Goal: Task Accomplishment & Management: Use online tool/utility

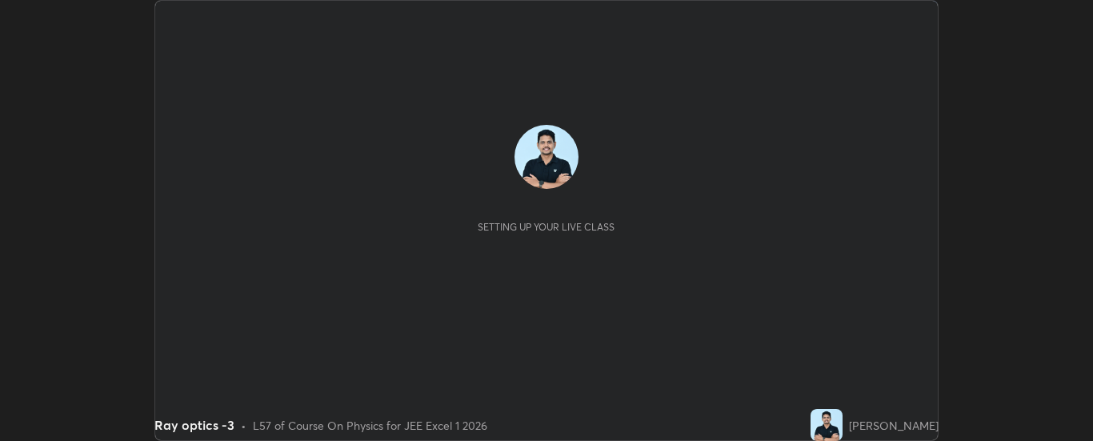
scroll to position [441, 1093]
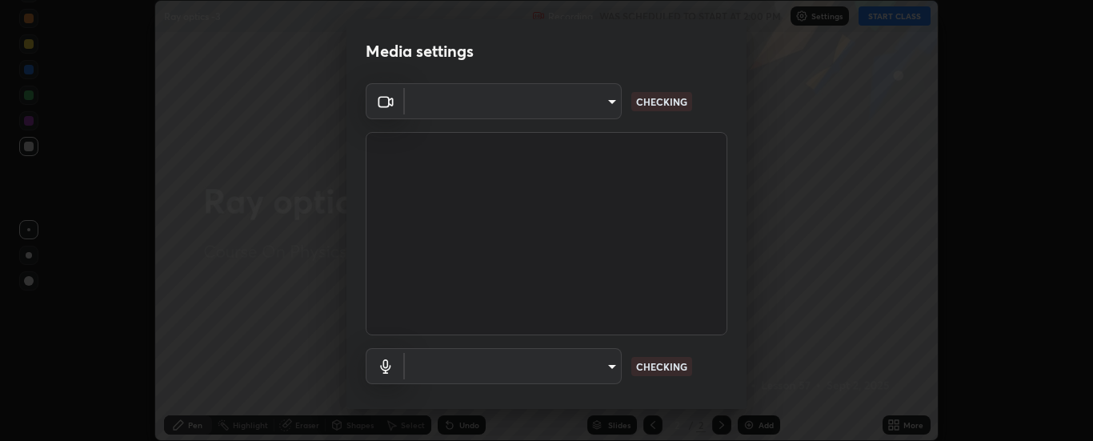
type input "33bb49e09bcfbb4316c4890d77ad60ffd3795cdb709f4857747982be22fbf515"
type input "default"
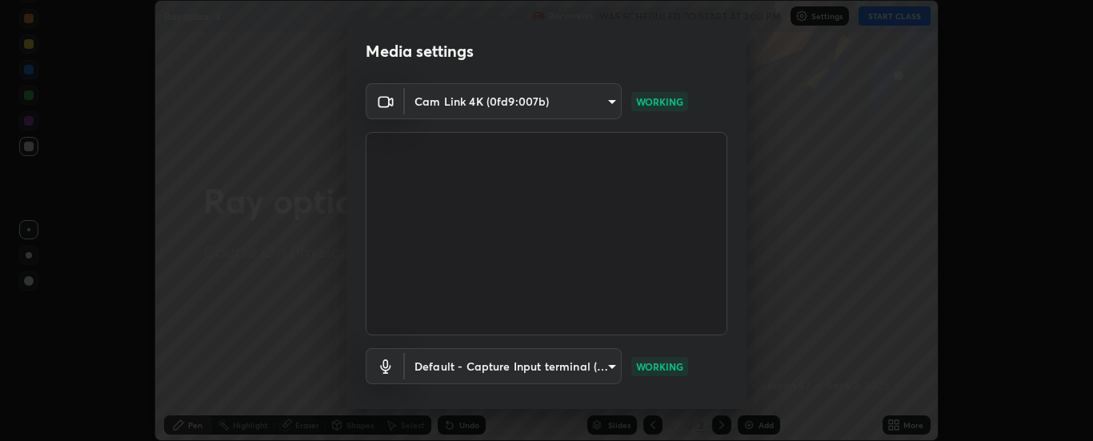
scroll to position [84, 0]
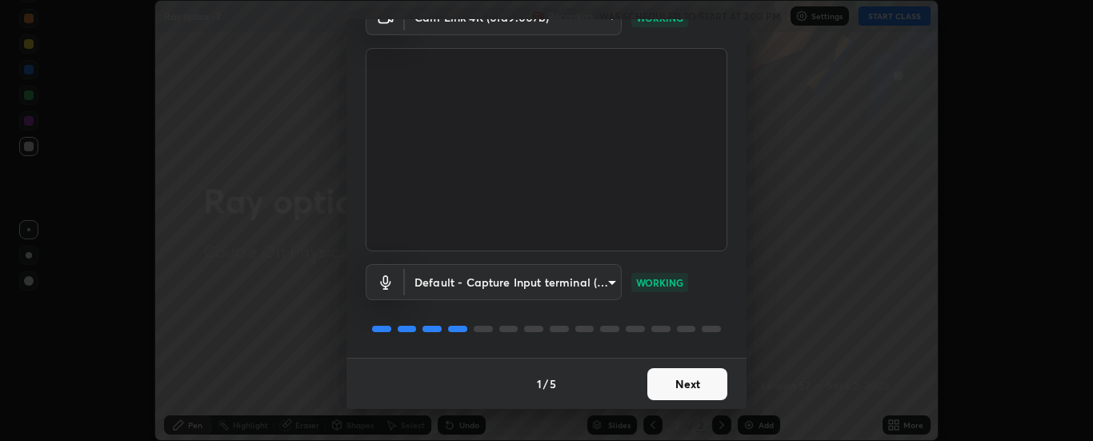
click at [686, 377] on button "Next" at bounding box center [687, 384] width 80 height 32
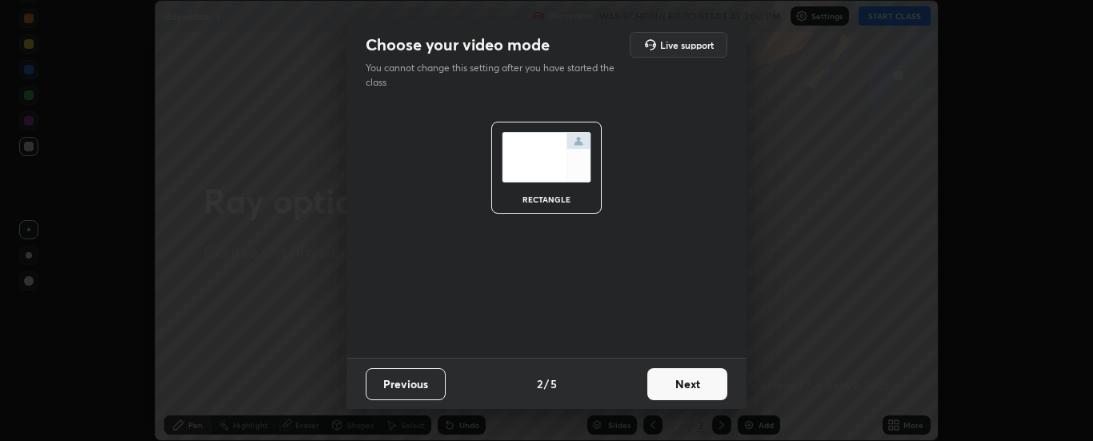
scroll to position [0, 0]
click at [683, 385] on button "Next" at bounding box center [687, 384] width 80 height 32
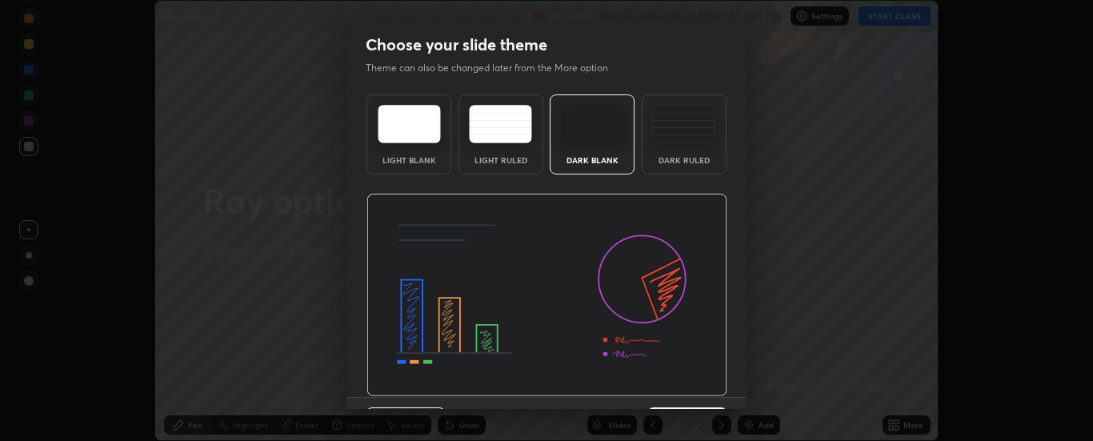
click at [680, 388] on img at bounding box center [547, 295] width 361 height 203
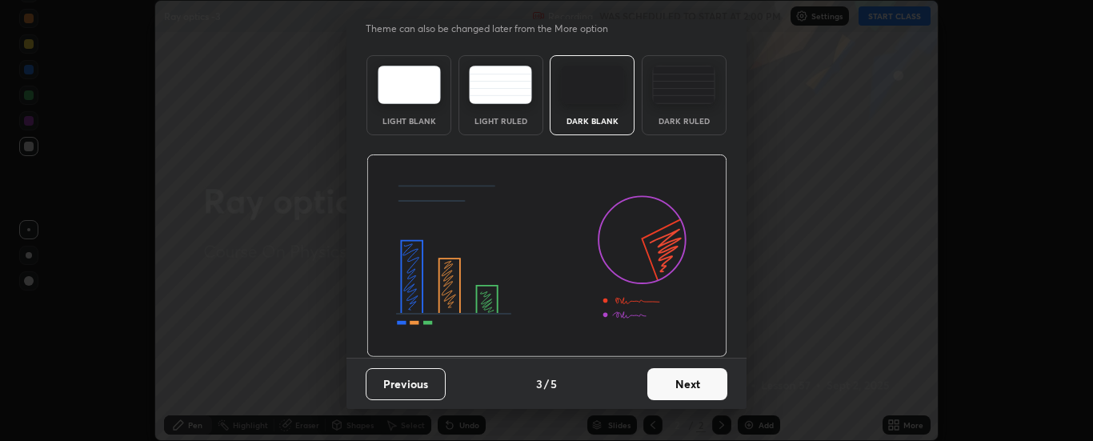
click at [679, 377] on button "Next" at bounding box center [687, 384] width 80 height 32
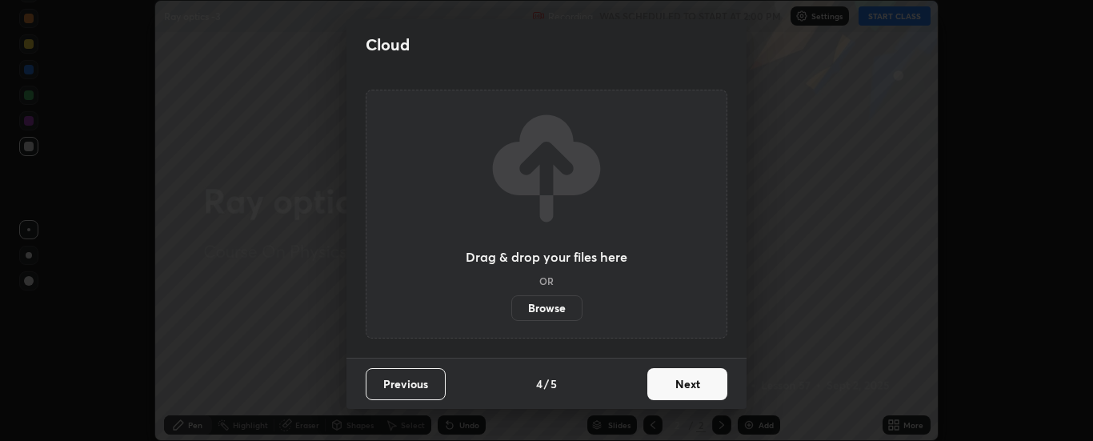
scroll to position [0, 0]
click at [682, 382] on button "Next" at bounding box center [687, 384] width 80 height 32
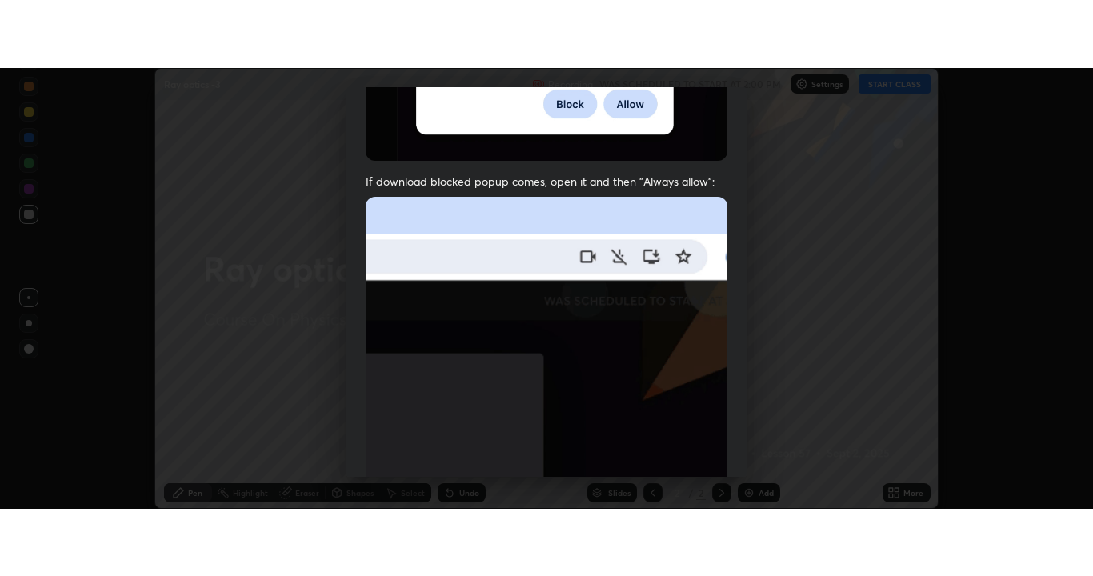
scroll to position [411, 0]
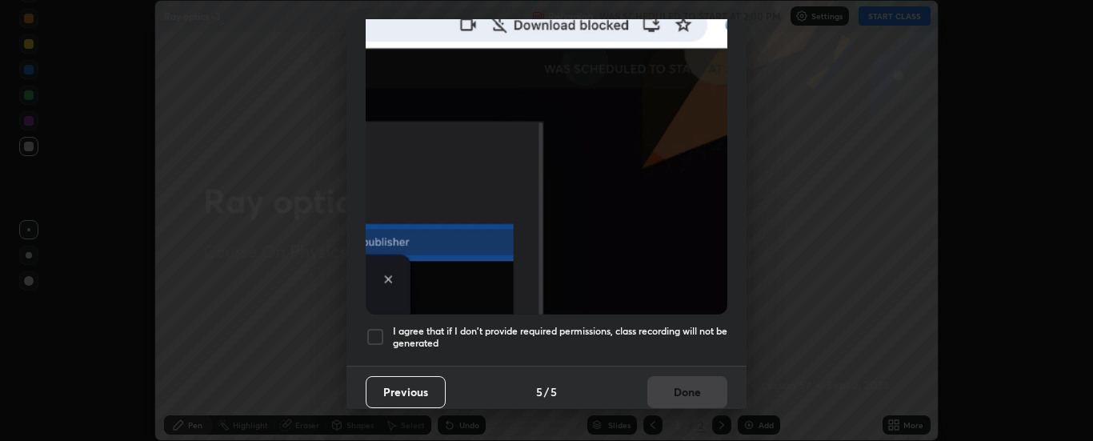
click at [379, 331] on div at bounding box center [375, 336] width 19 height 19
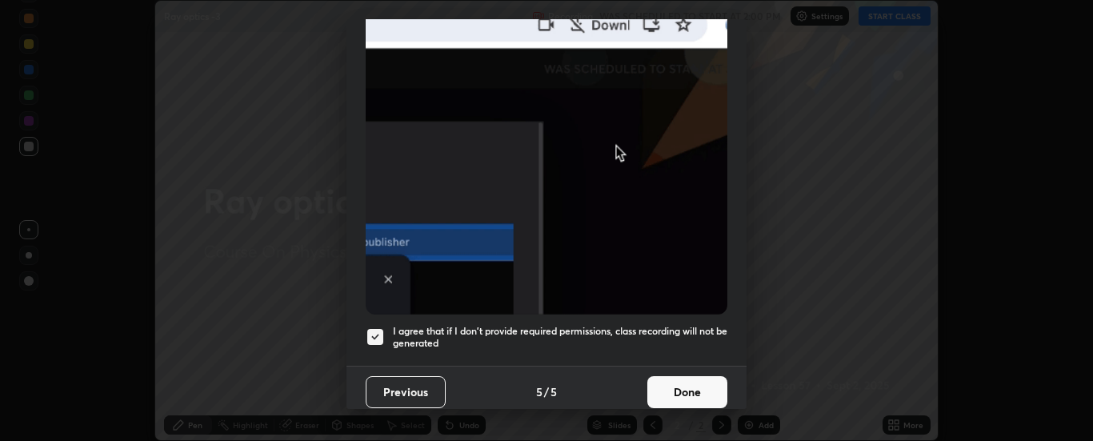
click at [680, 387] on button "Done" at bounding box center [687, 392] width 80 height 32
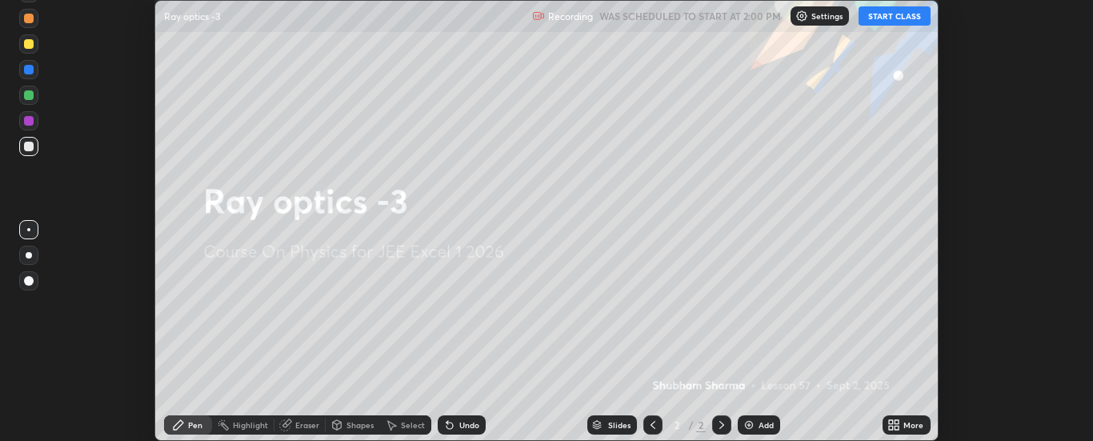
click at [909, 424] on div "More" at bounding box center [914, 425] width 20 height 8
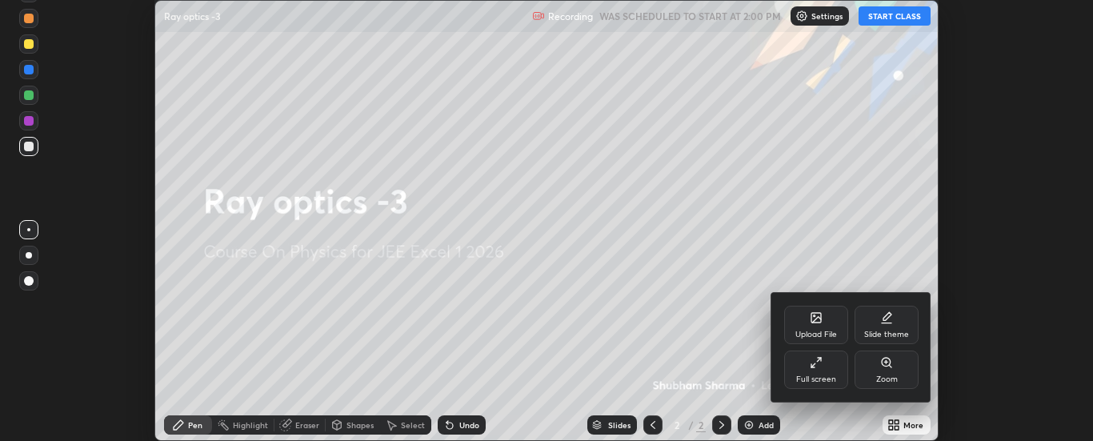
click at [815, 371] on div "Full screen" at bounding box center [816, 370] width 64 height 38
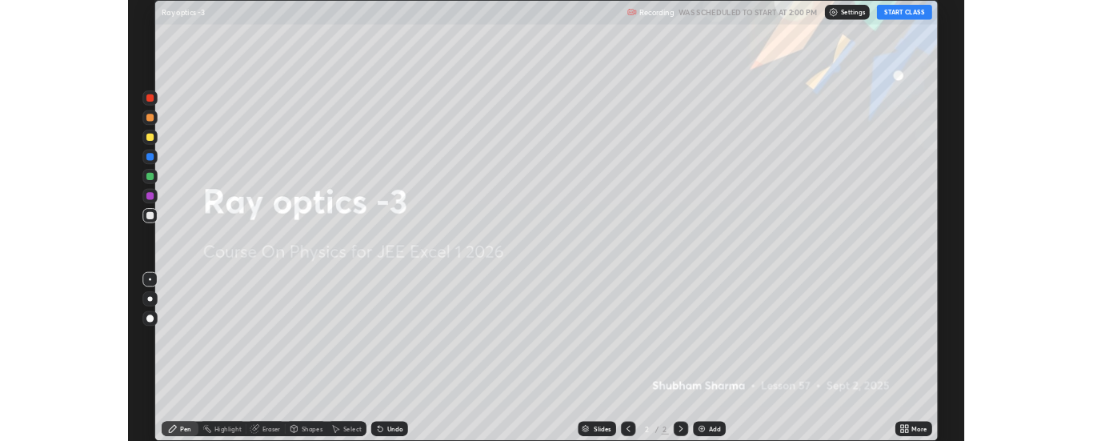
scroll to position [576, 1093]
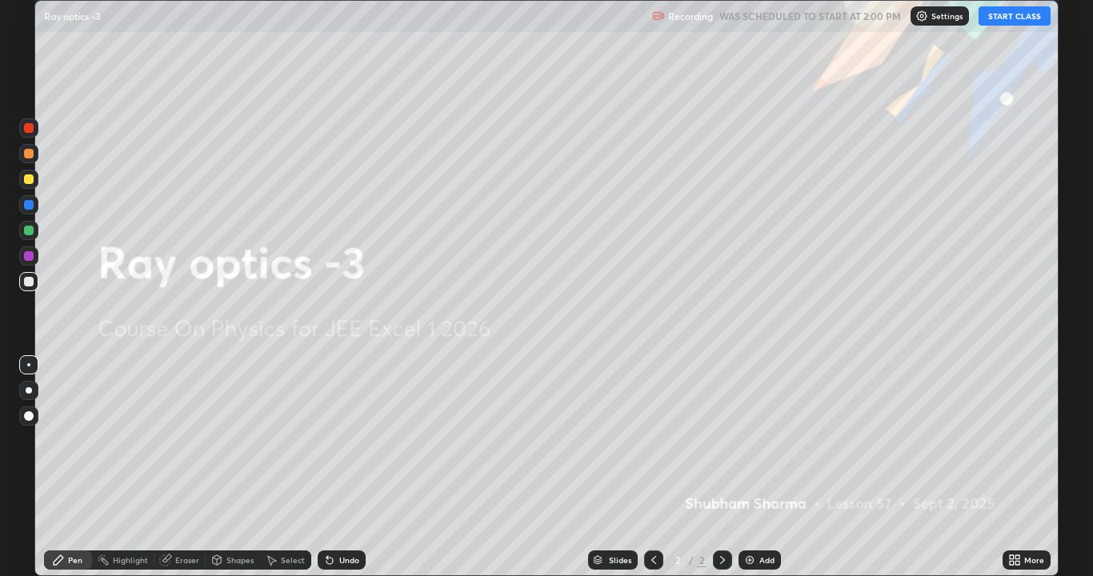
click at [1012, 14] on button "START CLASS" at bounding box center [1015, 15] width 72 height 19
click at [760, 440] on div "Add" at bounding box center [767, 560] width 15 height 8
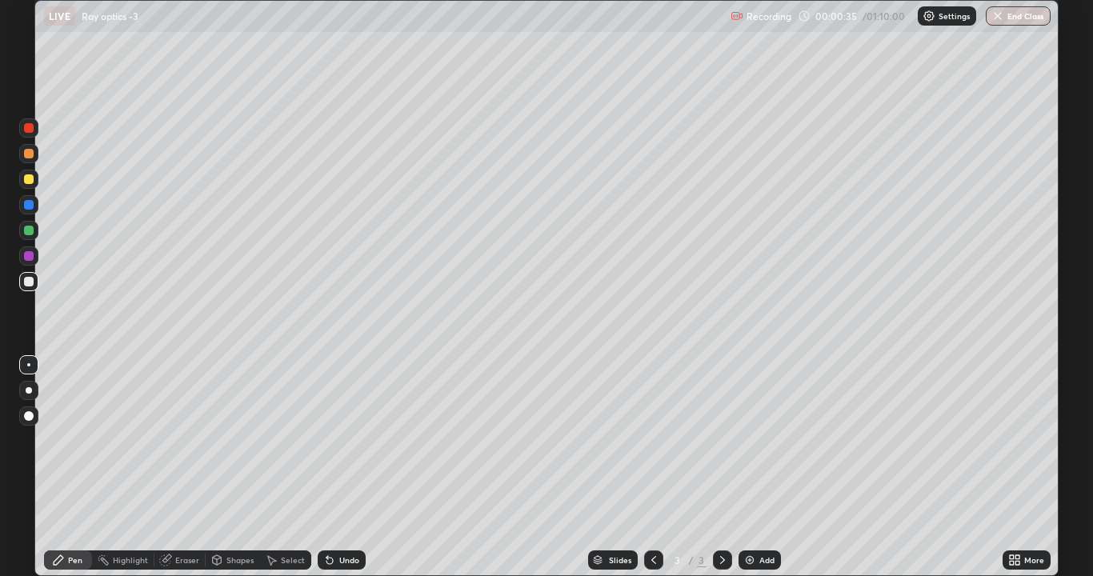
click at [336, 440] on div "Undo" at bounding box center [342, 560] width 48 height 19
click at [238, 440] on div "Shapes" at bounding box center [240, 560] width 27 height 8
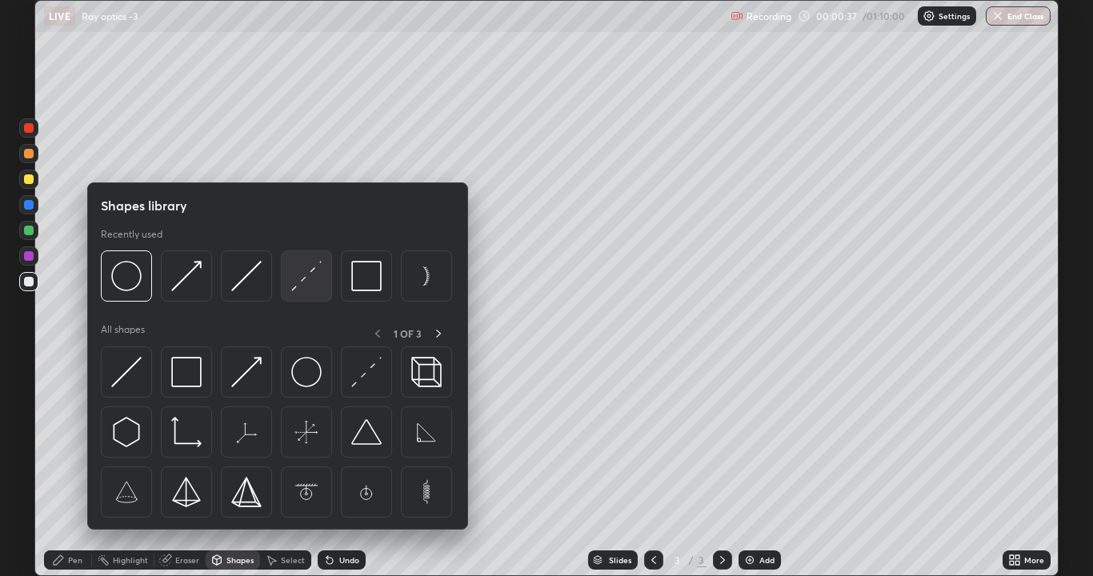
click at [309, 285] on img at bounding box center [306, 276] width 30 height 30
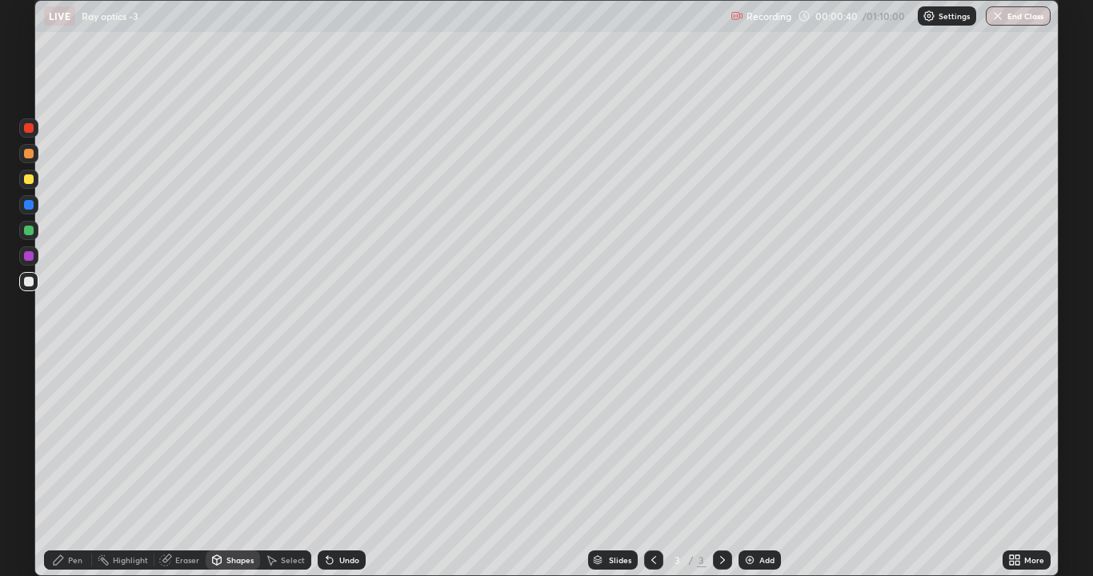
click at [234, 440] on div "Shapes" at bounding box center [240, 560] width 27 height 8
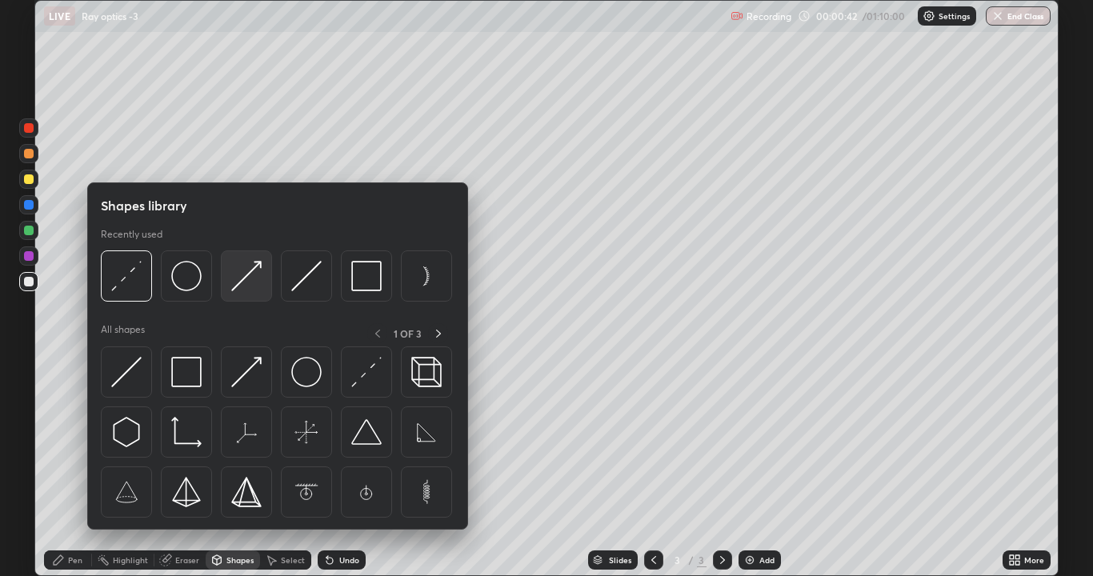
click at [251, 286] on img at bounding box center [246, 276] width 30 height 30
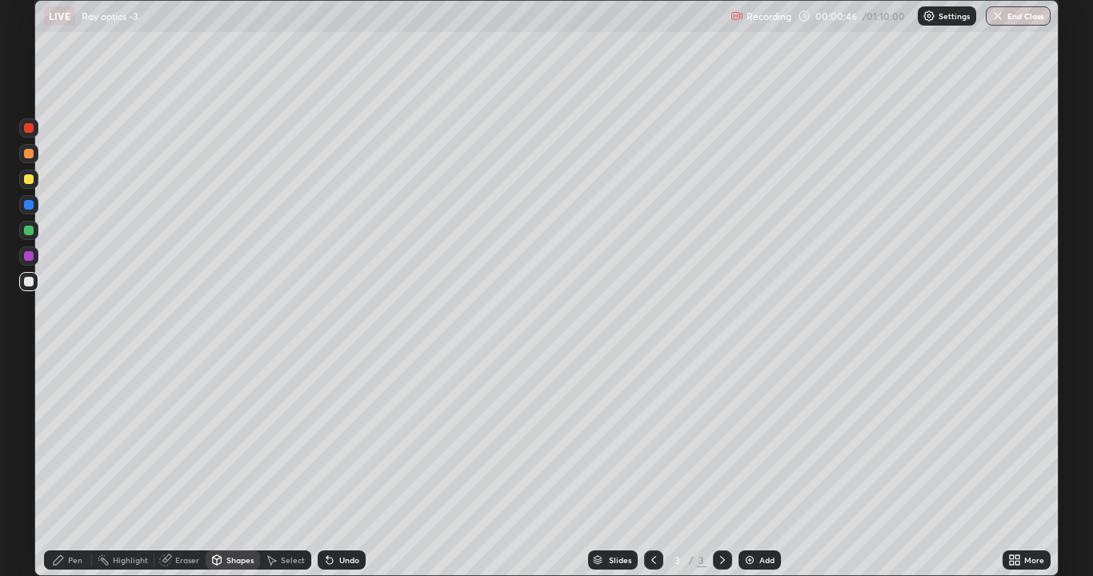
click at [66, 440] on div "Pen" at bounding box center [68, 560] width 48 height 19
click at [230, 440] on div "Shapes" at bounding box center [240, 560] width 27 height 8
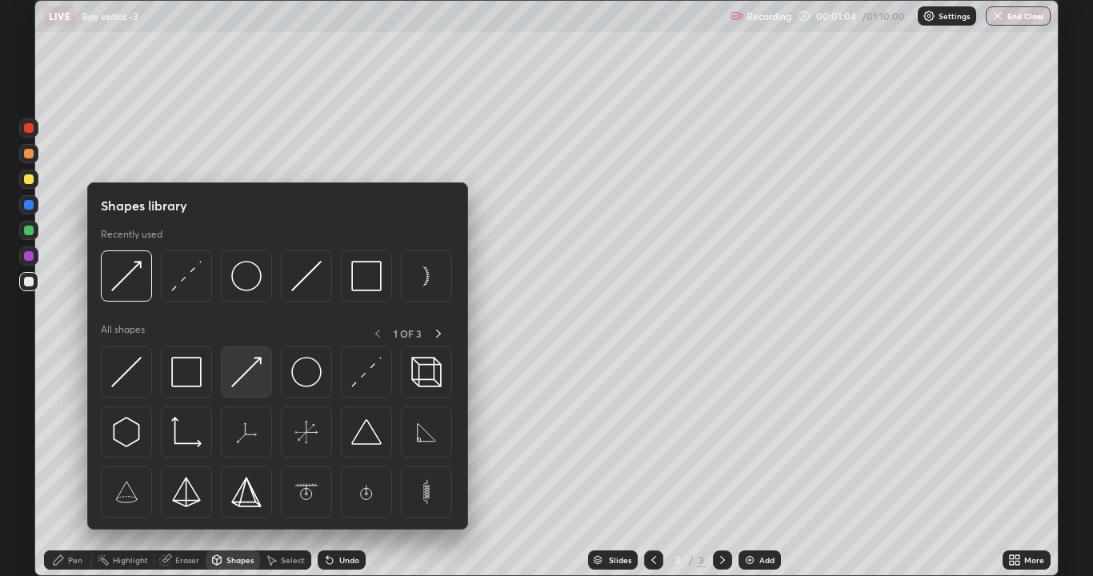
click at [259, 367] on img at bounding box center [246, 372] width 30 height 30
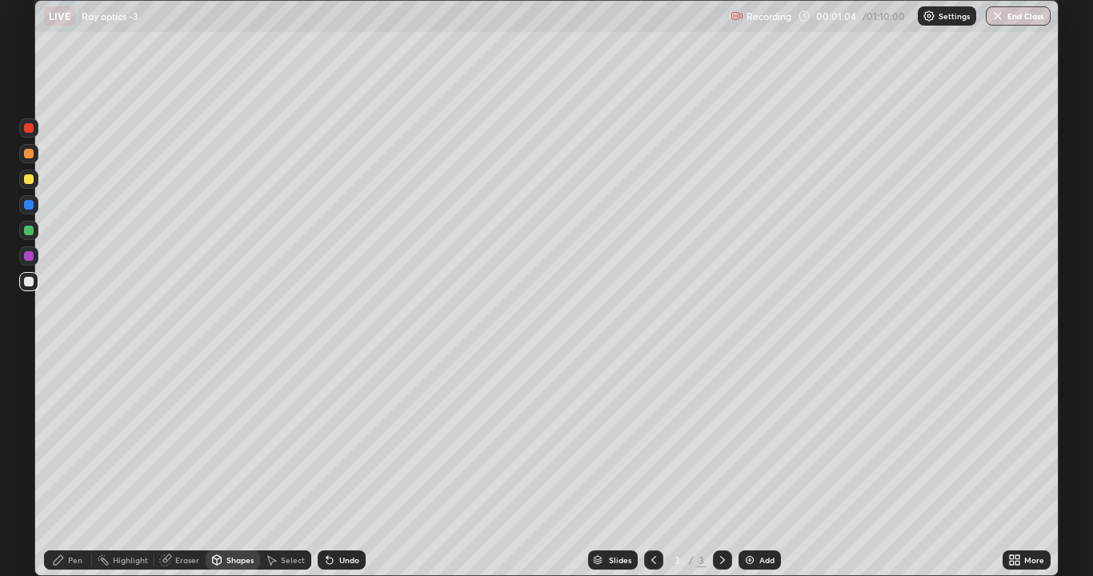
click at [30, 178] on div at bounding box center [29, 179] width 10 height 10
click at [66, 440] on div "Pen" at bounding box center [68, 560] width 48 height 32
click at [655, 440] on icon at bounding box center [653, 560] width 13 height 13
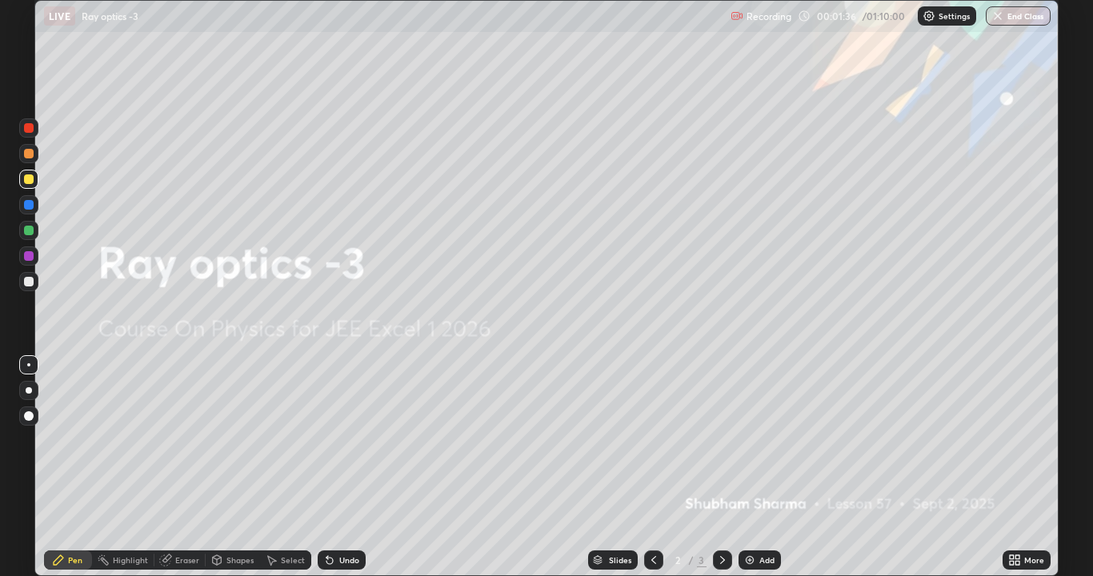
click at [762, 440] on div "Add" at bounding box center [767, 560] width 15 height 8
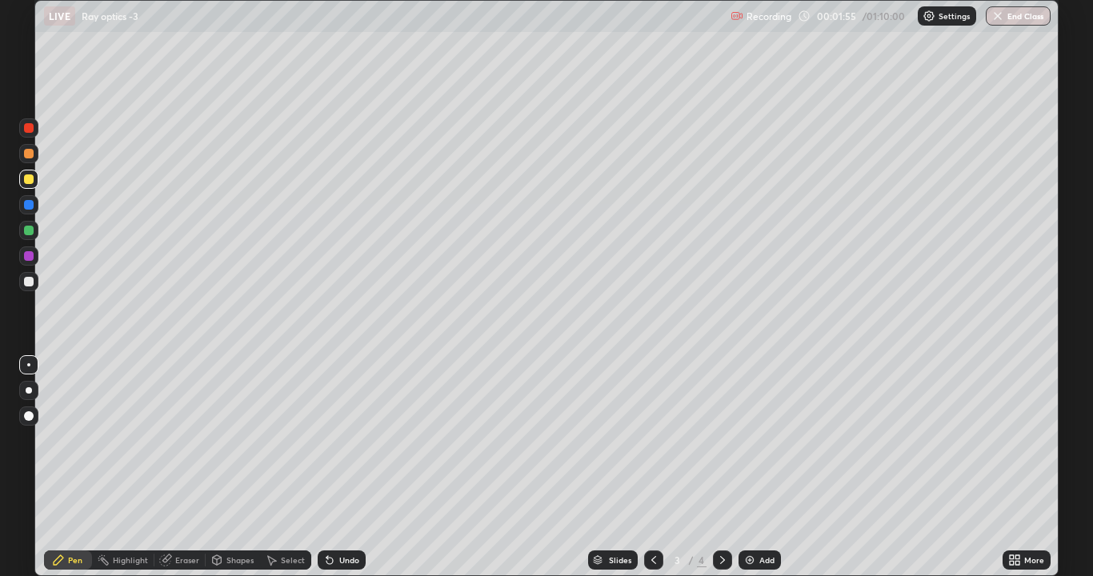
click at [331, 440] on div "Undo" at bounding box center [342, 560] width 48 height 19
click at [350, 440] on div "Undo" at bounding box center [349, 560] width 20 height 8
click at [344, 440] on div "Undo" at bounding box center [349, 560] width 20 height 8
click at [231, 440] on div "Shapes" at bounding box center [233, 560] width 54 height 19
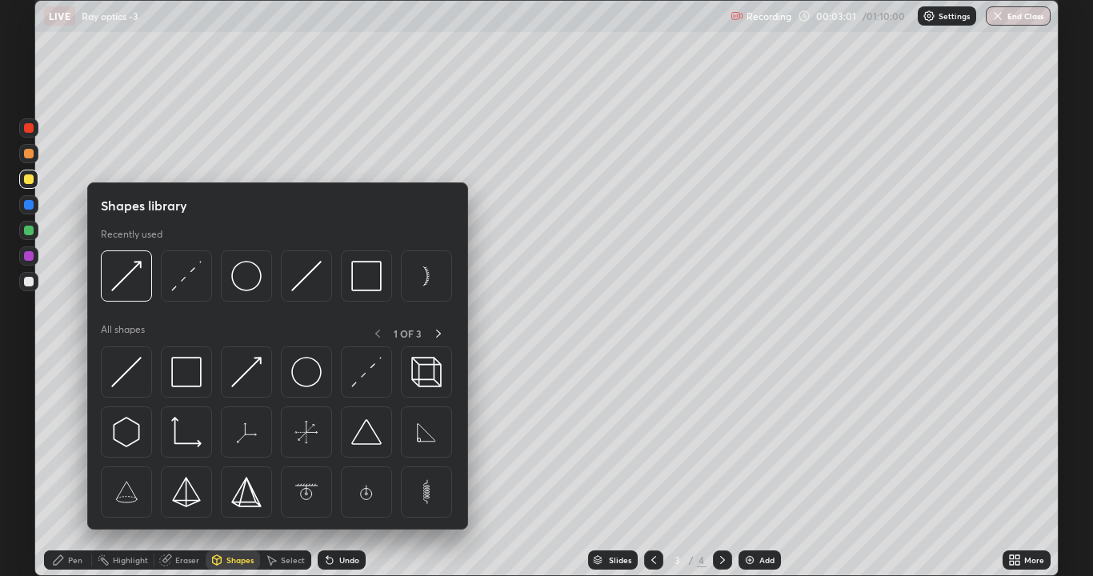
click at [140, 279] on img at bounding box center [126, 276] width 30 height 30
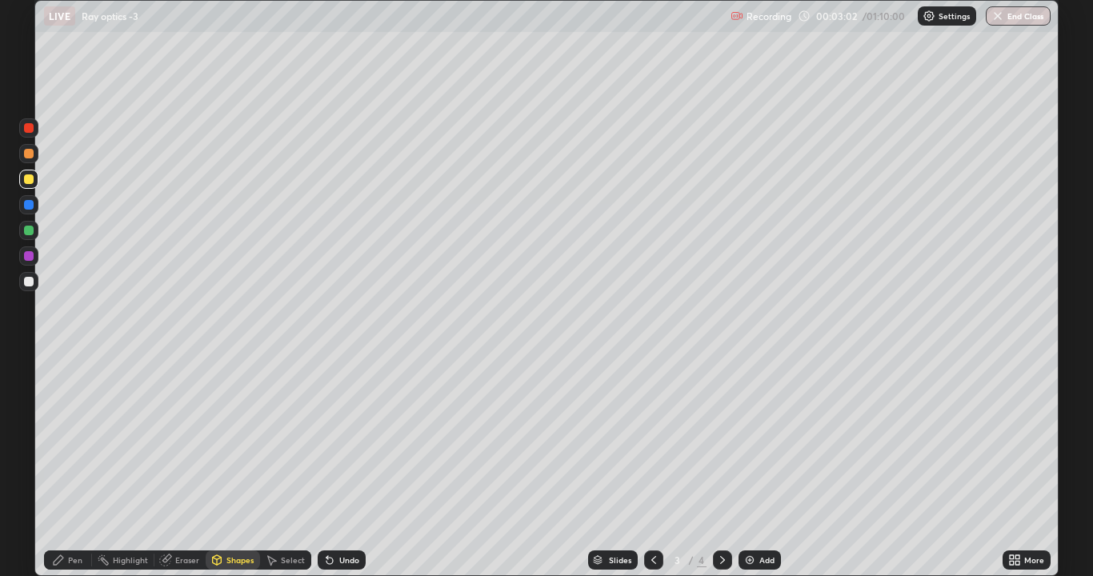
click at [32, 227] on div at bounding box center [29, 231] width 10 height 10
click at [74, 440] on div "Pen" at bounding box center [75, 560] width 14 height 8
click at [334, 440] on div "Undo" at bounding box center [342, 560] width 48 height 19
click at [721, 440] on icon at bounding box center [722, 560] width 13 height 13
click at [224, 440] on div "Shapes" at bounding box center [233, 560] width 54 height 19
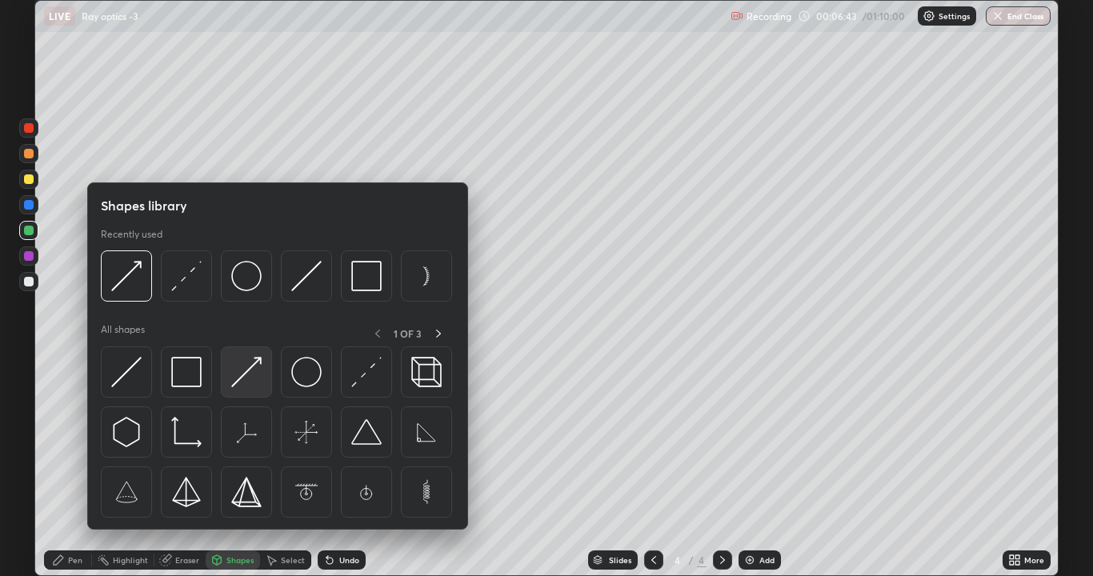
click at [247, 375] on img at bounding box center [246, 372] width 30 height 30
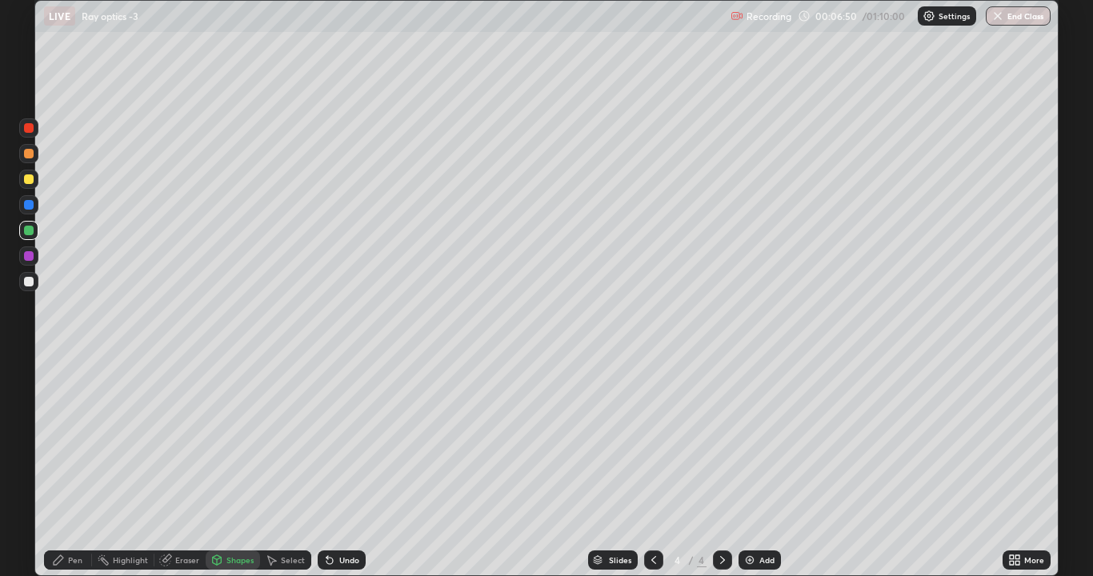
click at [64, 440] on icon at bounding box center [58, 560] width 13 height 13
click at [339, 440] on div "Undo" at bounding box center [349, 560] width 20 height 8
click at [334, 440] on div "Undo" at bounding box center [342, 560] width 48 height 19
click at [180, 440] on div "Eraser" at bounding box center [187, 560] width 24 height 8
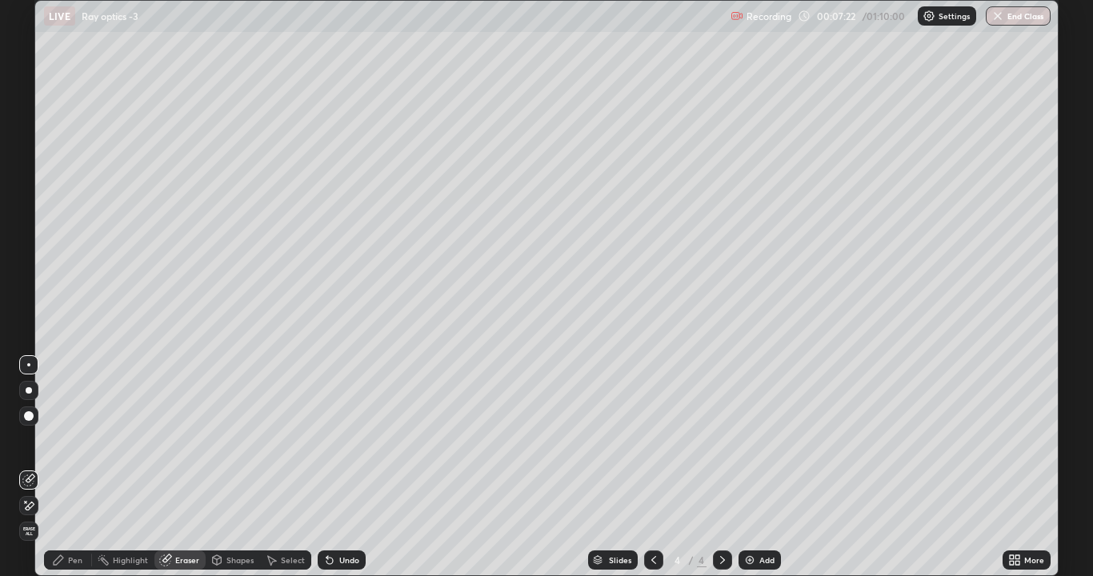
click at [75, 440] on div "Pen" at bounding box center [75, 560] width 14 height 8
click at [331, 440] on icon at bounding box center [329, 560] width 13 height 13
click at [350, 440] on div "Undo" at bounding box center [342, 560] width 48 height 19
click at [345, 440] on div "Undo" at bounding box center [349, 560] width 20 height 8
click at [347, 440] on div "Undo" at bounding box center [349, 560] width 20 height 8
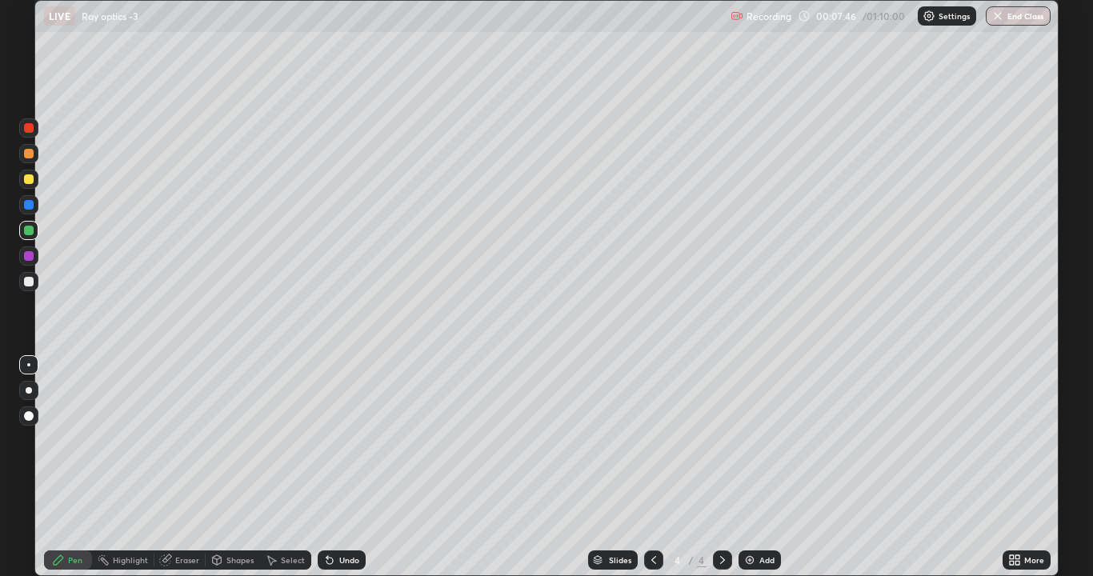
click at [343, 440] on div "Undo" at bounding box center [349, 560] width 20 height 8
click at [34, 283] on div at bounding box center [28, 281] width 19 height 19
click at [28, 209] on div at bounding box center [29, 205] width 10 height 10
click at [30, 177] on div at bounding box center [29, 179] width 10 height 10
click at [354, 440] on div "Undo" at bounding box center [342, 560] width 48 height 19
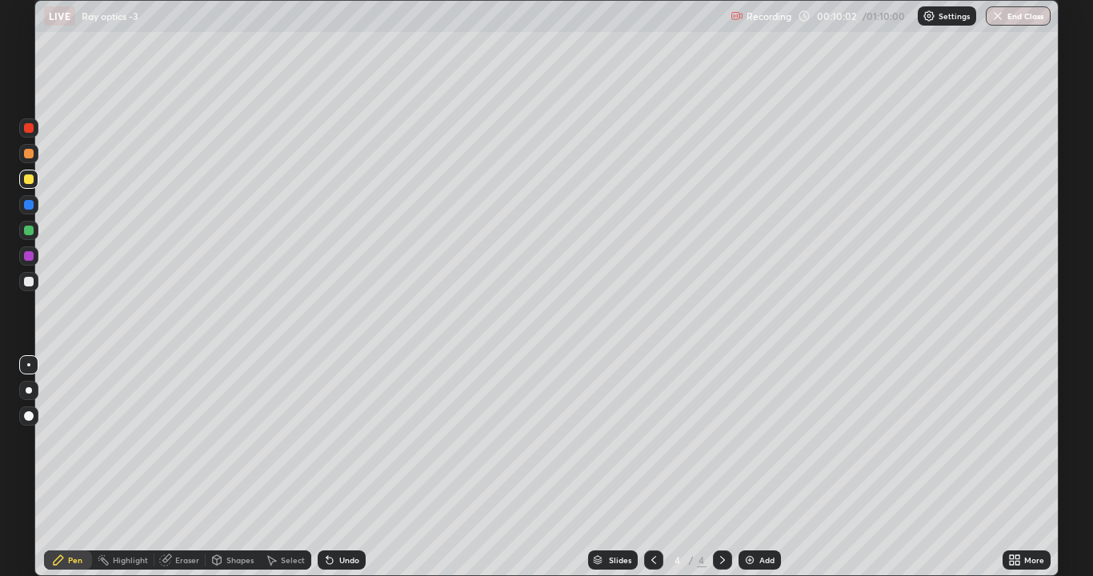
click at [354, 440] on div "Undo" at bounding box center [342, 560] width 48 height 19
click at [343, 440] on div "Undo" at bounding box center [349, 560] width 20 height 8
click at [341, 440] on div "Undo" at bounding box center [349, 560] width 20 height 8
click at [358, 440] on div "Undo" at bounding box center [342, 560] width 48 height 19
click at [354, 440] on div "Undo" at bounding box center [342, 560] width 48 height 19
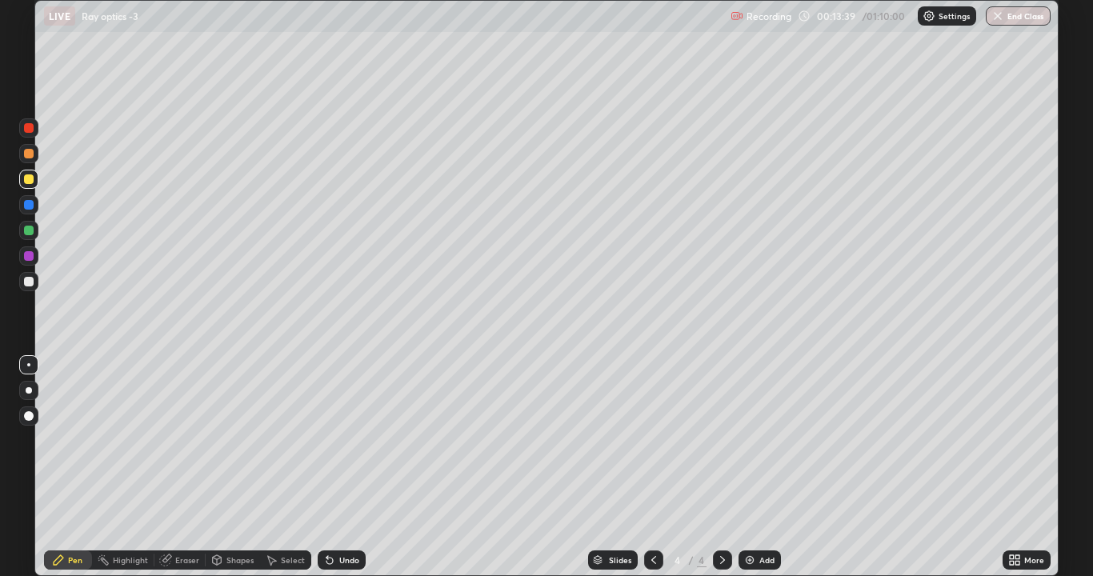
click at [333, 440] on icon at bounding box center [329, 560] width 13 height 13
click at [339, 440] on div "Undo" at bounding box center [349, 560] width 20 height 8
click at [760, 440] on div "Add" at bounding box center [767, 560] width 15 height 8
click at [331, 440] on icon at bounding box center [329, 560] width 13 height 13
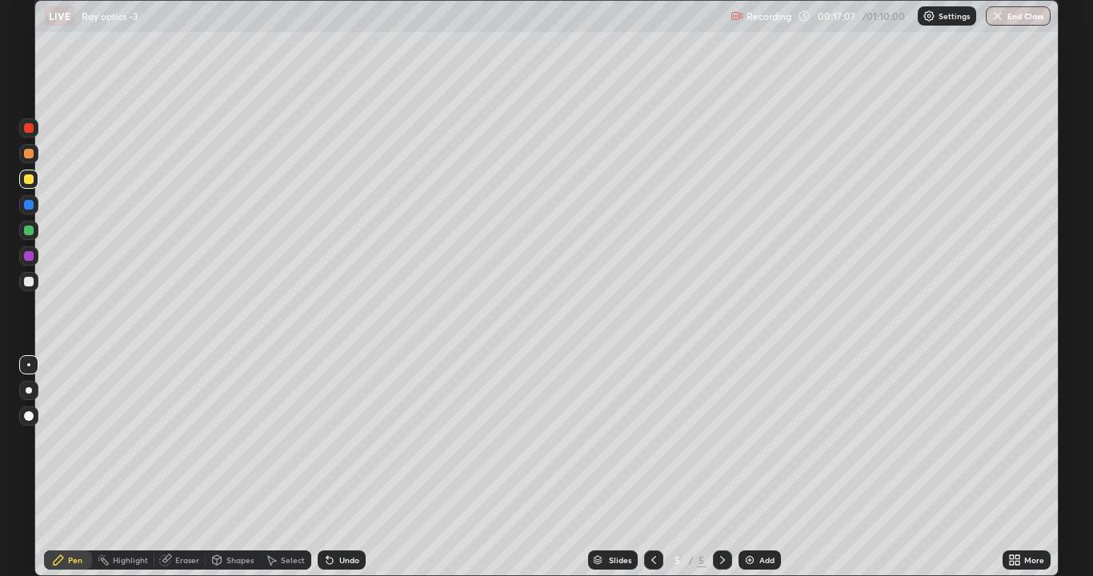
click at [347, 440] on div "Undo" at bounding box center [349, 560] width 20 height 8
click at [346, 440] on div "Undo" at bounding box center [349, 560] width 20 height 8
click at [345, 440] on div "Undo" at bounding box center [349, 560] width 20 height 8
click at [747, 440] on img at bounding box center [750, 560] width 13 height 13
click at [656, 440] on div at bounding box center [653, 560] width 19 height 19
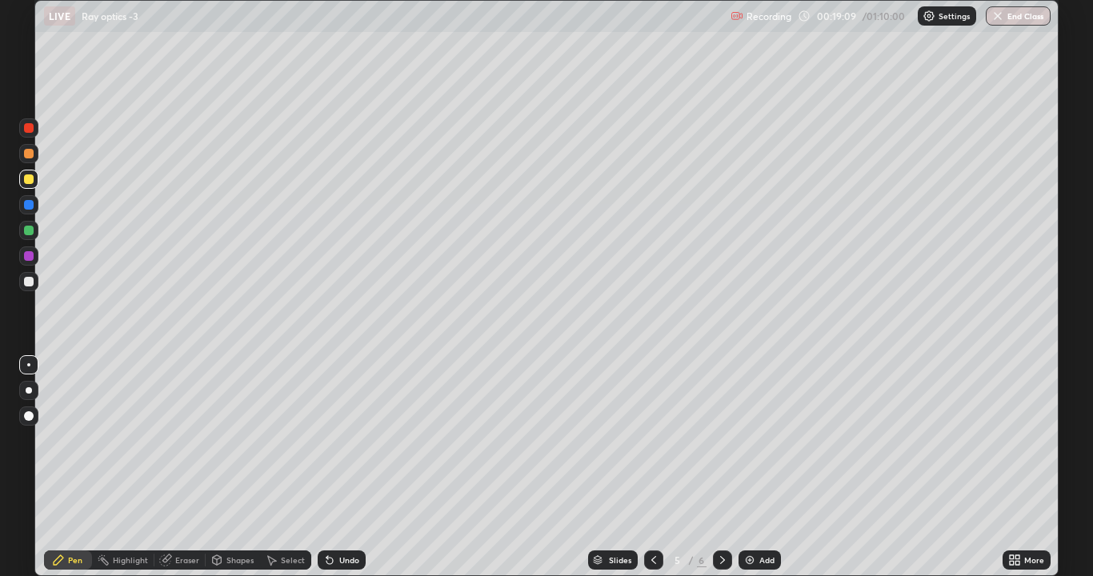
click at [176, 440] on div "Eraser" at bounding box center [187, 560] width 24 height 8
click at [29, 440] on icon at bounding box center [28, 506] width 13 height 14
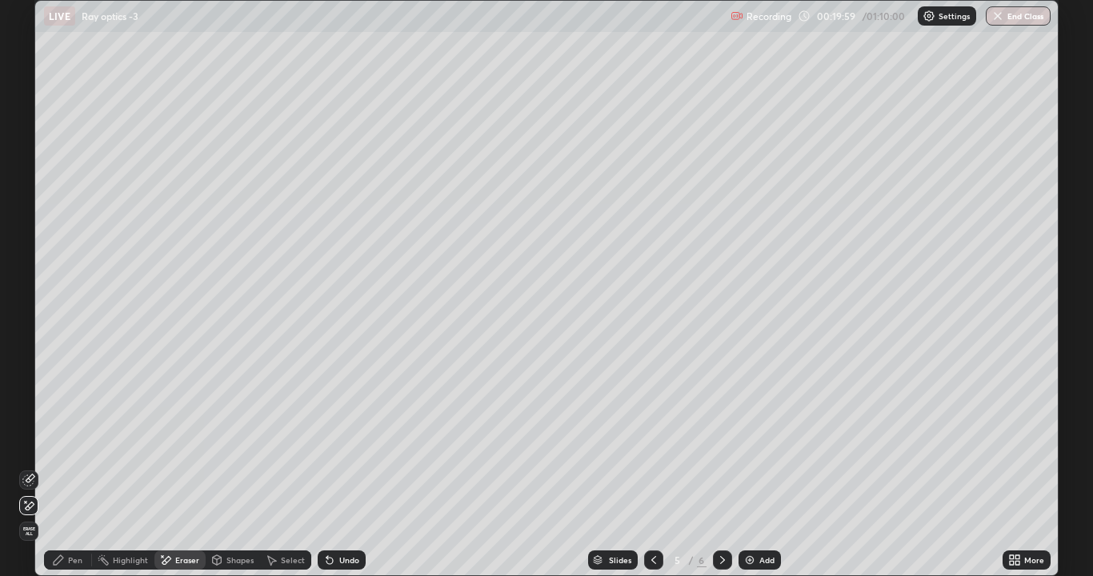
click at [720, 440] on icon at bounding box center [722, 560] width 5 height 8
click at [78, 440] on div "Pen" at bounding box center [75, 560] width 14 height 8
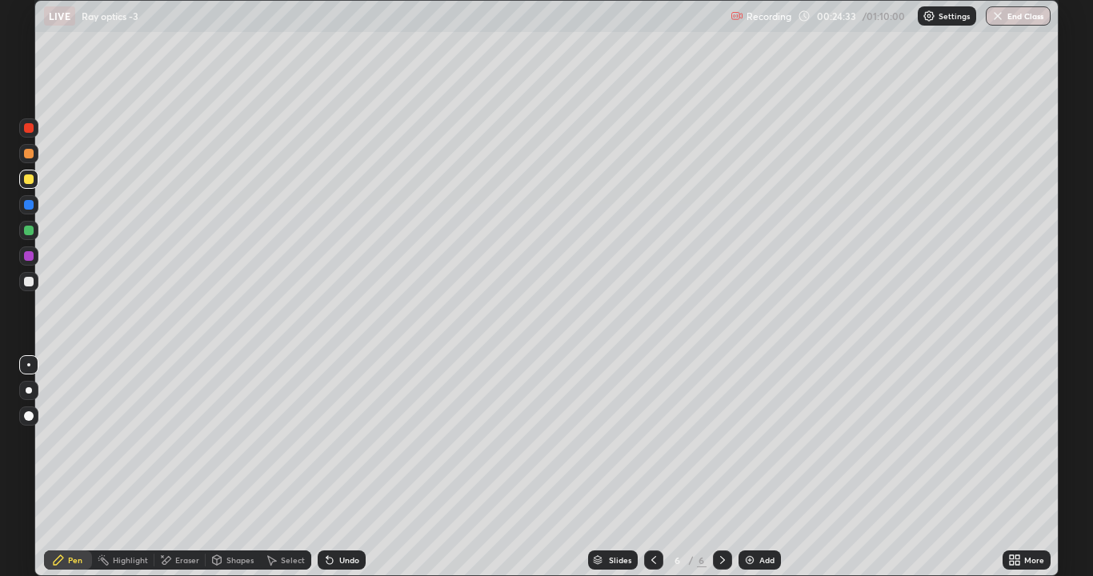
click at [181, 440] on div "Eraser" at bounding box center [187, 560] width 24 height 8
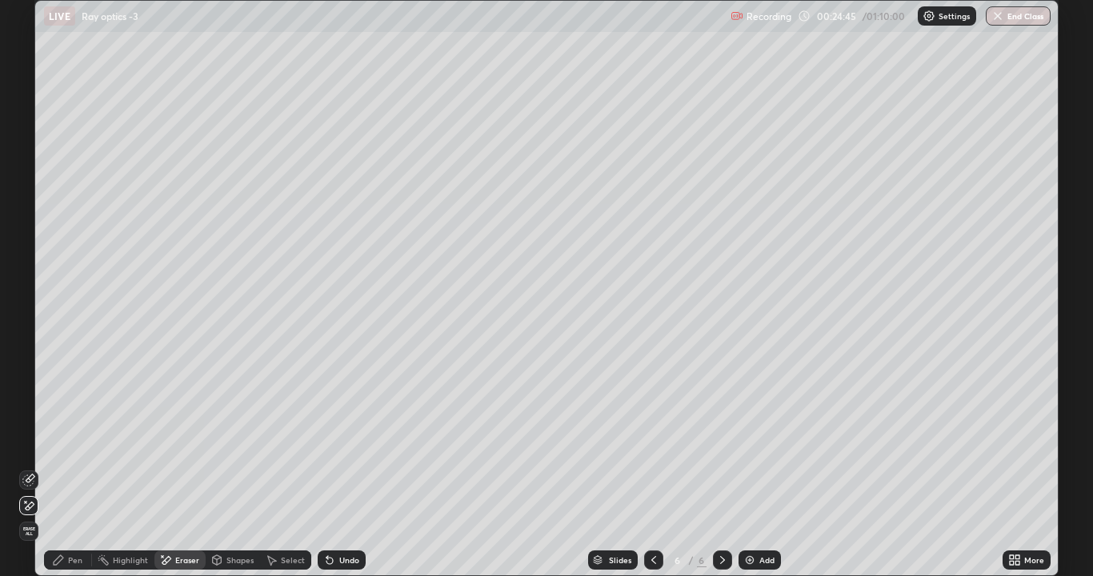
click at [78, 440] on div "Pen" at bounding box center [68, 560] width 48 height 19
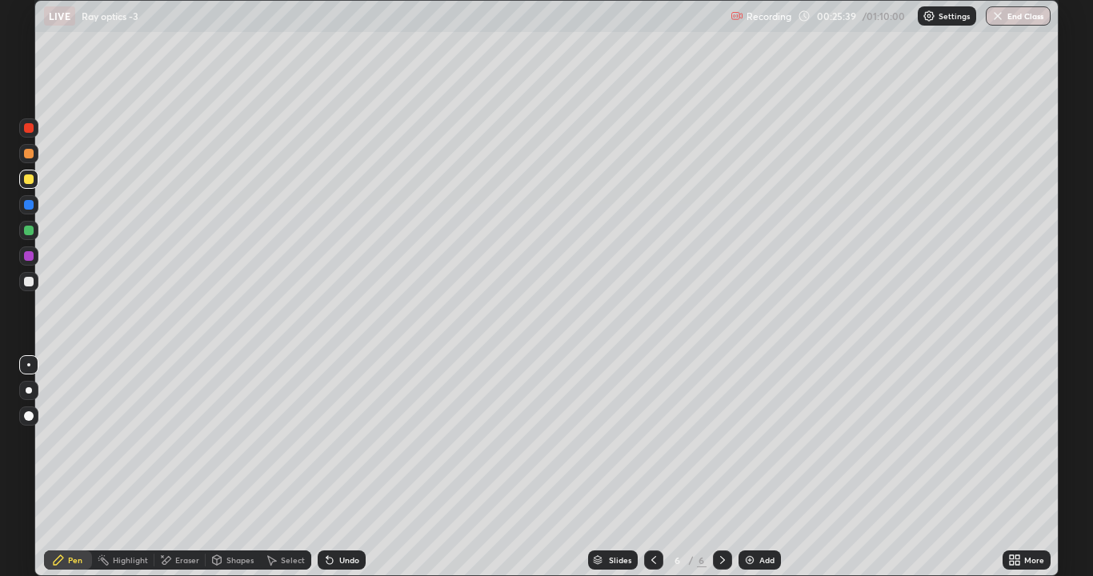
click at [753, 440] on img at bounding box center [750, 560] width 13 height 13
click at [333, 440] on icon at bounding box center [329, 560] width 13 height 13
click at [652, 440] on div at bounding box center [653, 560] width 19 height 19
click at [931, 440] on div "Slides 6 / 7 Add" at bounding box center [684, 560] width 637 height 32
click at [728, 440] on div at bounding box center [722, 560] width 19 height 19
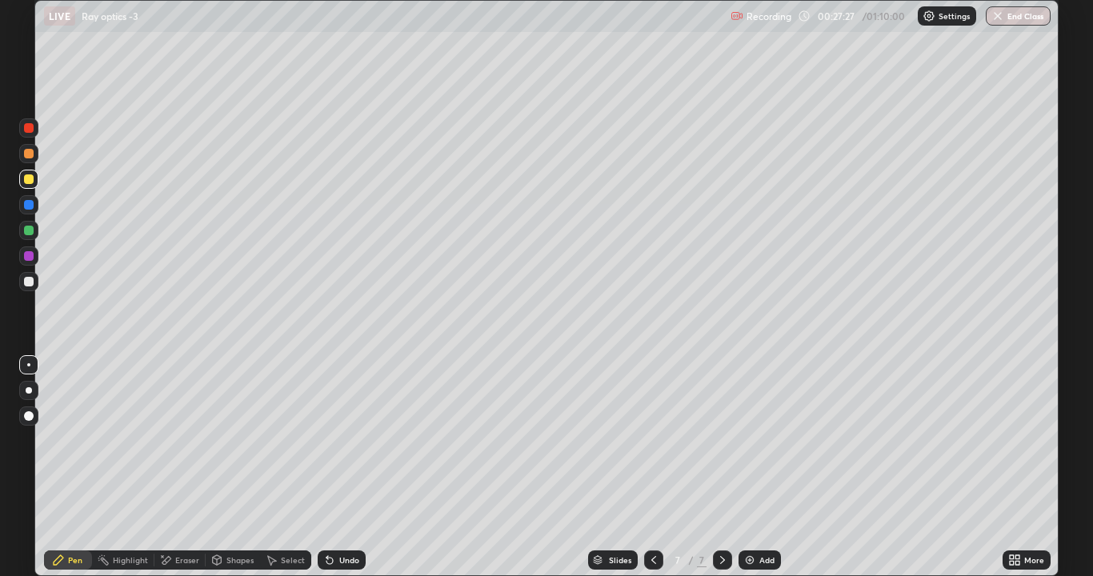
click at [357, 440] on div "Undo" at bounding box center [342, 560] width 48 height 19
click at [182, 440] on div "Eraser" at bounding box center [187, 560] width 24 height 8
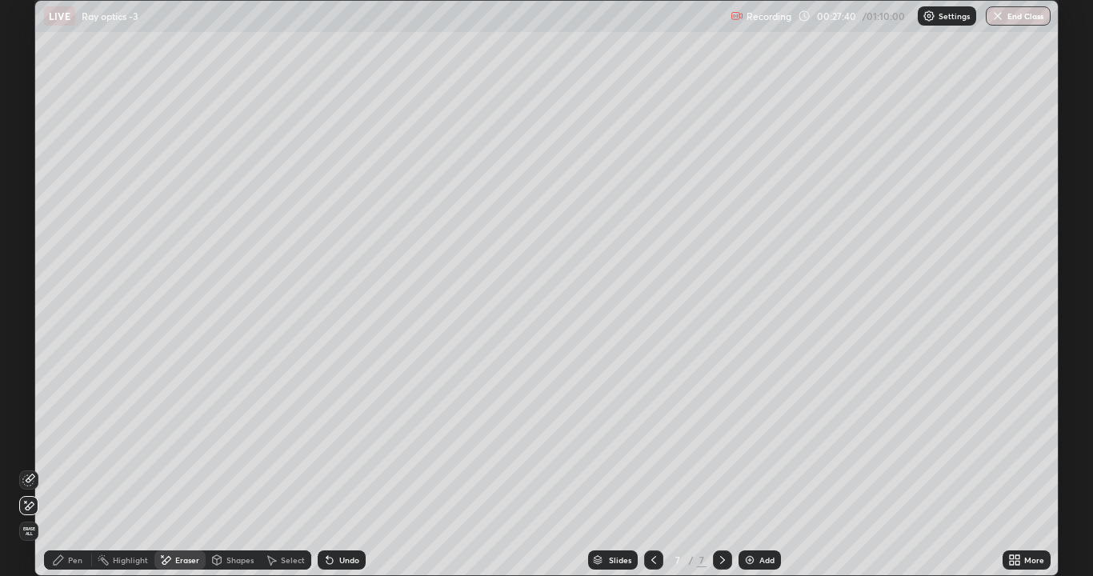
click at [70, 440] on div "Pen" at bounding box center [68, 560] width 48 height 19
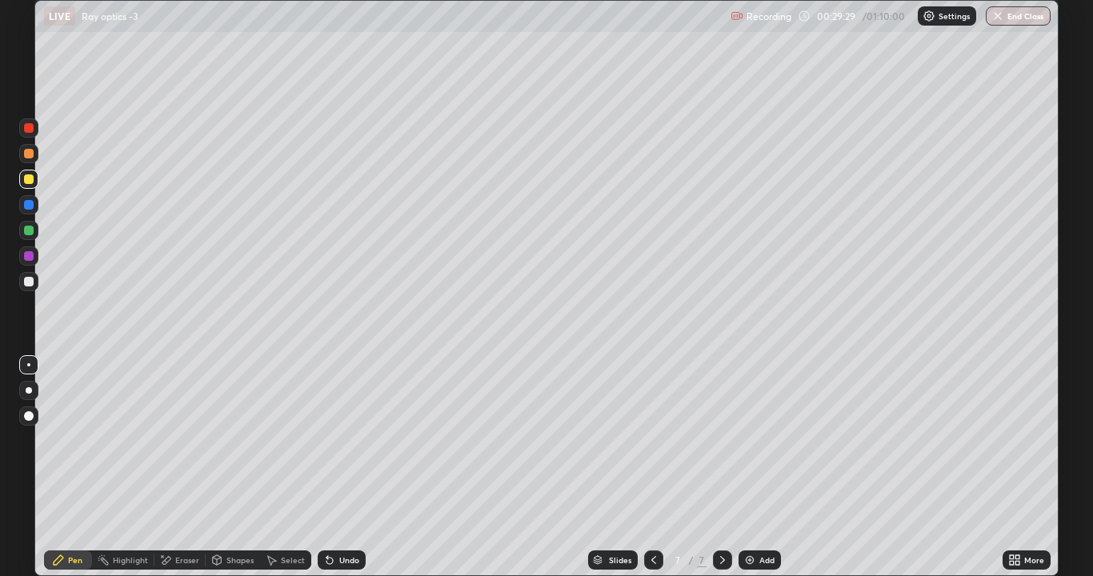
click at [176, 440] on div "Eraser" at bounding box center [187, 560] width 24 height 8
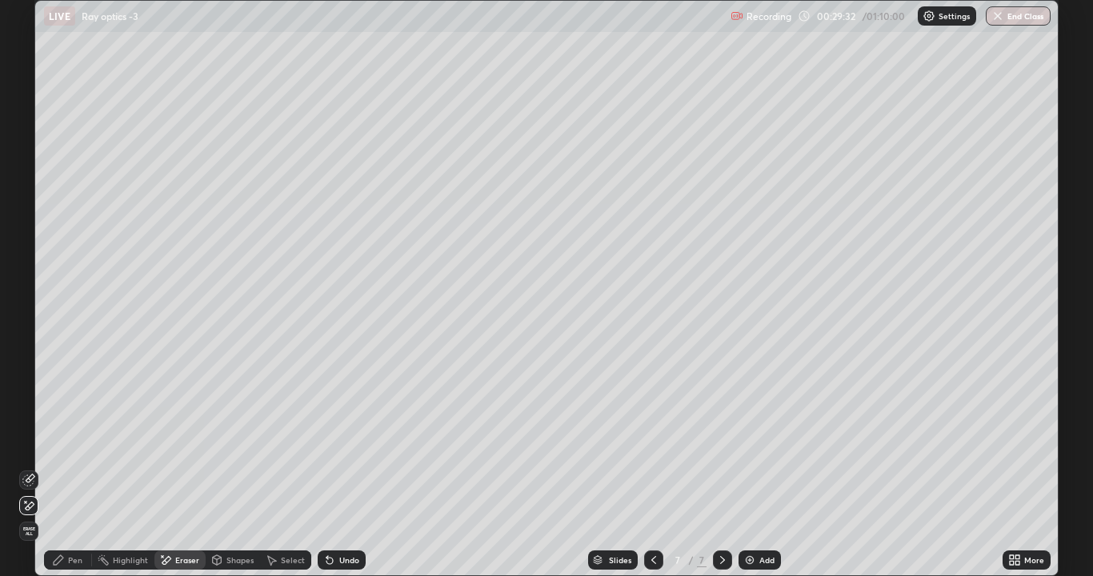
click at [71, 440] on div "Pen" at bounding box center [68, 560] width 48 height 19
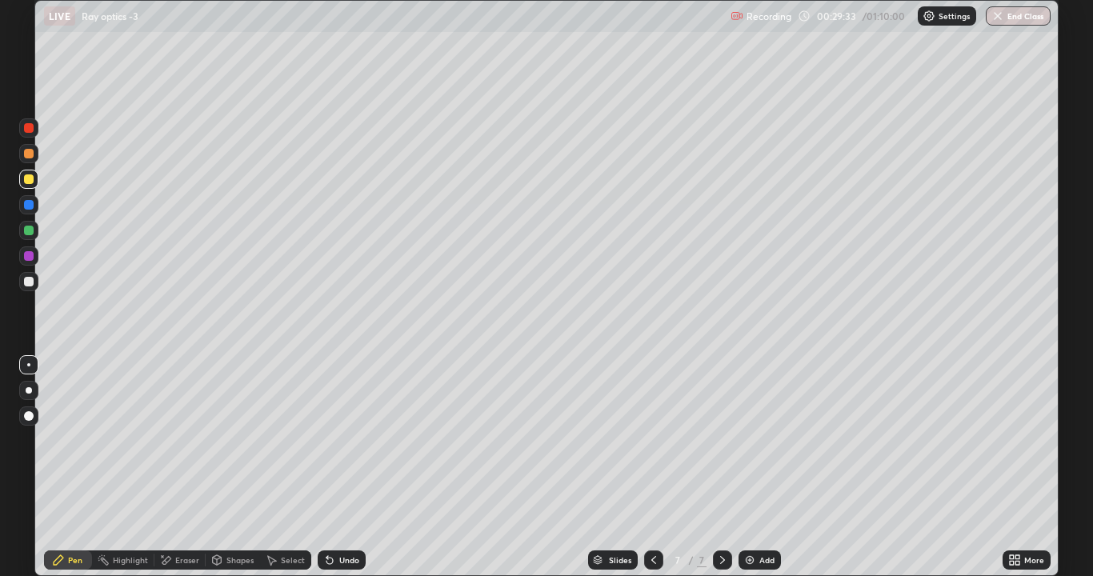
click at [182, 440] on div "Eraser" at bounding box center [187, 560] width 24 height 8
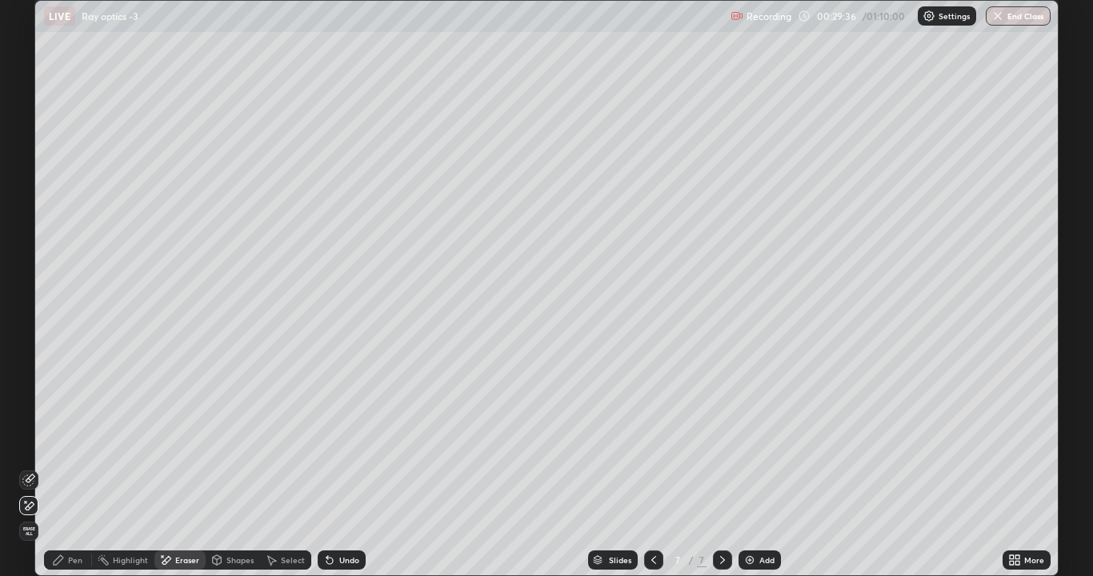
click at [70, 440] on div "Pen" at bounding box center [75, 560] width 14 height 8
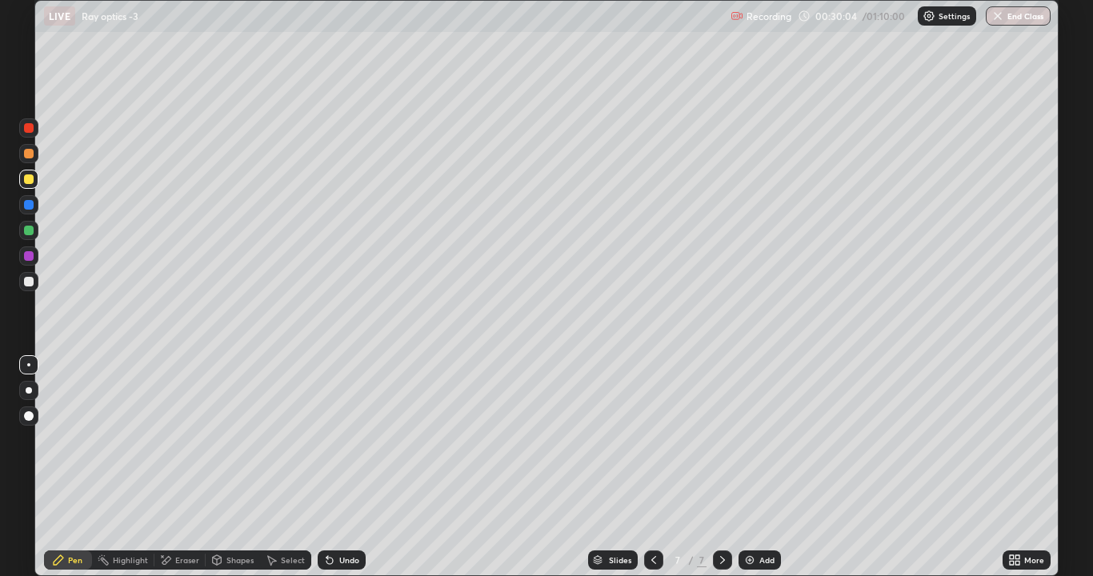
click at [332, 440] on icon at bounding box center [329, 560] width 13 height 13
click at [334, 440] on div "Undo" at bounding box center [342, 560] width 48 height 19
click at [335, 440] on div "Undo" at bounding box center [342, 560] width 48 height 19
click at [650, 440] on icon at bounding box center [653, 560] width 13 height 13
click at [720, 440] on icon at bounding box center [722, 560] width 5 height 8
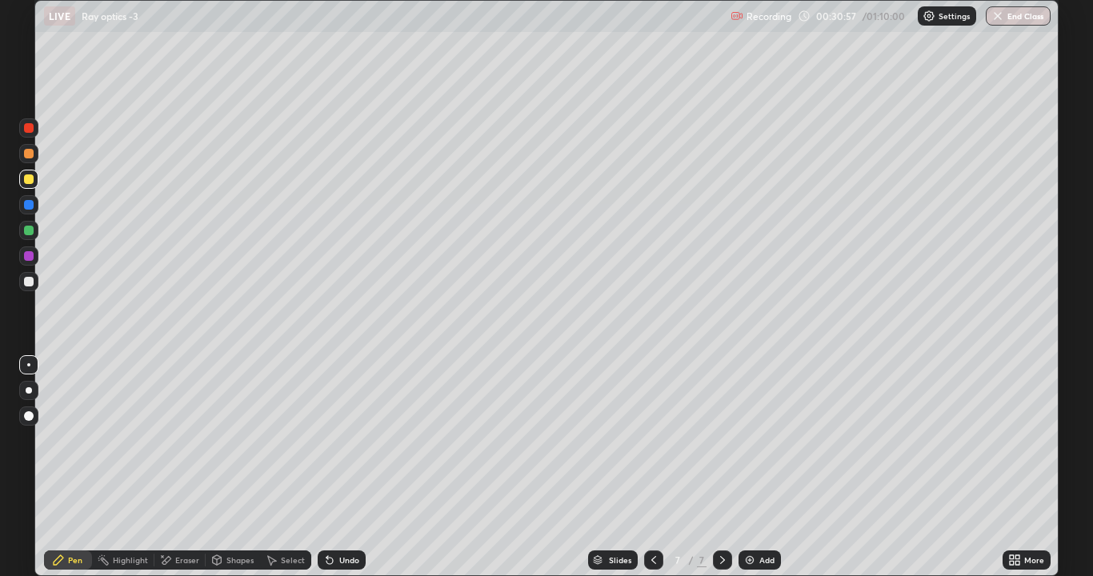
click at [185, 440] on div "Eraser" at bounding box center [187, 560] width 24 height 8
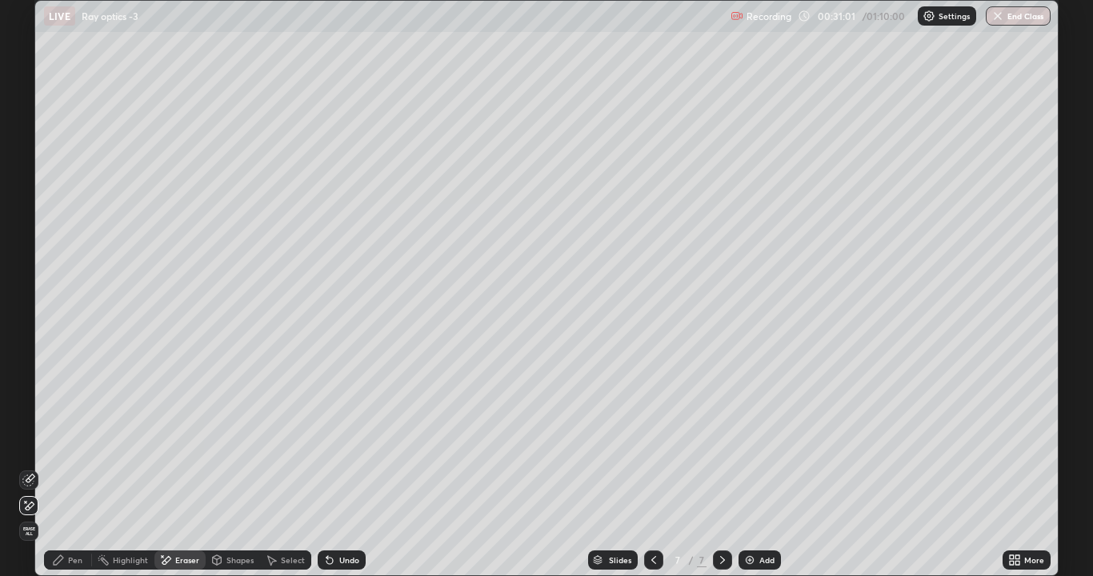
click at [64, 440] on icon at bounding box center [58, 560] width 13 height 13
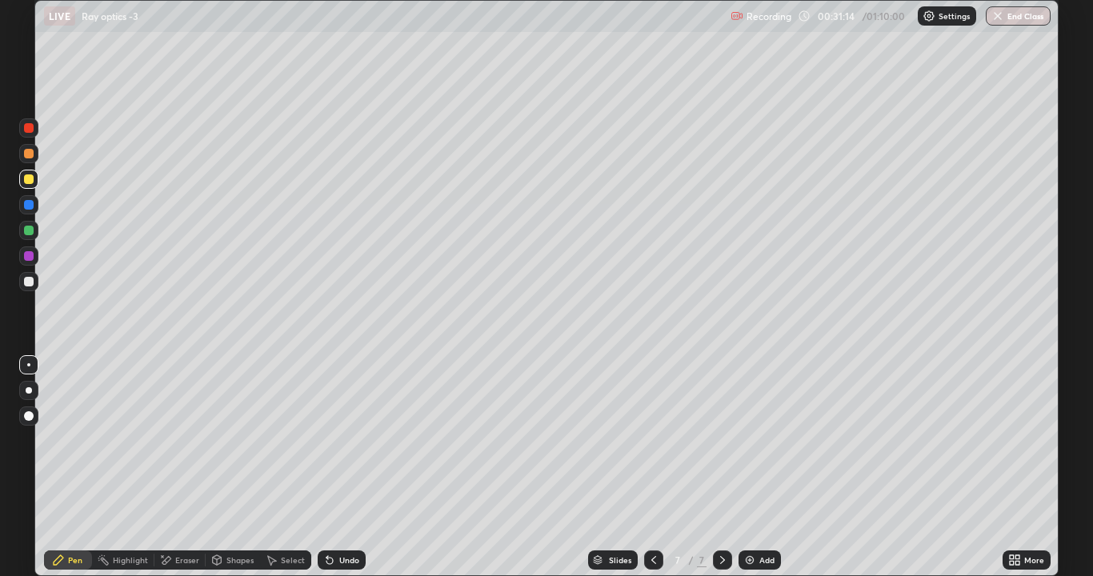
click at [186, 440] on div "Eraser" at bounding box center [187, 560] width 24 height 8
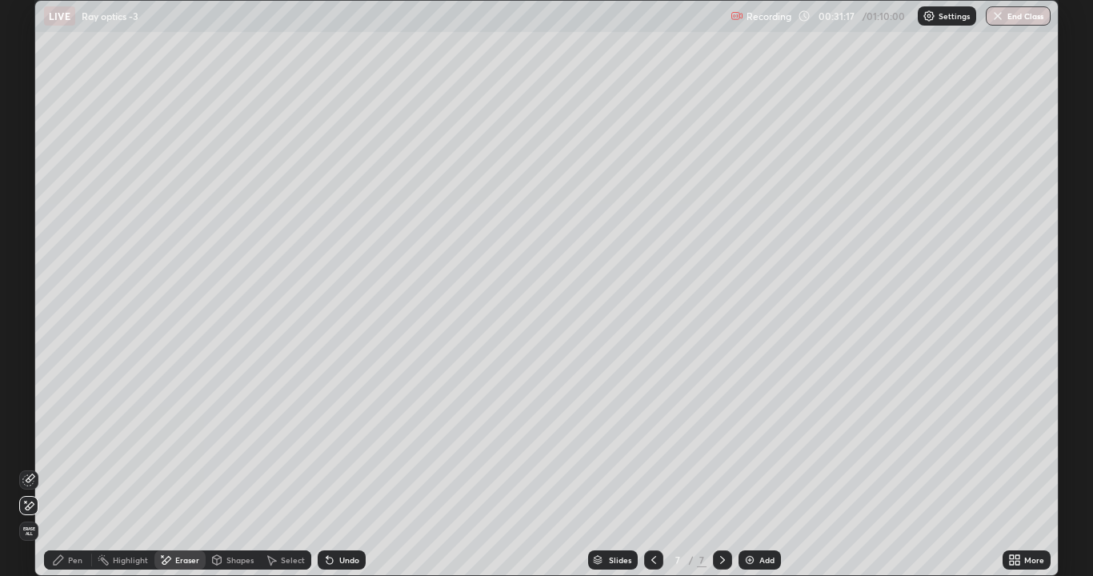
click at [72, 440] on div "Pen" at bounding box center [68, 560] width 48 height 19
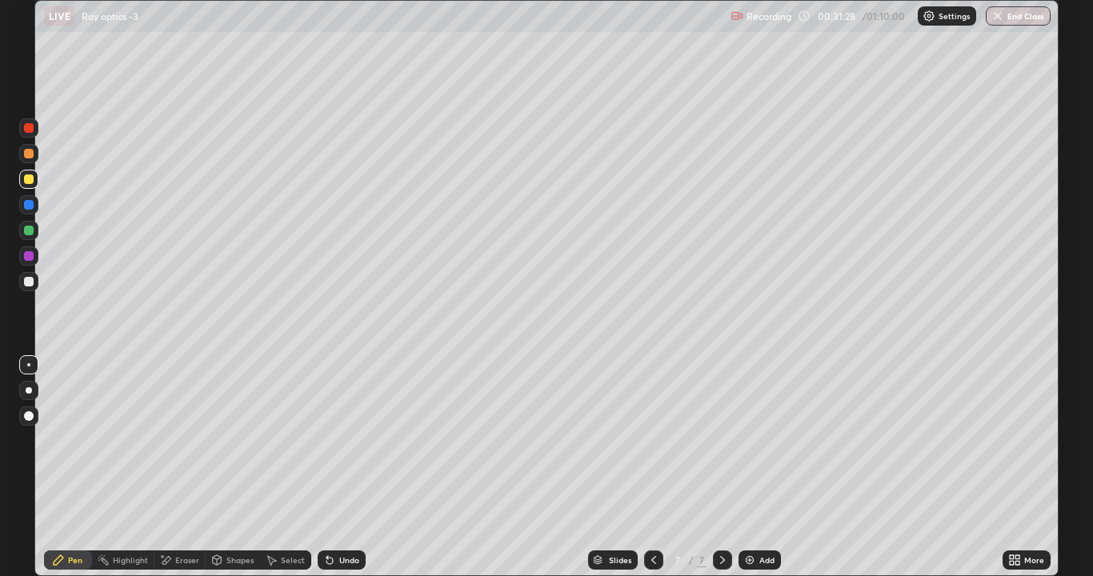
click at [169, 440] on icon at bounding box center [166, 560] width 9 height 8
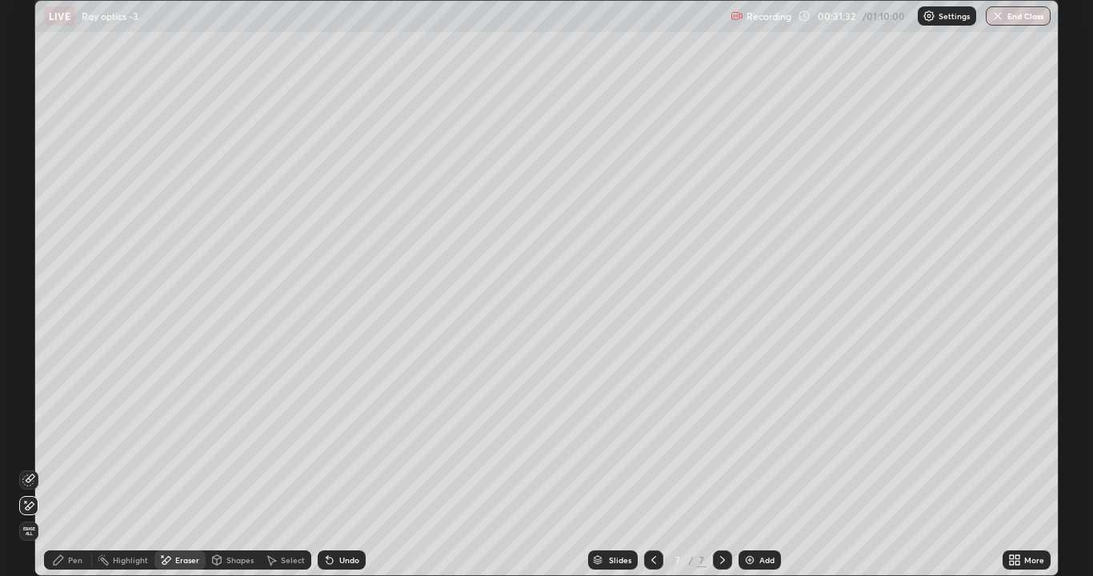
click at [62, 440] on icon at bounding box center [59, 560] width 10 height 10
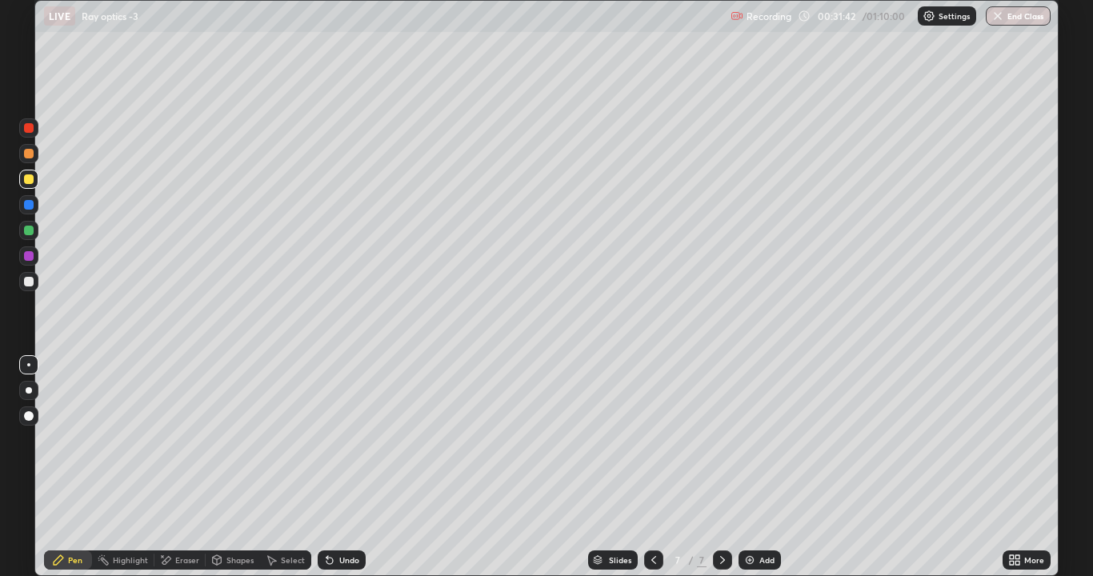
click at [332, 440] on div "Undo" at bounding box center [342, 560] width 48 height 19
click at [325, 440] on icon at bounding box center [329, 560] width 13 height 13
click at [194, 440] on div "Eraser" at bounding box center [187, 560] width 24 height 8
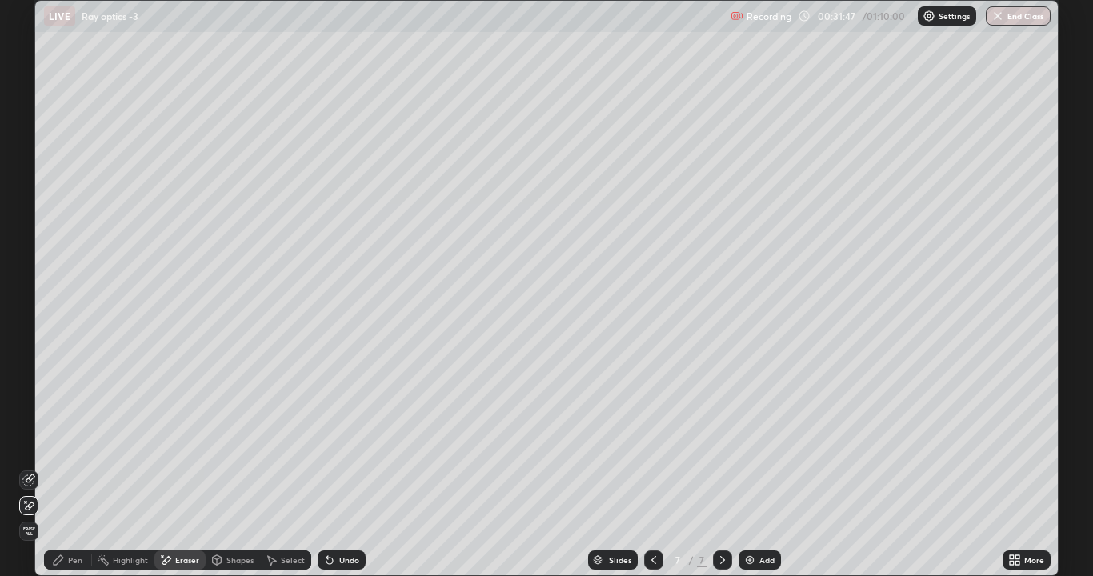
click at [232, 440] on div "Shapes" at bounding box center [240, 560] width 27 height 8
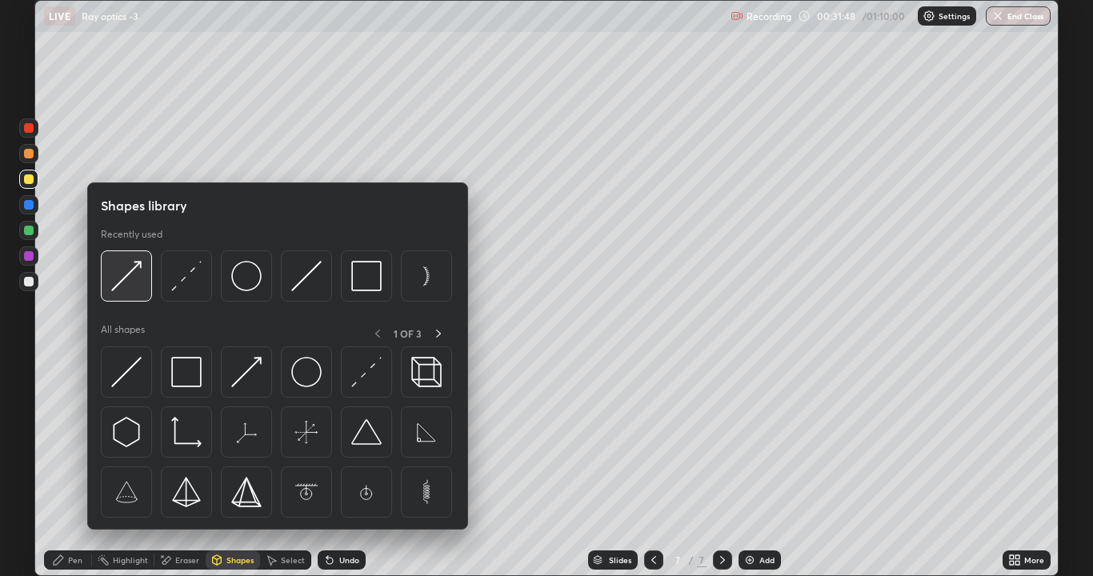
click at [122, 279] on img at bounding box center [126, 276] width 30 height 30
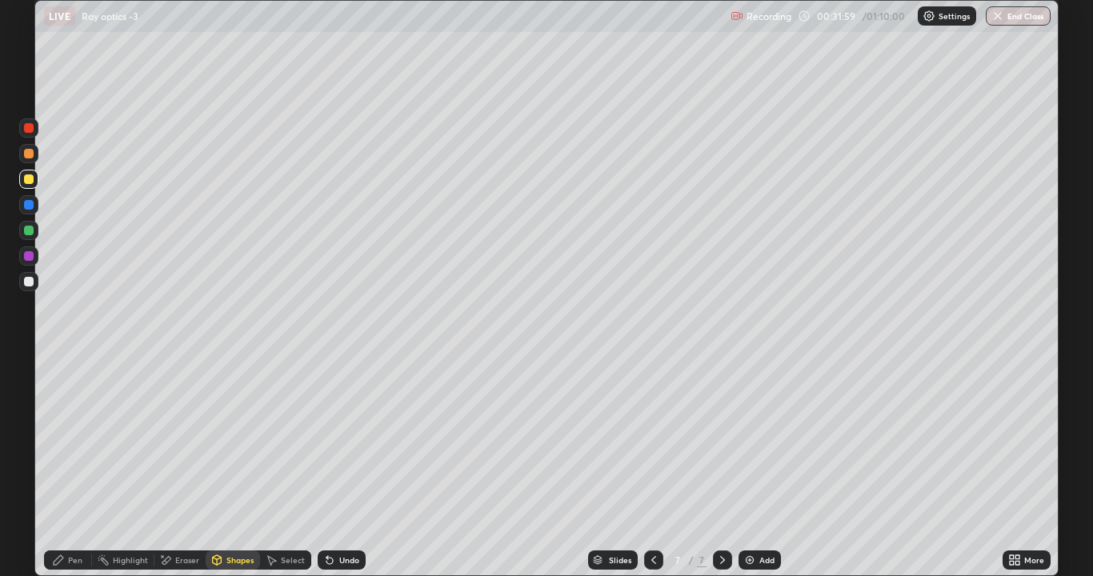
click at [125, 440] on div "Highlight" at bounding box center [130, 560] width 35 height 8
click at [163, 440] on icon at bounding box center [165, 561] width 13 height 14
click at [66, 440] on div "Pen" at bounding box center [68, 560] width 48 height 19
click at [762, 440] on div "Add" at bounding box center [767, 560] width 15 height 8
click at [239, 440] on div "Shapes" at bounding box center [233, 560] width 54 height 19
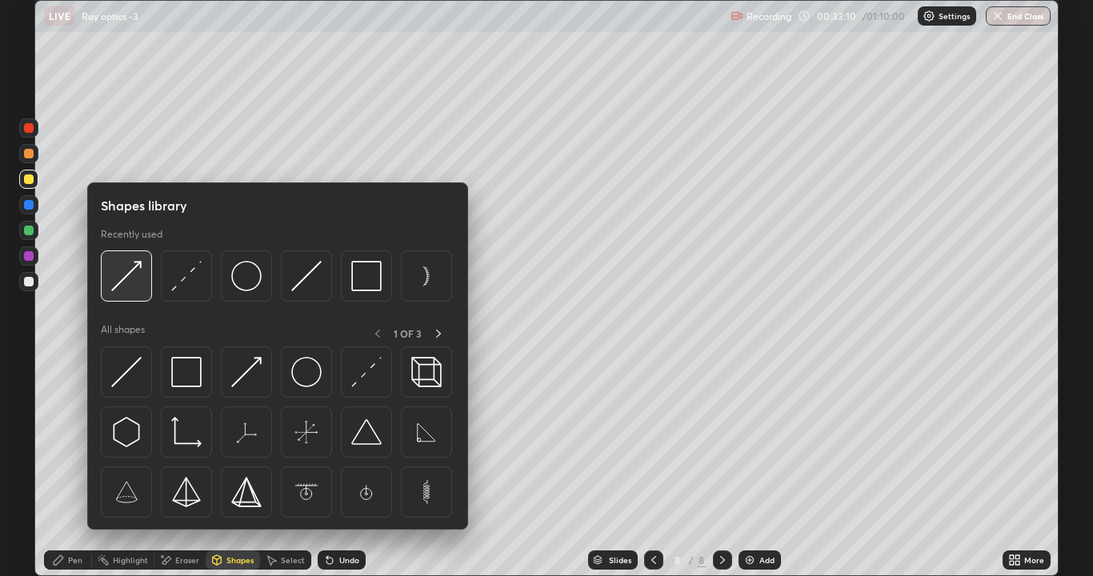
click at [130, 278] on img at bounding box center [126, 276] width 30 height 30
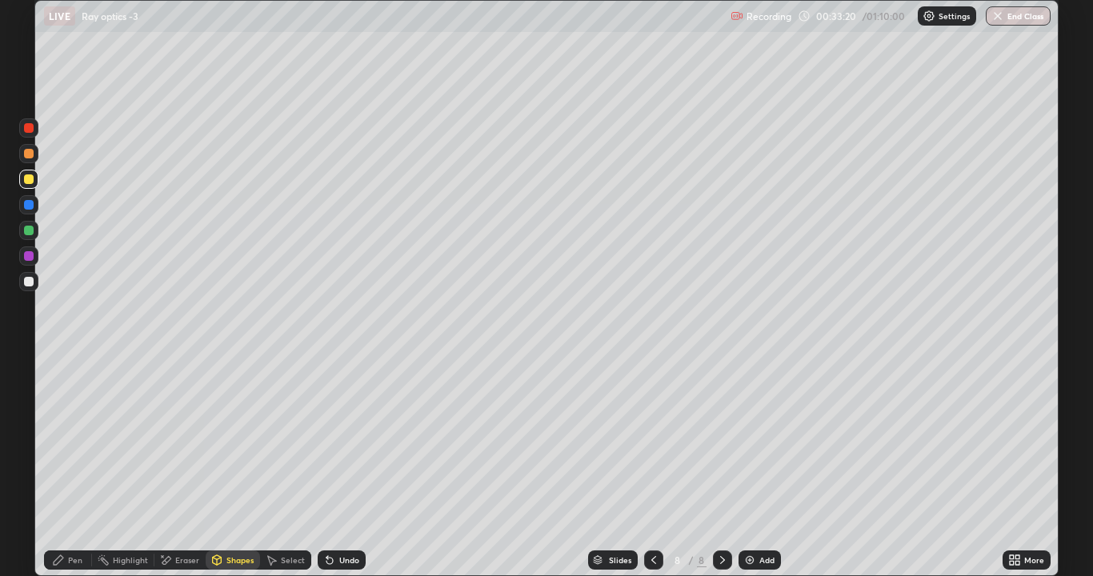
click at [27, 230] on div at bounding box center [29, 231] width 10 height 10
click at [74, 440] on div "Pen" at bounding box center [75, 560] width 14 height 8
click at [29, 283] on div at bounding box center [29, 282] width 10 height 10
click at [357, 440] on div "Undo" at bounding box center [342, 560] width 48 height 19
click at [349, 440] on div "Undo" at bounding box center [349, 560] width 20 height 8
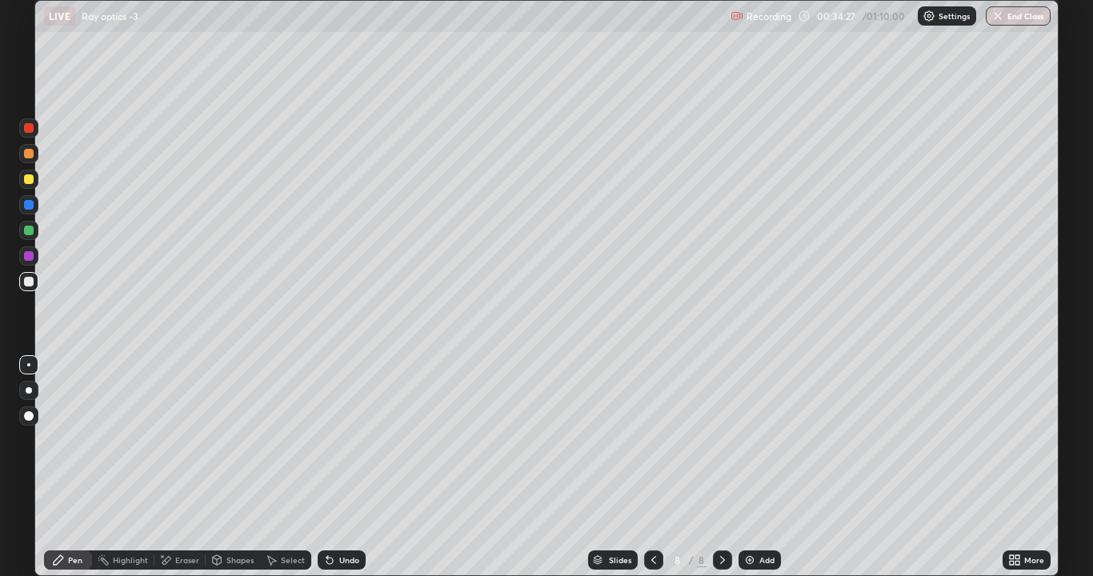
click at [352, 440] on div "Undo" at bounding box center [342, 560] width 48 height 19
click at [335, 440] on div "Undo" at bounding box center [342, 560] width 48 height 19
click at [330, 440] on icon at bounding box center [329, 560] width 13 height 13
click at [328, 440] on icon at bounding box center [330, 561] width 6 height 6
click at [334, 440] on icon at bounding box center [329, 560] width 13 height 13
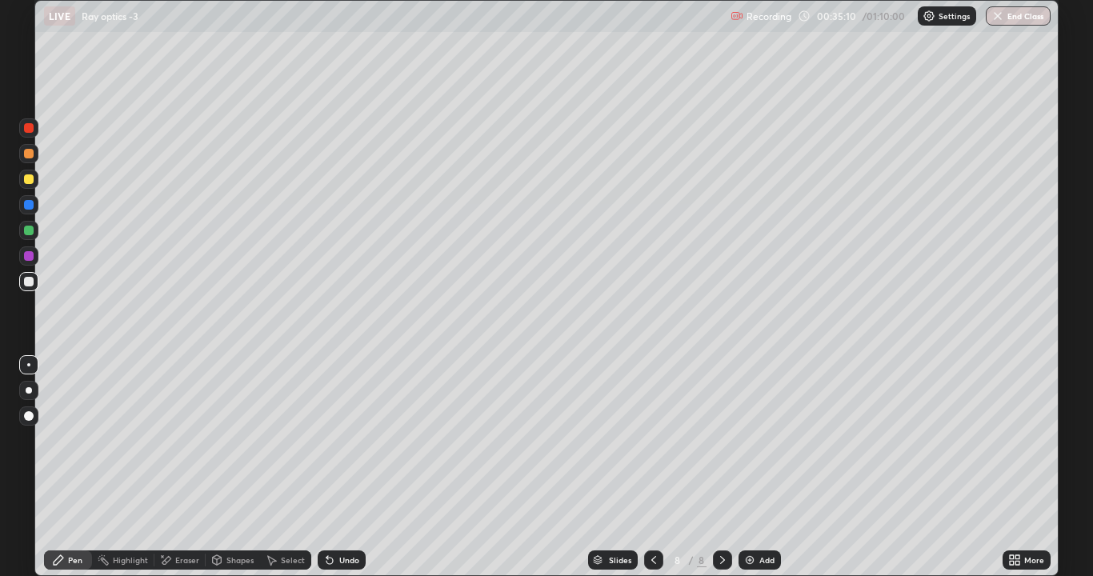
click at [335, 440] on div "Undo" at bounding box center [342, 560] width 48 height 19
click at [227, 440] on div "Shapes" at bounding box center [240, 560] width 27 height 8
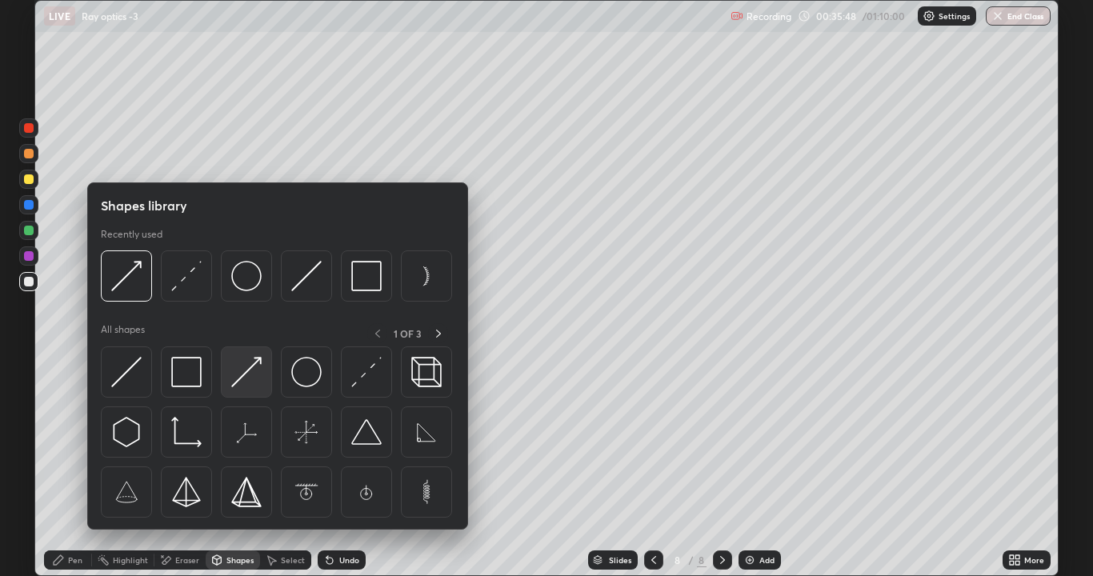
click at [239, 375] on img at bounding box center [246, 372] width 30 height 30
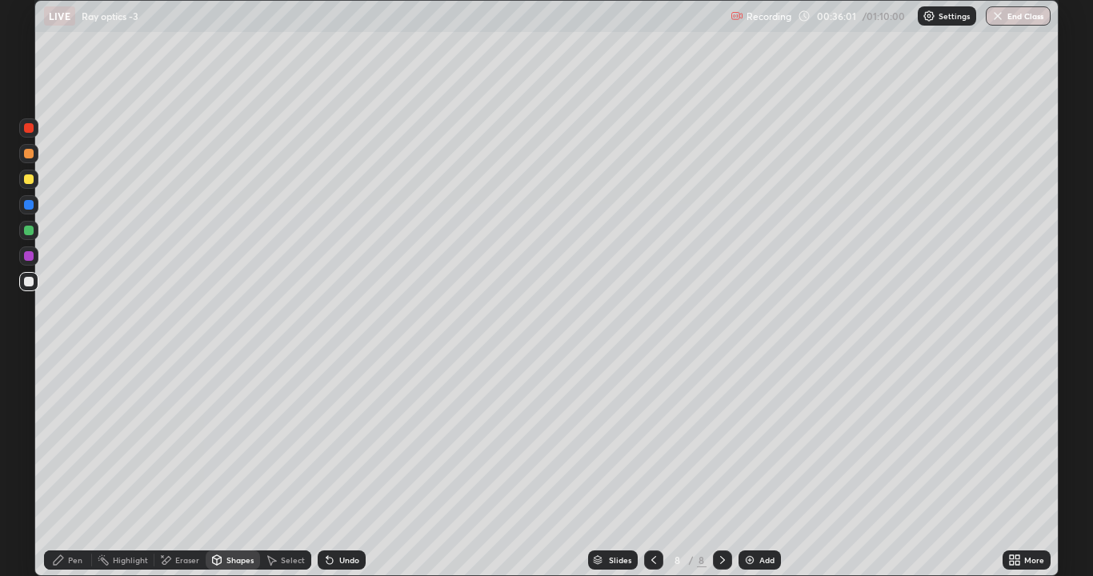
click at [175, 440] on div "Eraser" at bounding box center [187, 560] width 24 height 8
click at [126, 440] on div "Highlight" at bounding box center [130, 560] width 35 height 8
click at [76, 440] on div "Pen" at bounding box center [75, 560] width 14 height 8
click at [223, 440] on div "Shapes" at bounding box center [233, 560] width 54 height 19
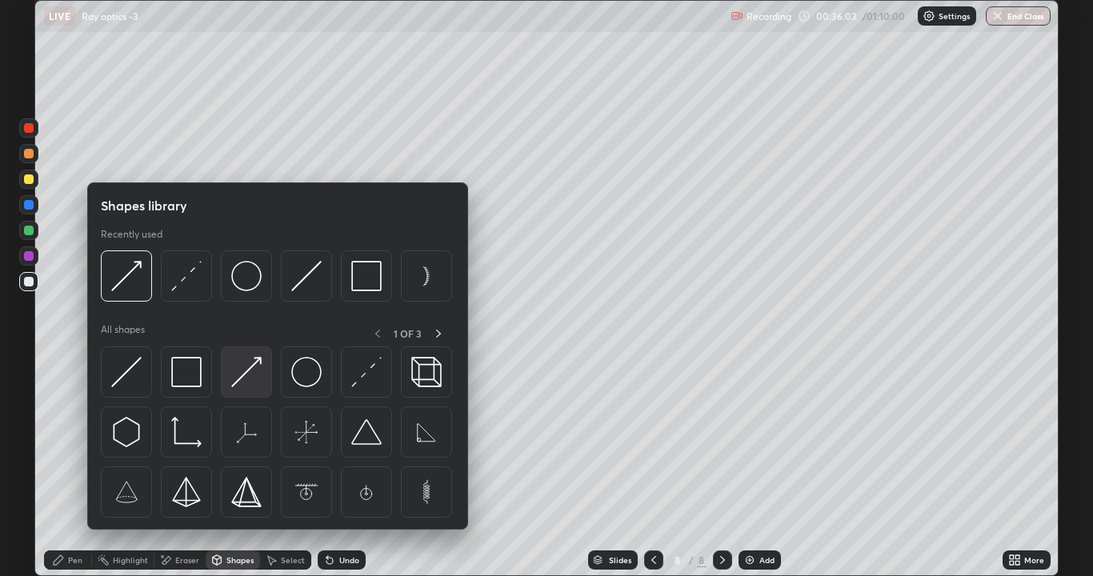
click at [241, 378] on img at bounding box center [246, 372] width 30 height 30
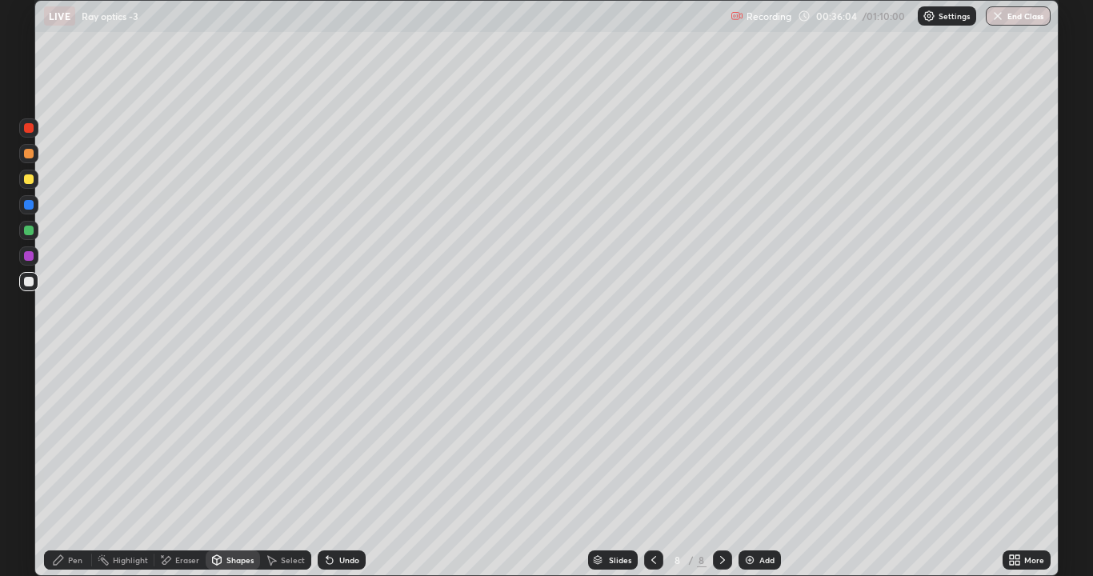
click at [30, 224] on div at bounding box center [28, 230] width 19 height 19
click at [29, 283] on div at bounding box center [29, 282] width 10 height 10
click at [69, 440] on div "Pen" at bounding box center [68, 560] width 48 height 19
click at [353, 440] on div "Undo" at bounding box center [349, 560] width 20 height 8
click at [349, 440] on div "Undo" at bounding box center [349, 560] width 20 height 8
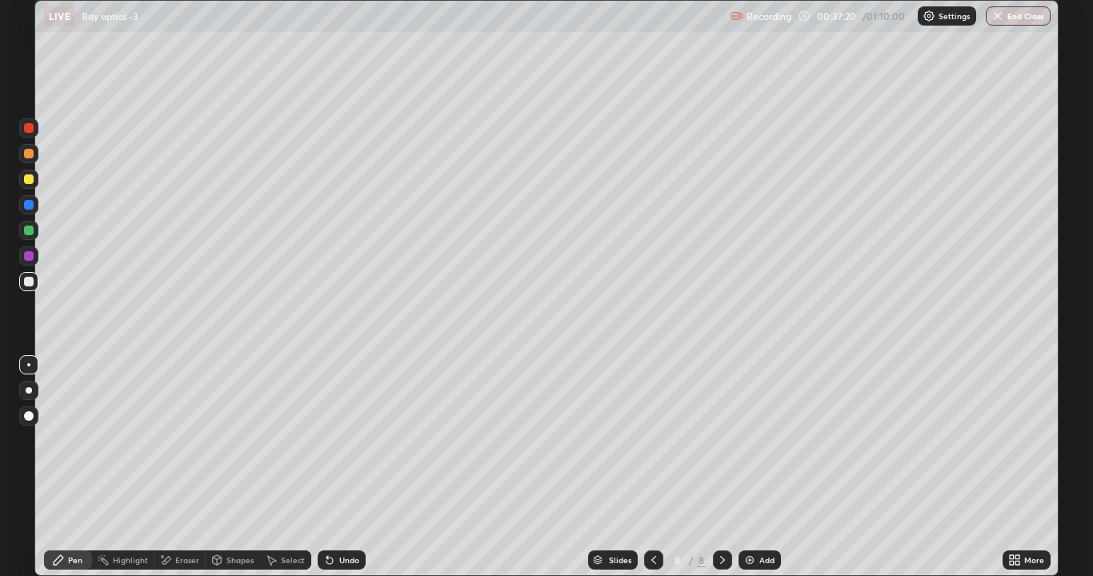
click at [334, 440] on icon at bounding box center [329, 560] width 13 height 13
click at [333, 440] on div "Undo" at bounding box center [342, 560] width 48 height 19
click at [338, 440] on div "Undo" at bounding box center [342, 560] width 48 height 19
click at [177, 440] on div "Eraser" at bounding box center [179, 560] width 51 height 19
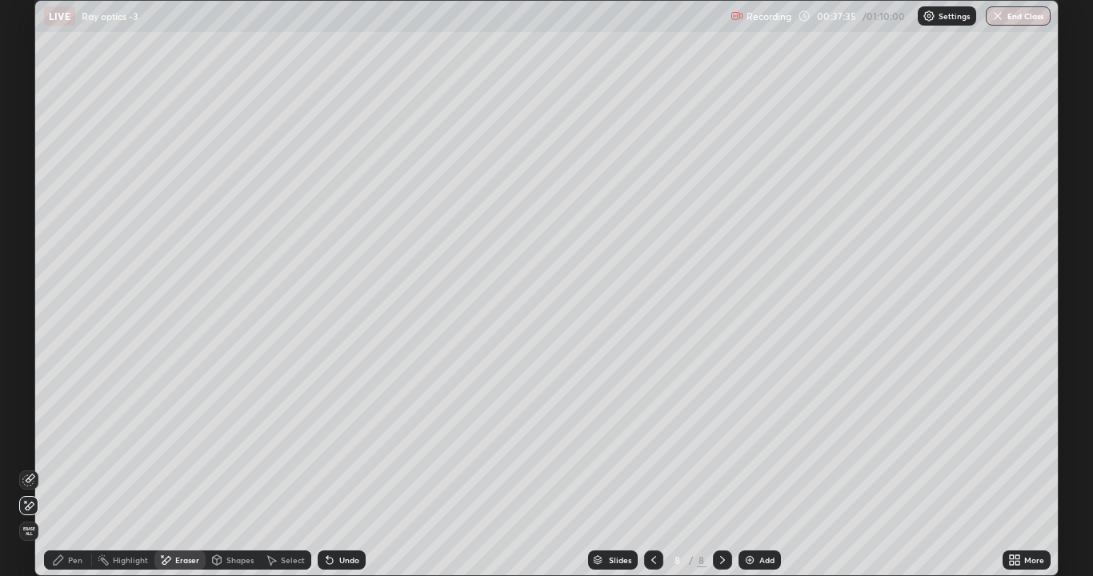
click at [67, 440] on div "Pen" at bounding box center [68, 560] width 48 height 19
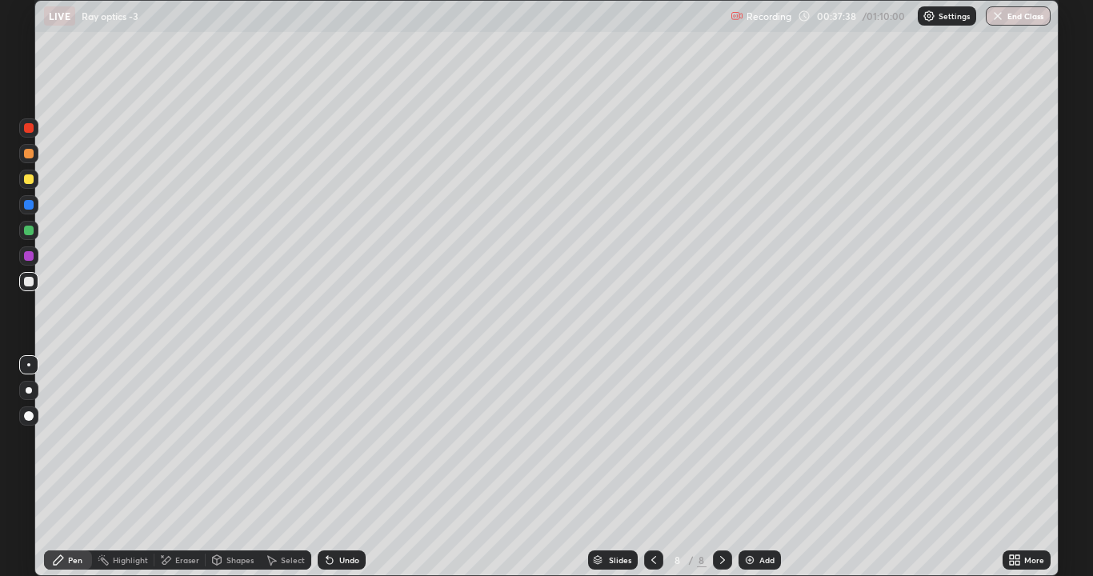
click at [186, 440] on div "Eraser" at bounding box center [179, 560] width 51 height 19
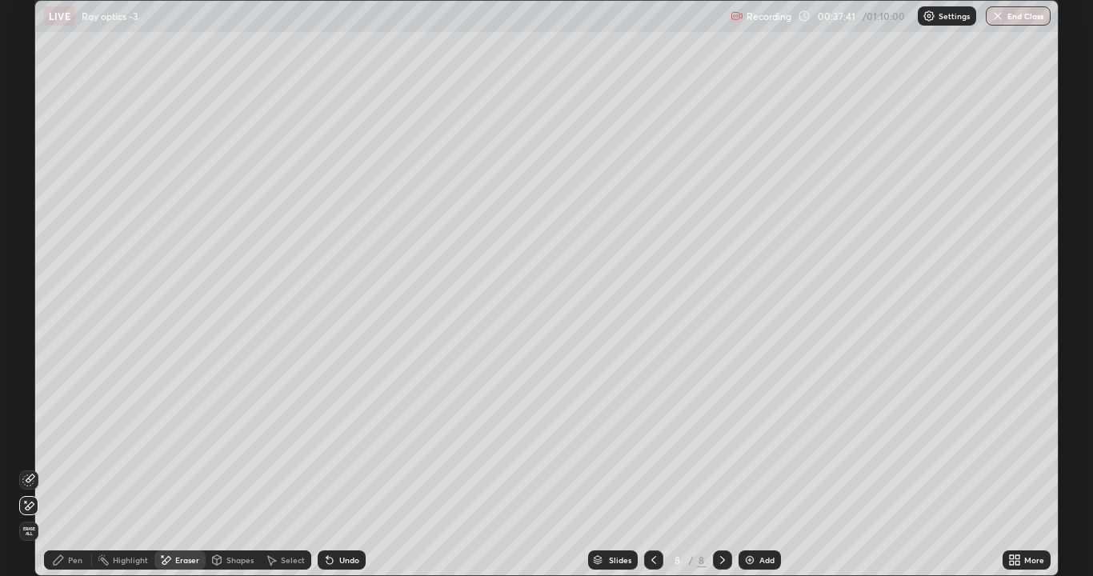
click at [52, 440] on icon at bounding box center [58, 560] width 13 height 13
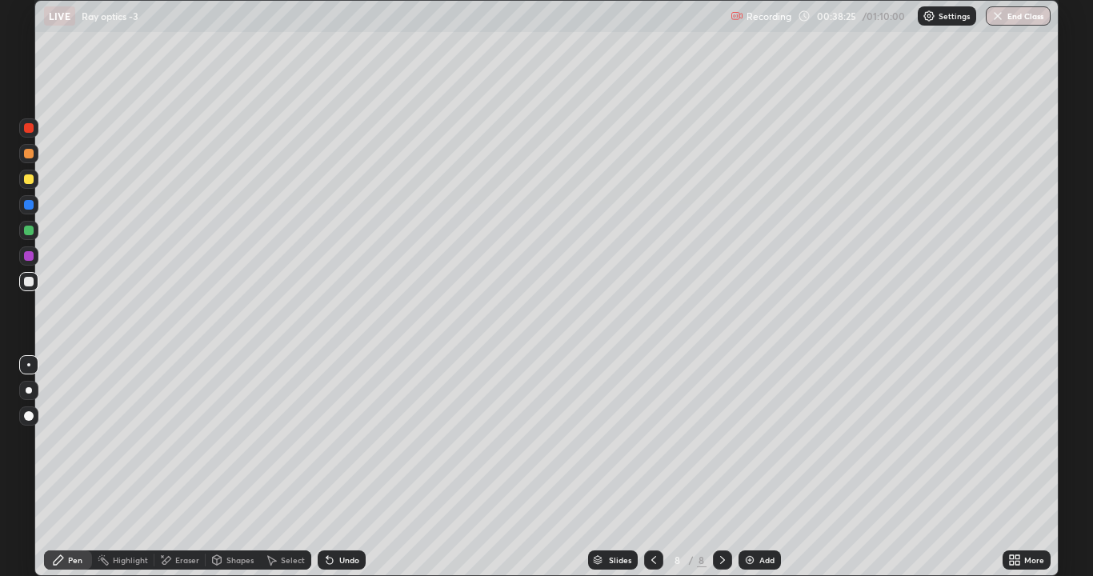
click at [182, 440] on div "Eraser" at bounding box center [187, 560] width 24 height 8
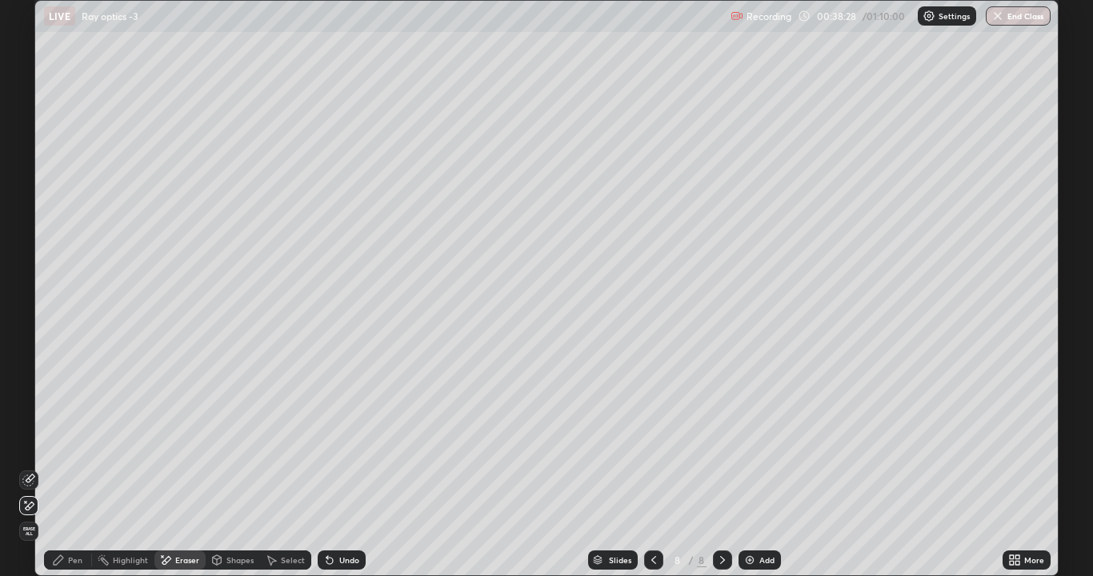
click at [82, 440] on div "Pen" at bounding box center [75, 560] width 14 height 8
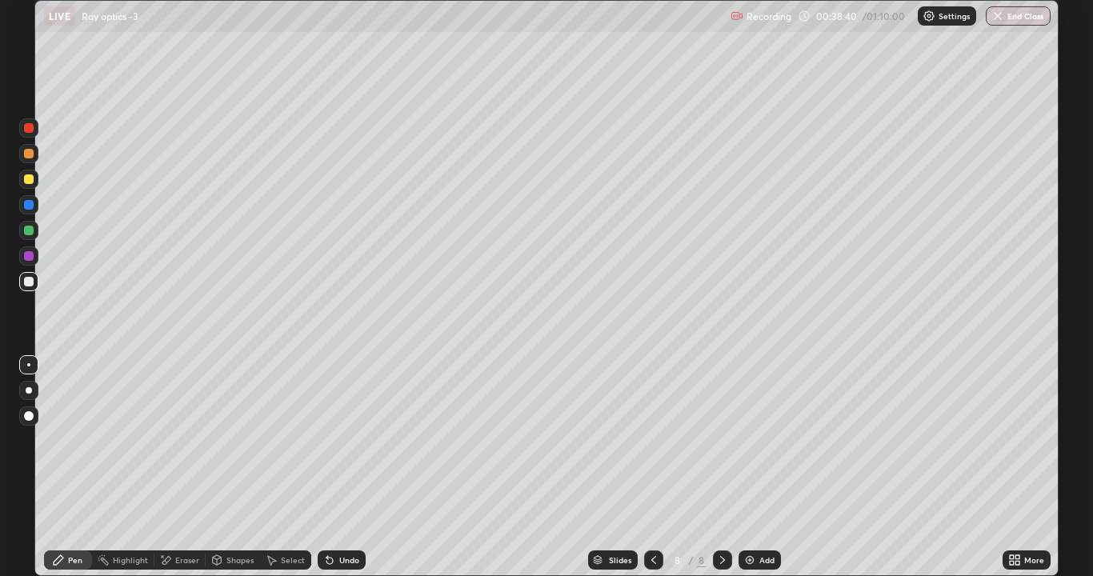
click at [347, 440] on div "Undo" at bounding box center [349, 560] width 20 height 8
click at [341, 440] on div "Undo" at bounding box center [342, 560] width 48 height 19
click at [345, 440] on div "Undo" at bounding box center [349, 560] width 20 height 8
click at [760, 440] on div "Add" at bounding box center [767, 560] width 15 height 8
click at [652, 440] on icon at bounding box center [653, 560] width 13 height 13
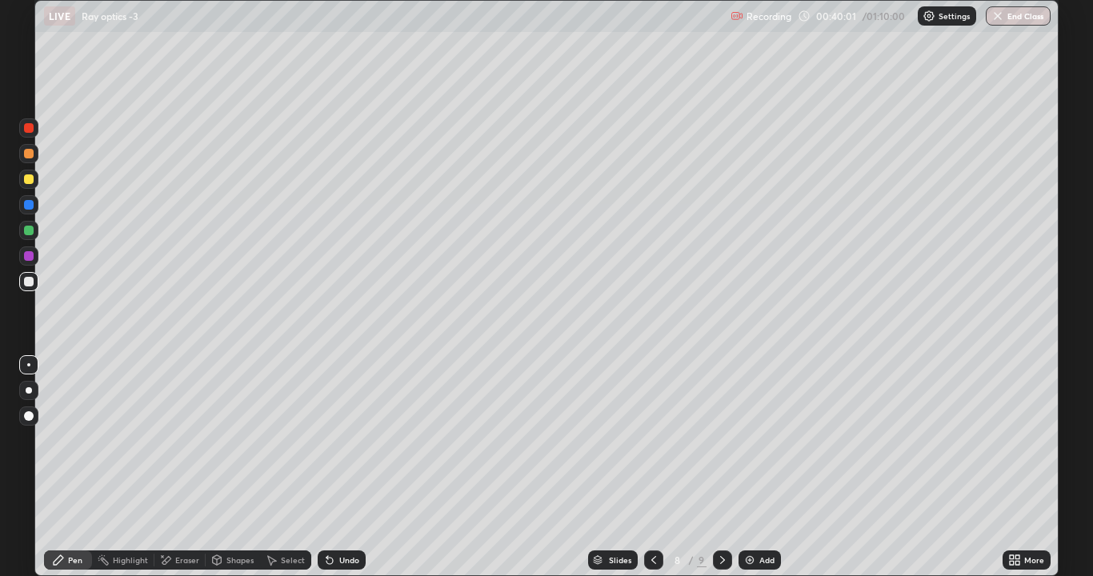
click at [718, 440] on icon at bounding box center [722, 560] width 13 height 13
click at [335, 440] on div "Undo" at bounding box center [342, 560] width 48 height 19
click at [191, 440] on div "Eraser" at bounding box center [179, 560] width 51 height 19
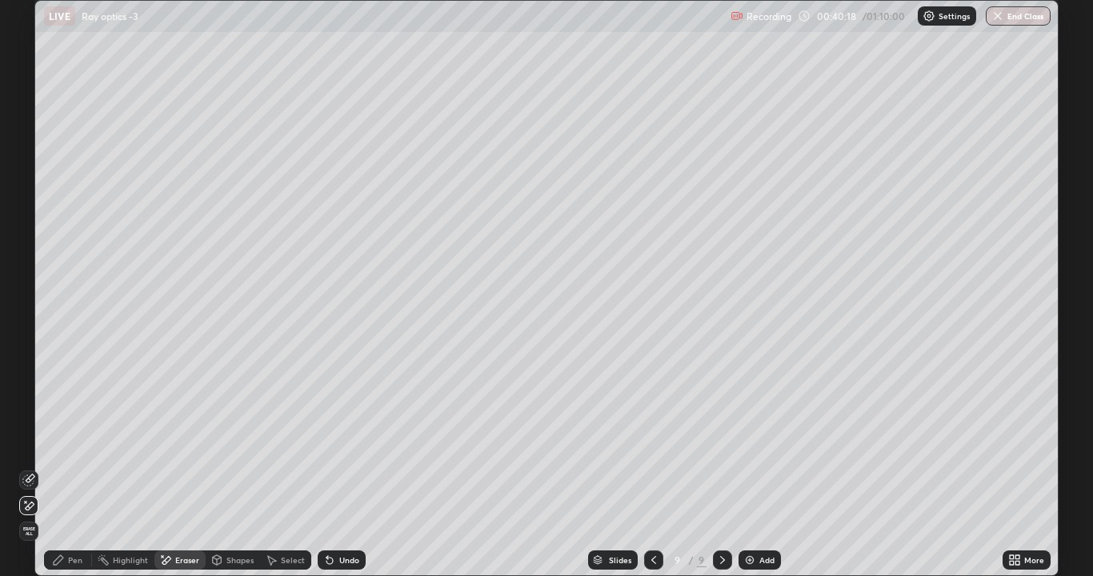
click at [78, 440] on div "Pen" at bounding box center [68, 560] width 48 height 19
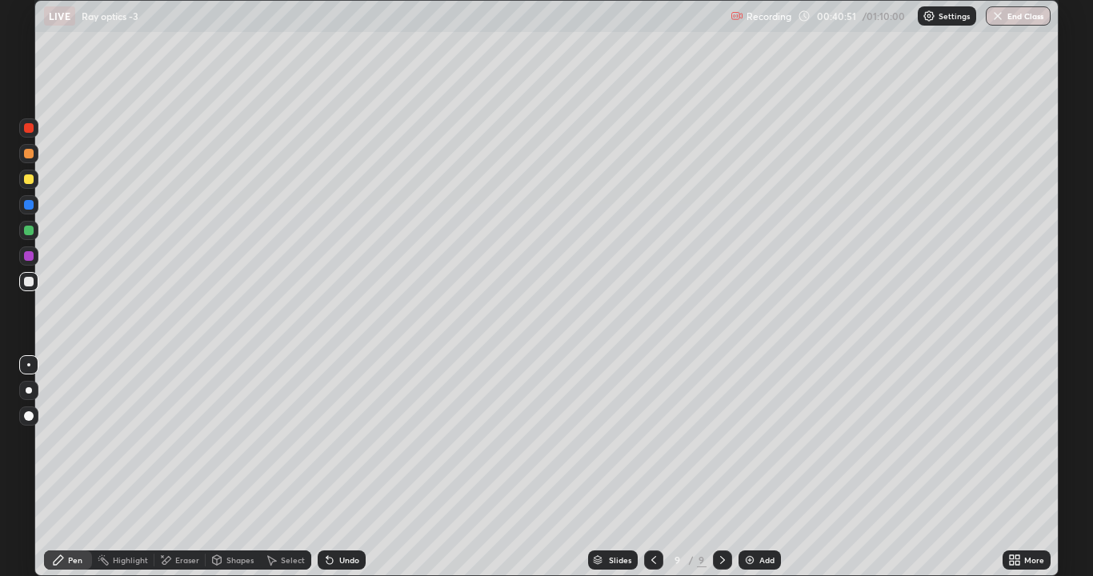
click at [659, 440] on div at bounding box center [653, 560] width 19 height 19
click at [655, 440] on icon at bounding box center [653, 560] width 13 height 13
click at [647, 440] on icon at bounding box center [653, 560] width 13 height 13
click at [720, 440] on icon at bounding box center [722, 560] width 13 height 13
click at [722, 440] on icon at bounding box center [722, 560] width 13 height 13
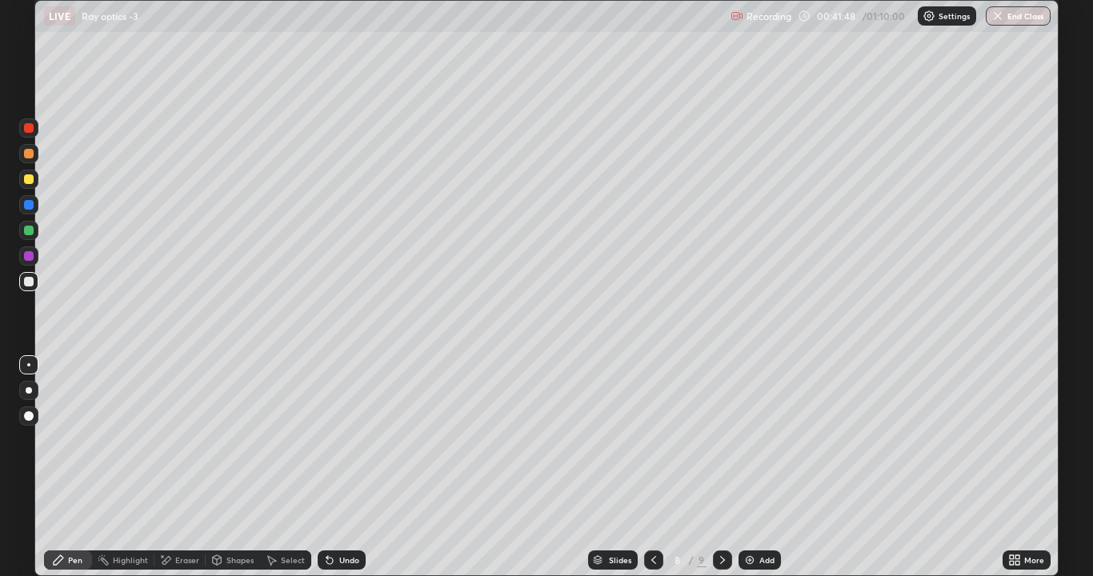
click at [719, 440] on icon at bounding box center [722, 560] width 13 height 13
click at [343, 440] on div "Undo" at bounding box center [349, 560] width 20 height 8
click at [233, 440] on div "Shapes" at bounding box center [233, 560] width 54 height 19
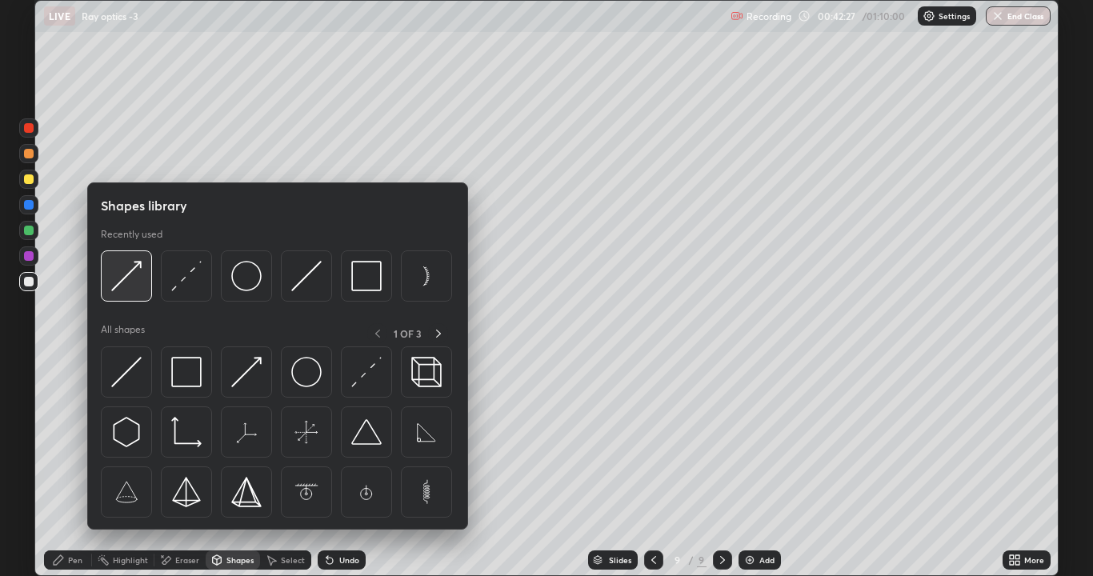
click at [139, 286] on img at bounding box center [126, 276] width 30 height 30
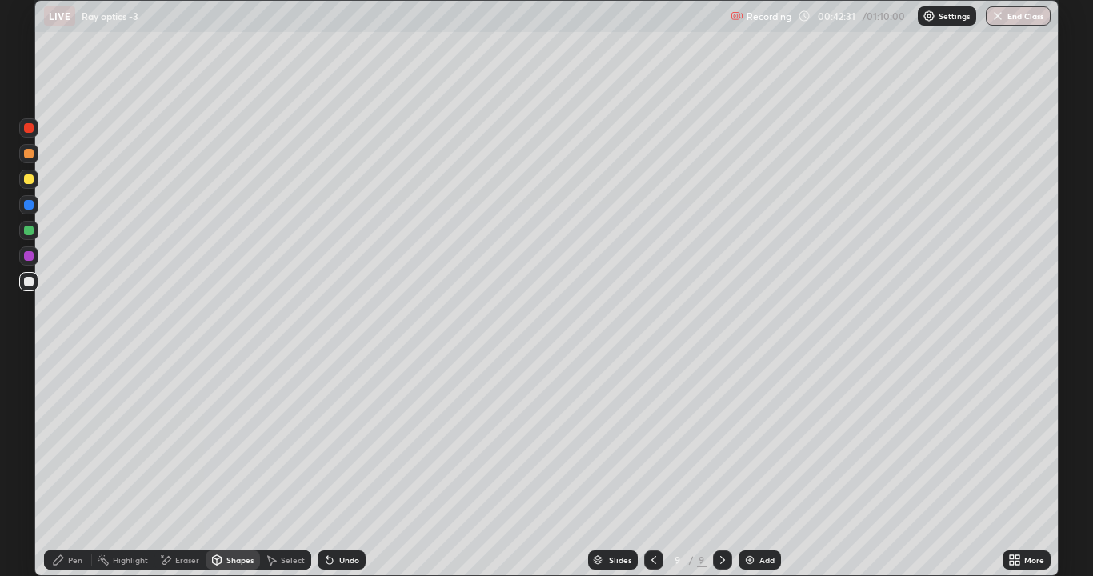
click at [237, 440] on div "Shapes" at bounding box center [240, 560] width 27 height 8
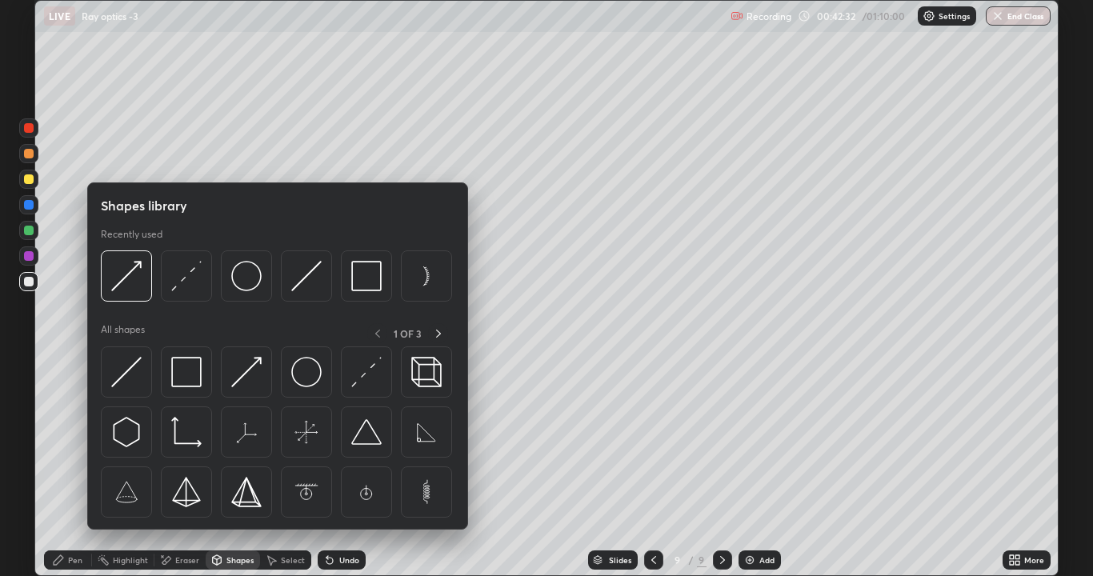
click at [32, 235] on div at bounding box center [28, 230] width 19 height 19
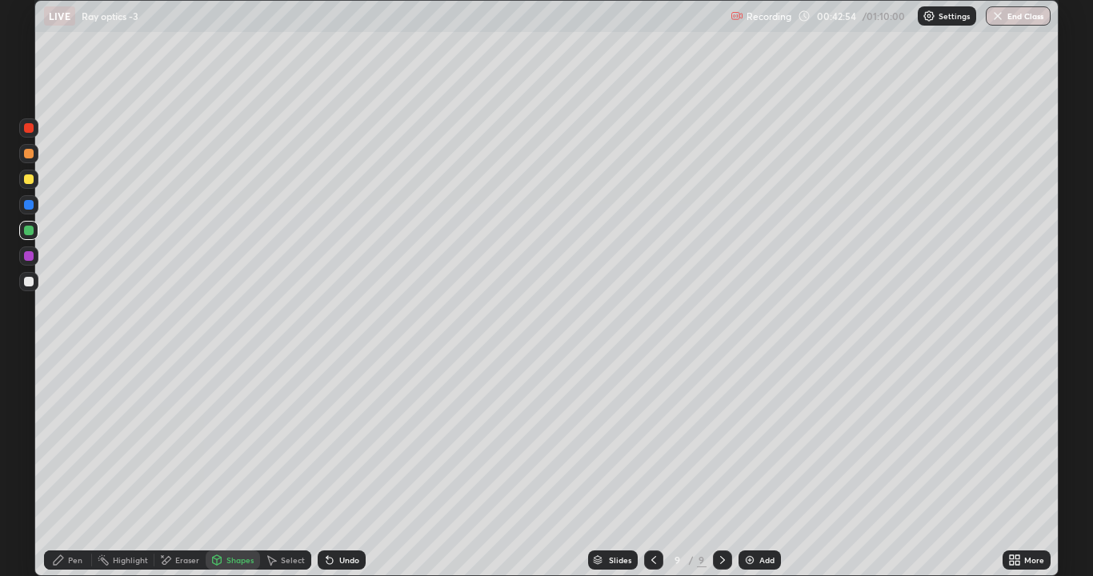
click at [172, 440] on div "Eraser" at bounding box center [179, 560] width 51 height 19
click at [75, 440] on div "Pen" at bounding box center [75, 560] width 14 height 8
click at [238, 440] on div "Shapes" at bounding box center [240, 560] width 27 height 8
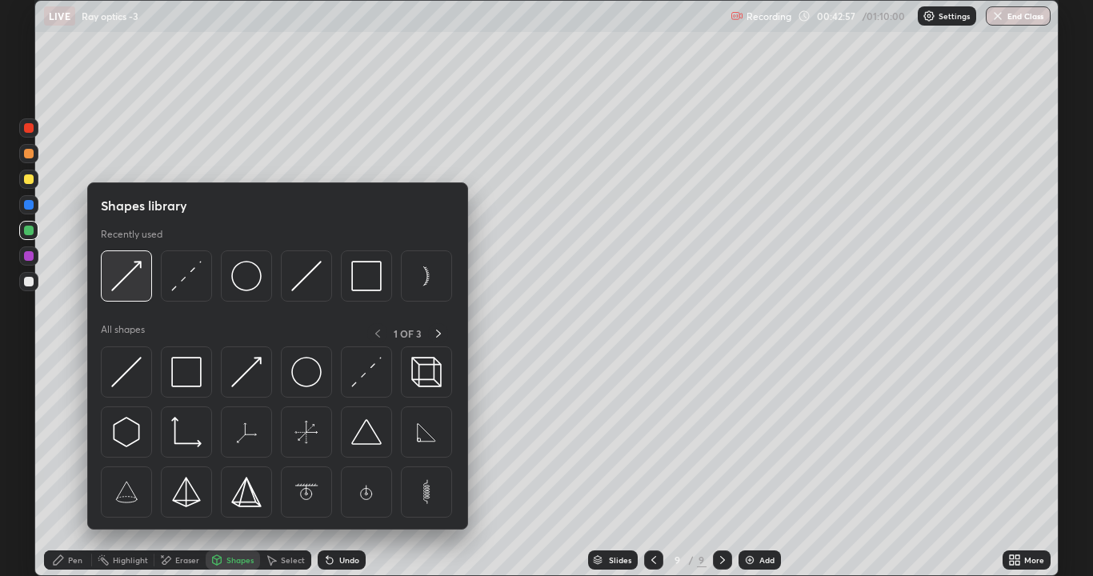
click at [128, 291] on img at bounding box center [126, 276] width 30 height 30
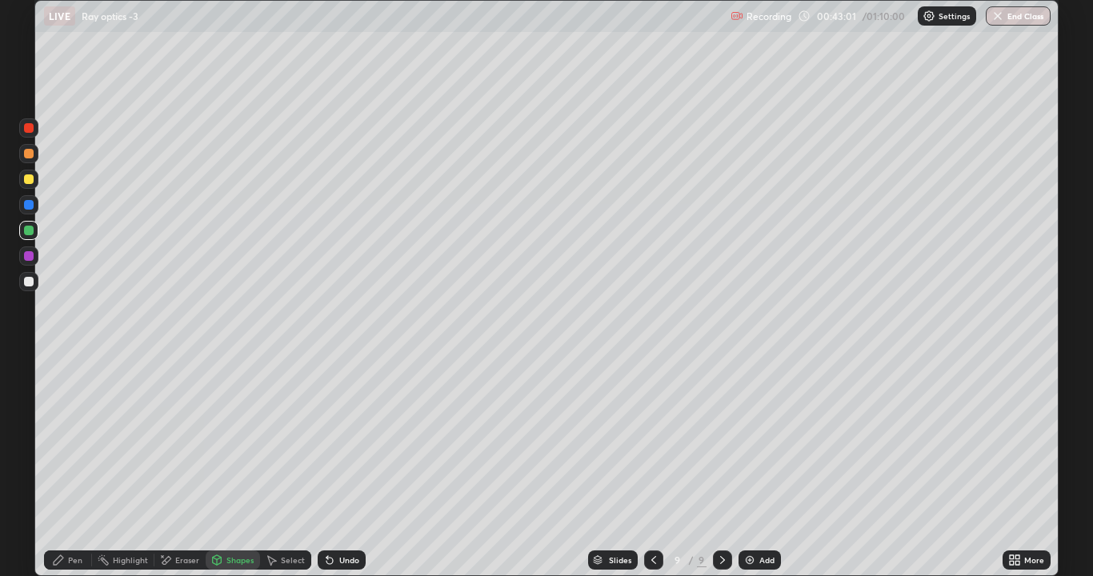
click at [190, 440] on div "Eraser" at bounding box center [179, 560] width 51 height 19
click at [75, 440] on div "Pen" at bounding box center [75, 560] width 14 height 8
click at [225, 440] on div "Shapes" at bounding box center [233, 560] width 54 height 19
click at [27, 282] on div at bounding box center [29, 282] width 10 height 10
click at [333, 440] on div "Undo" at bounding box center [342, 560] width 48 height 19
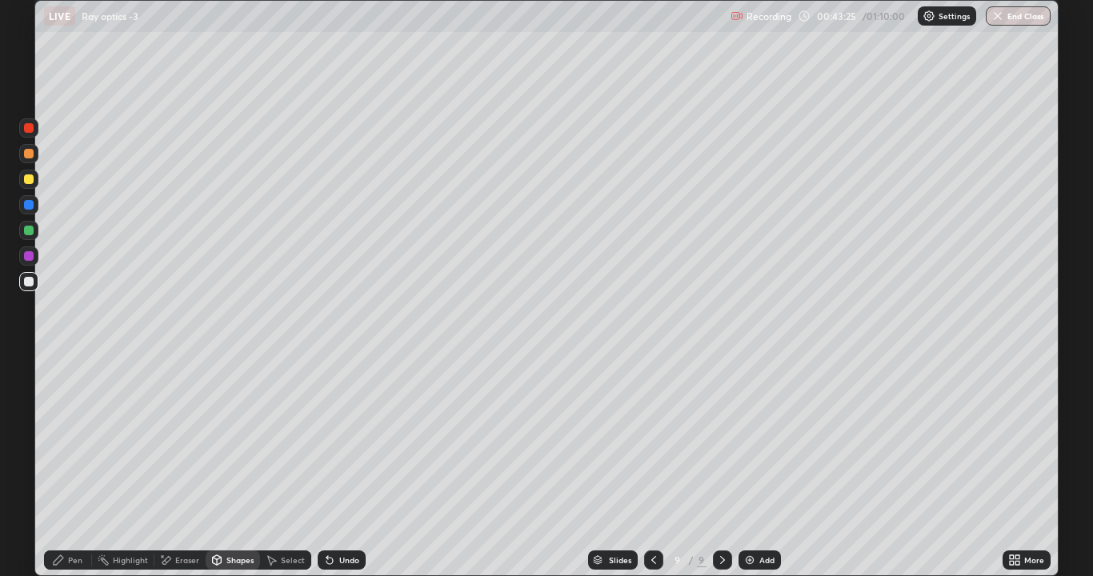
click at [335, 440] on div "Undo" at bounding box center [342, 560] width 48 height 19
click at [78, 440] on div "Pen" at bounding box center [68, 560] width 48 height 19
click at [32, 279] on div at bounding box center [29, 282] width 10 height 10
click at [190, 440] on div "Eraser" at bounding box center [187, 560] width 24 height 8
click at [76, 440] on div "Pen" at bounding box center [75, 560] width 14 height 8
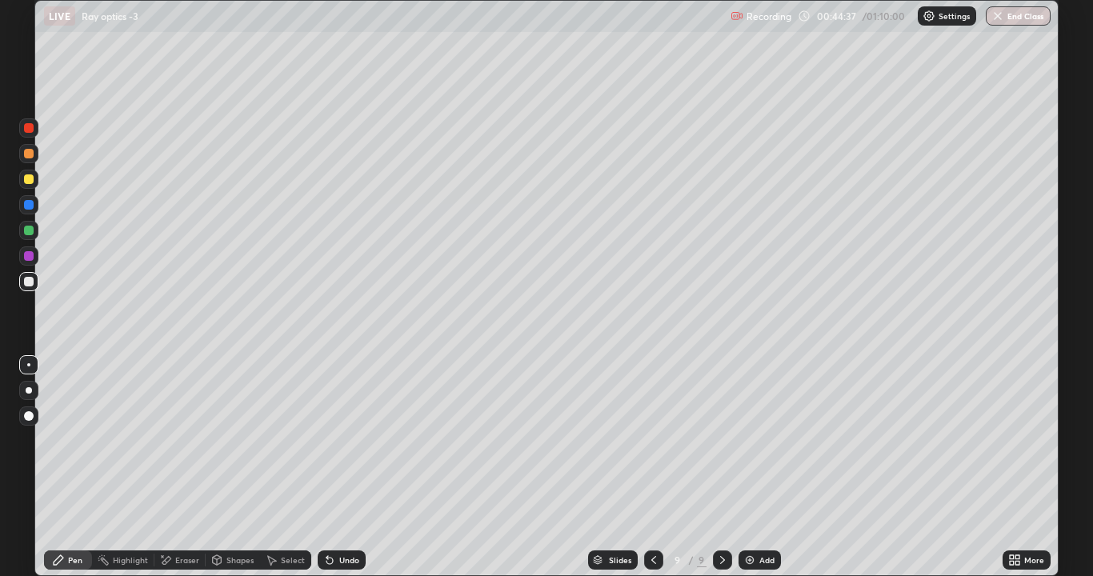
click at [351, 440] on div "Undo" at bounding box center [349, 560] width 20 height 8
click at [350, 440] on div "Undo" at bounding box center [349, 560] width 20 height 8
click at [348, 440] on div "Undo" at bounding box center [349, 560] width 20 height 8
click at [350, 440] on div "Undo" at bounding box center [349, 560] width 20 height 8
click at [346, 440] on div "Undo" at bounding box center [349, 560] width 20 height 8
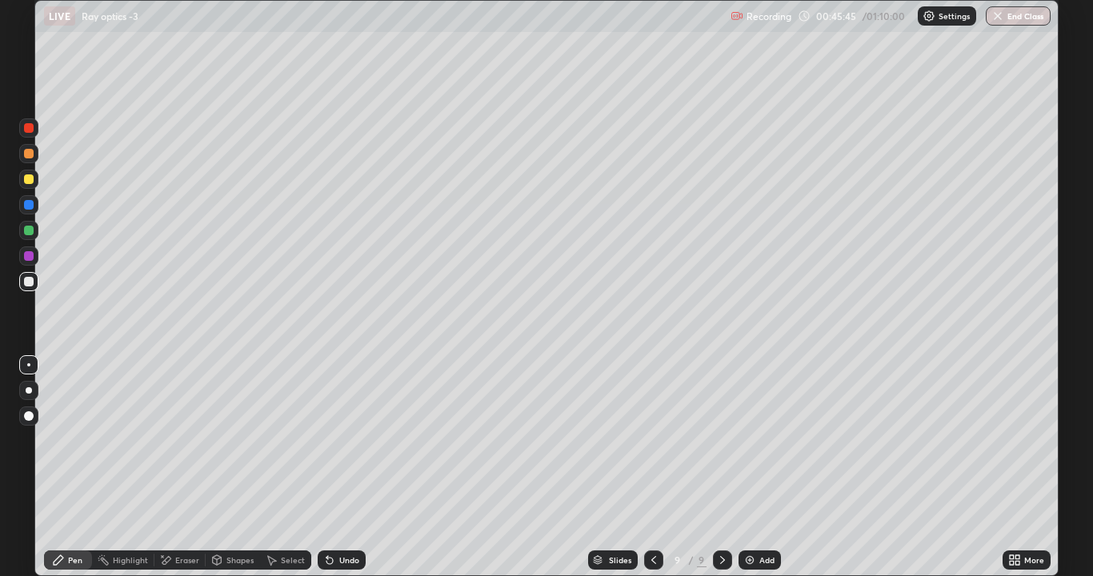
click at [651, 440] on icon at bounding box center [653, 560] width 13 height 13
click at [659, 440] on div at bounding box center [653, 560] width 19 height 19
click at [722, 440] on icon at bounding box center [722, 560] width 13 height 13
click at [724, 440] on icon at bounding box center [722, 560] width 13 height 13
click at [713, 440] on div at bounding box center [722, 560] width 19 height 19
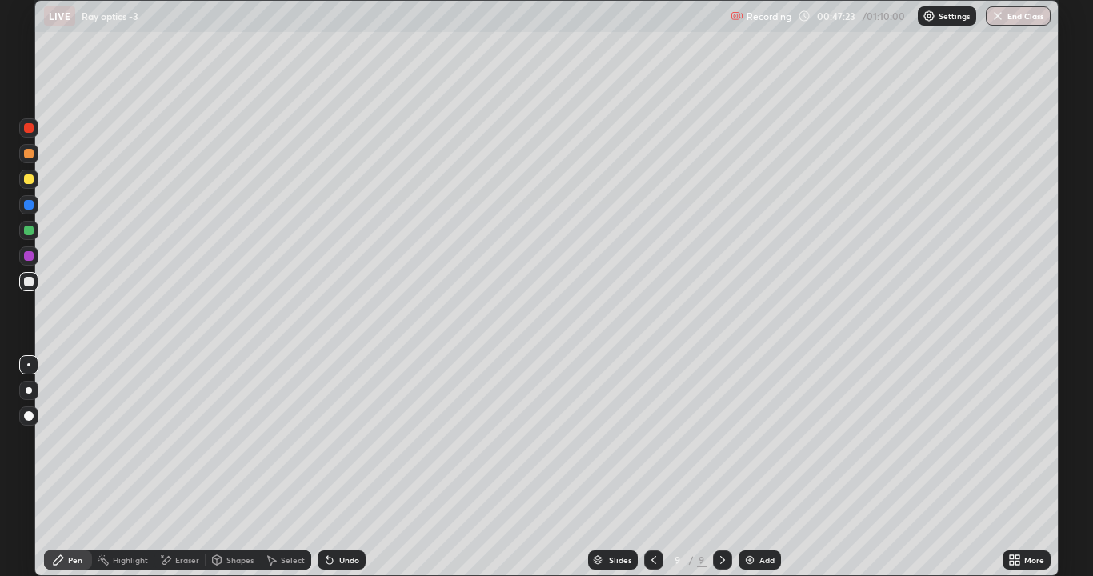
click at [183, 440] on div "Eraser" at bounding box center [187, 560] width 24 height 8
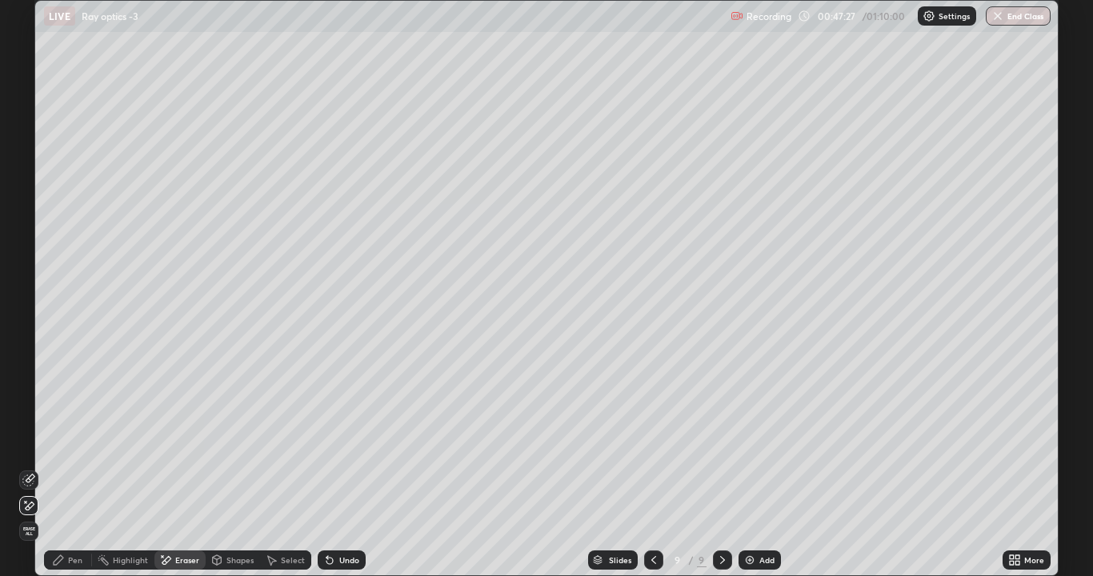
click at [72, 440] on div "Pen" at bounding box center [75, 560] width 14 height 8
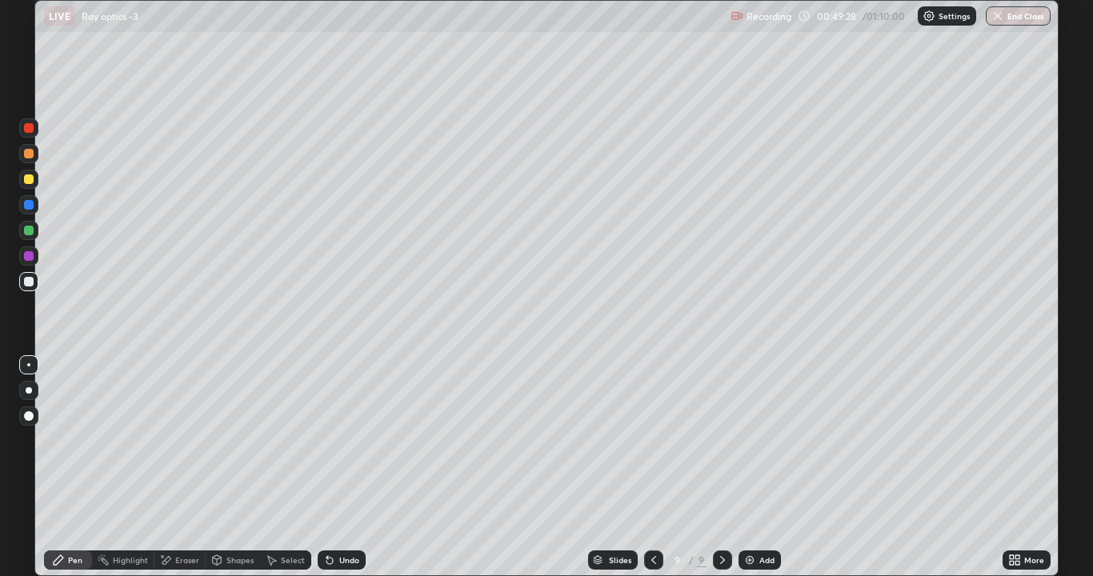
click at [177, 440] on div "Eraser" at bounding box center [179, 560] width 51 height 19
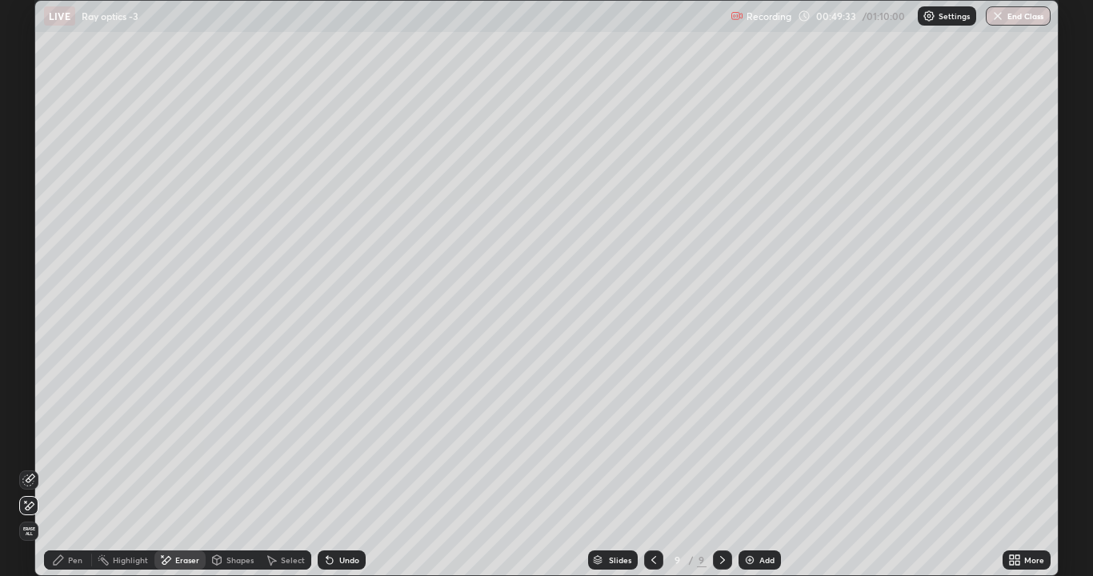
click at [66, 440] on div "Pen" at bounding box center [68, 560] width 48 height 19
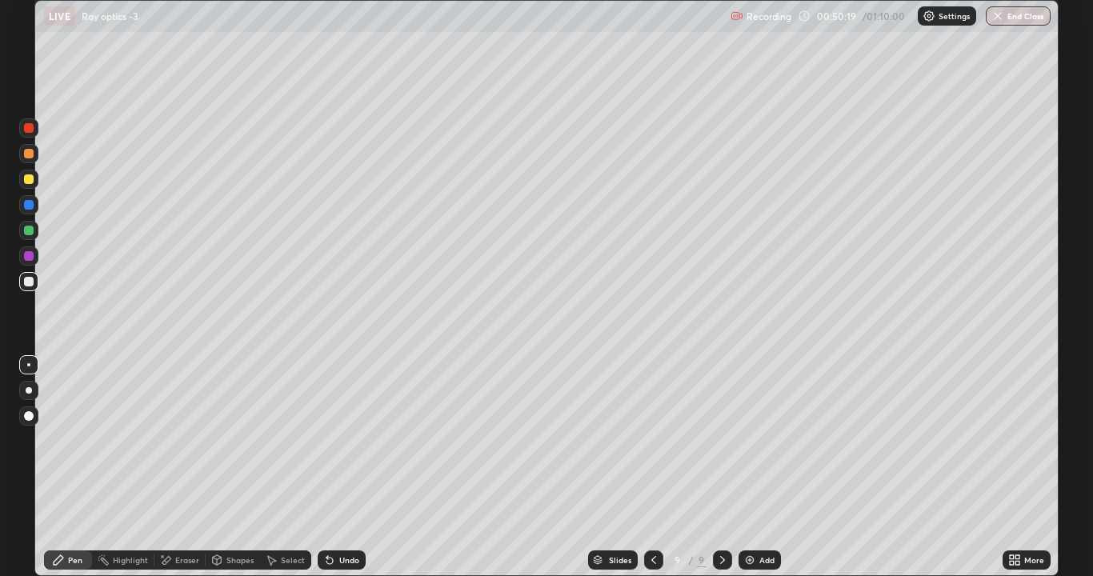
click at [173, 440] on div "Eraser" at bounding box center [179, 560] width 51 height 19
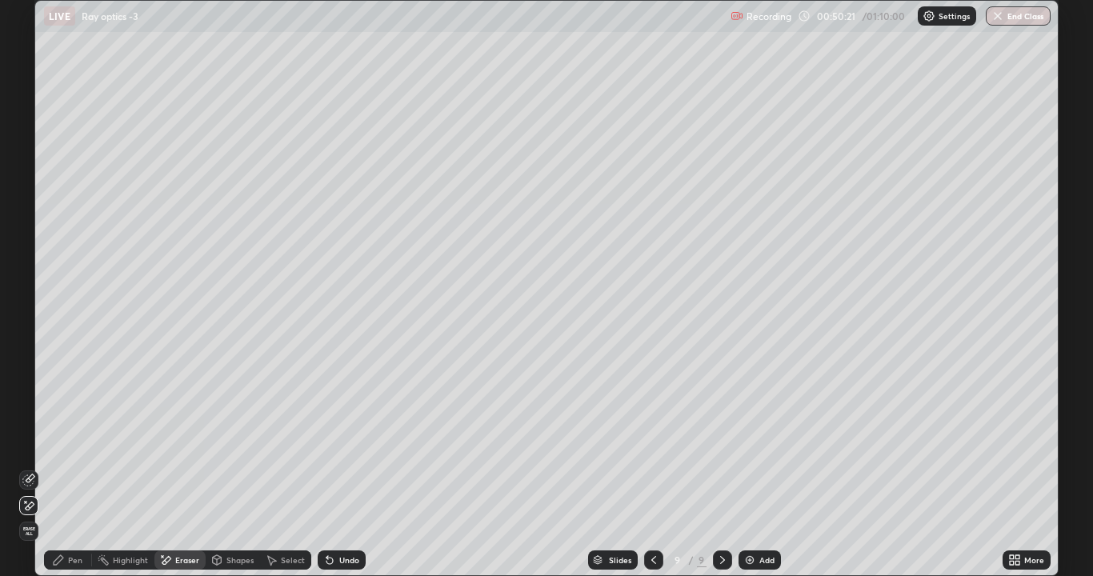
click at [47, 440] on div "Pen" at bounding box center [68, 560] width 48 height 19
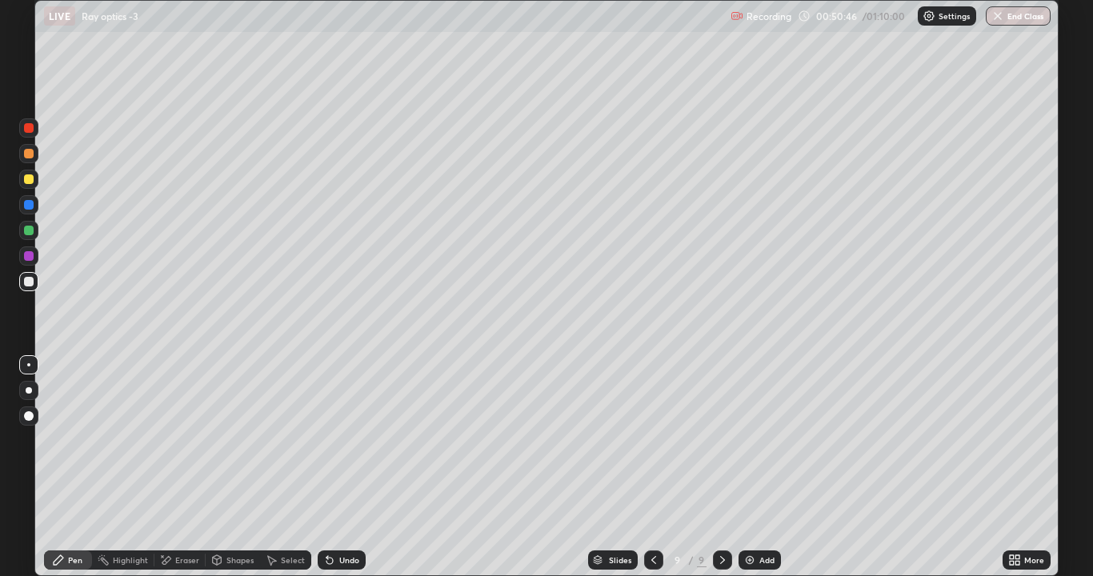
click at [178, 440] on div "Eraser" at bounding box center [187, 560] width 24 height 8
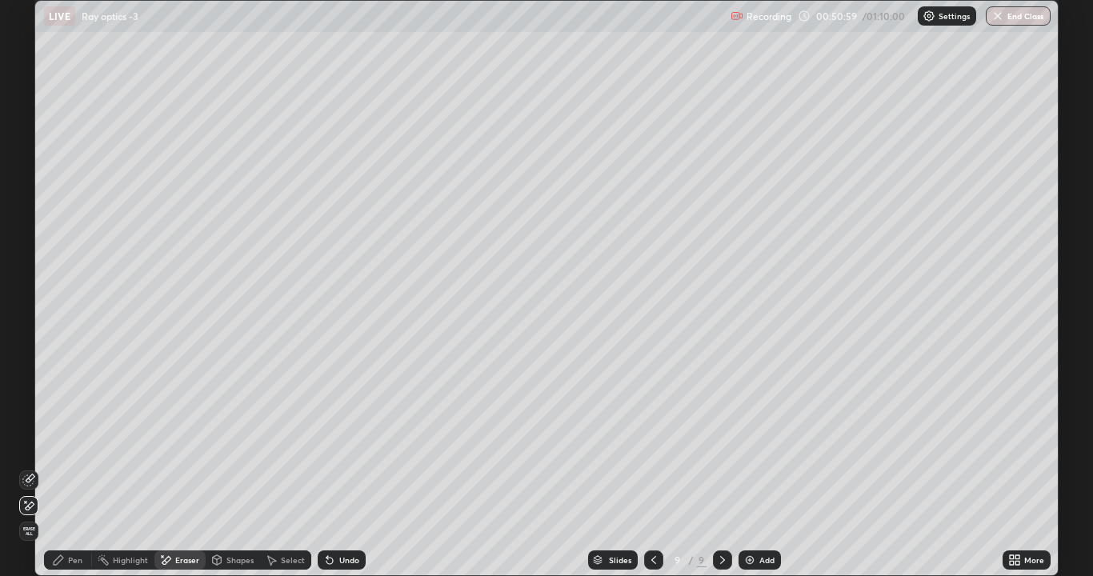
click at [67, 440] on div "Pen" at bounding box center [68, 560] width 48 height 19
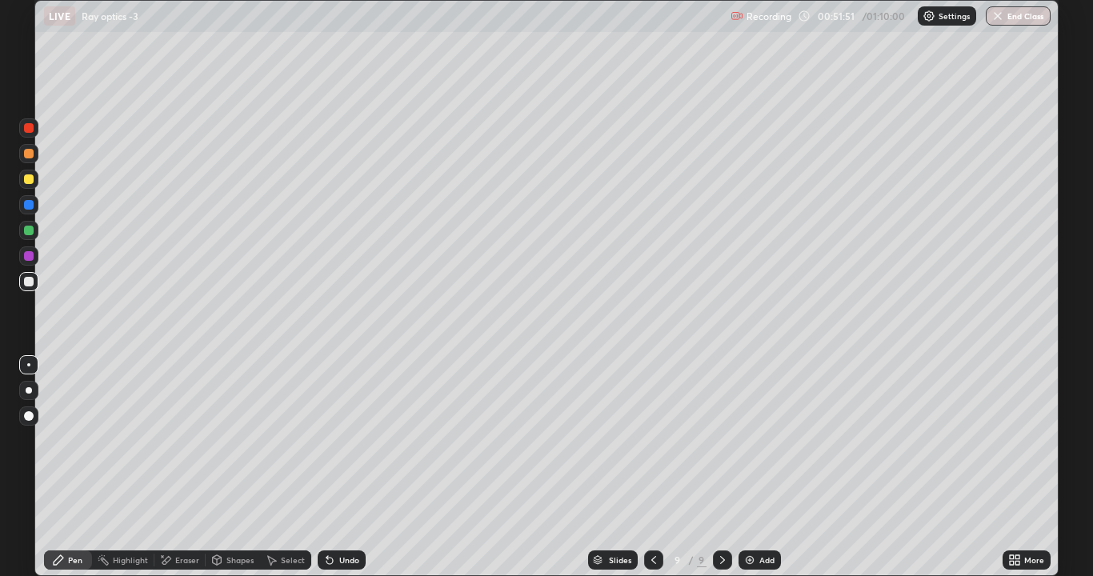
click at [355, 440] on div "Undo" at bounding box center [349, 560] width 20 height 8
click at [356, 440] on div "Undo" at bounding box center [349, 560] width 20 height 8
click at [347, 440] on div "Undo" at bounding box center [349, 560] width 20 height 8
click at [350, 440] on div "Undo" at bounding box center [342, 560] width 48 height 19
click at [351, 440] on div "Undo" at bounding box center [349, 560] width 20 height 8
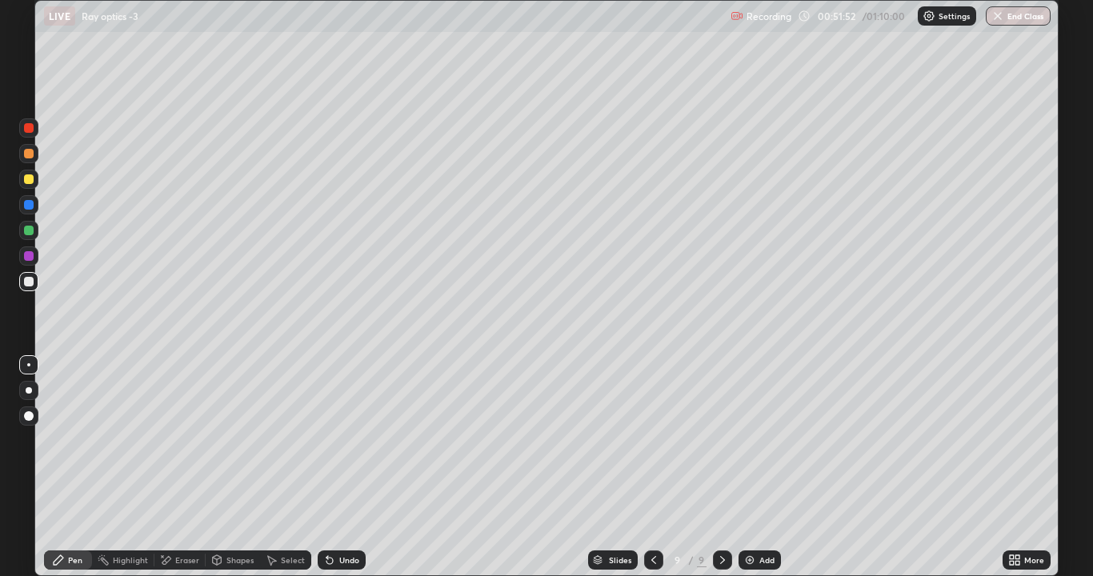
click at [354, 440] on div "Undo" at bounding box center [349, 560] width 20 height 8
click at [653, 440] on icon at bounding box center [653, 560] width 13 height 13
click at [654, 440] on icon at bounding box center [653, 560] width 5 height 8
click at [651, 440] on icon at bounding box center [653, 560] width 13 height 13
click at [716, 440] on icon at bounding box center [722, 560] width 13 height 13
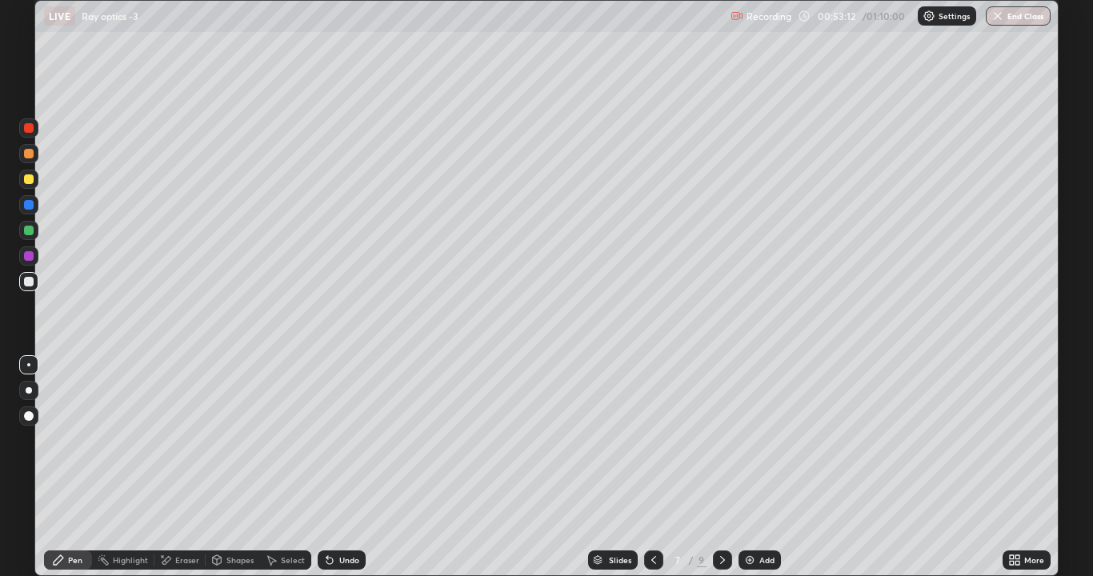
click at [717, 440] on icon at bounding box center [722, 560] width 13 height 13
click at [720, 440] on icon at bounding box center [722, 560] width 13 height 13
click at [724, 440] on icon at bounding box center [722, 560] width 13 height 13
click at [754, 440] on img at bounding box center [750, 560] width 13 height 13
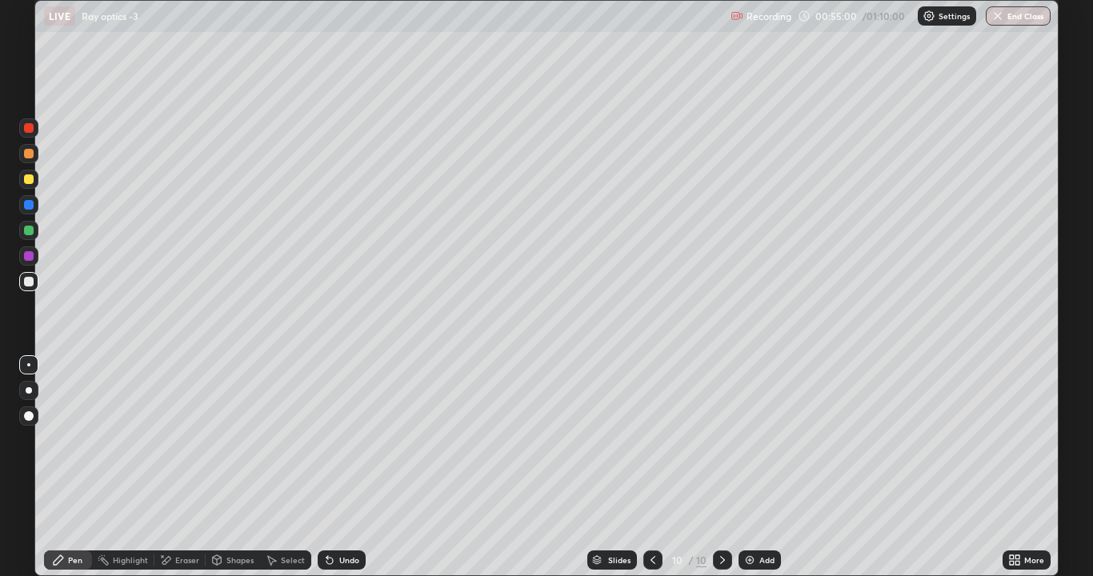
click at [170, 440] on icon at bounding box center [165, 561] width 13 height 14
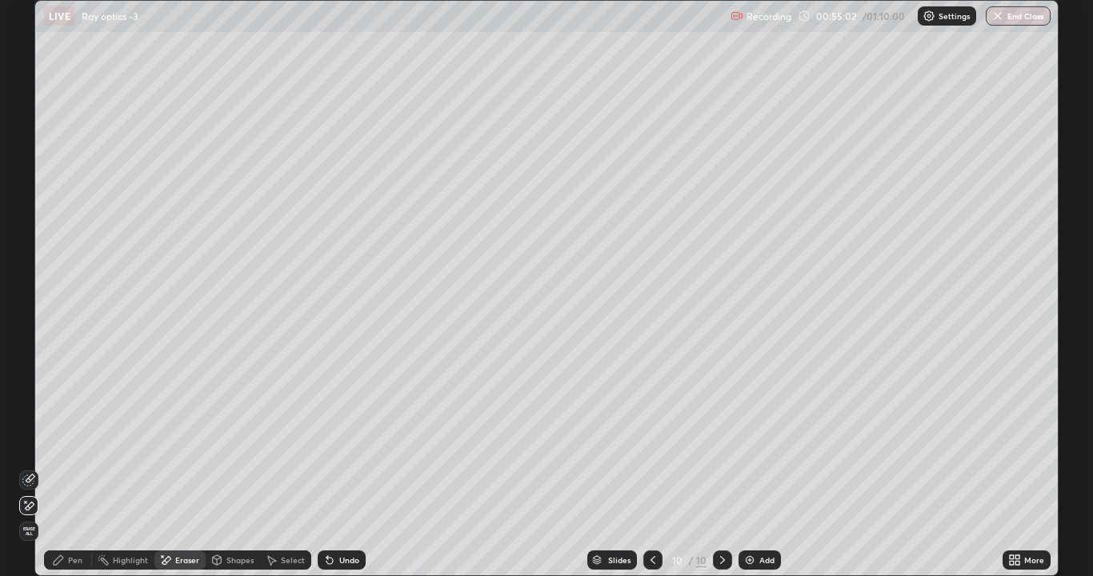
click at [52, 440] on icon at bounding box center [58, 560] width 13 height 13
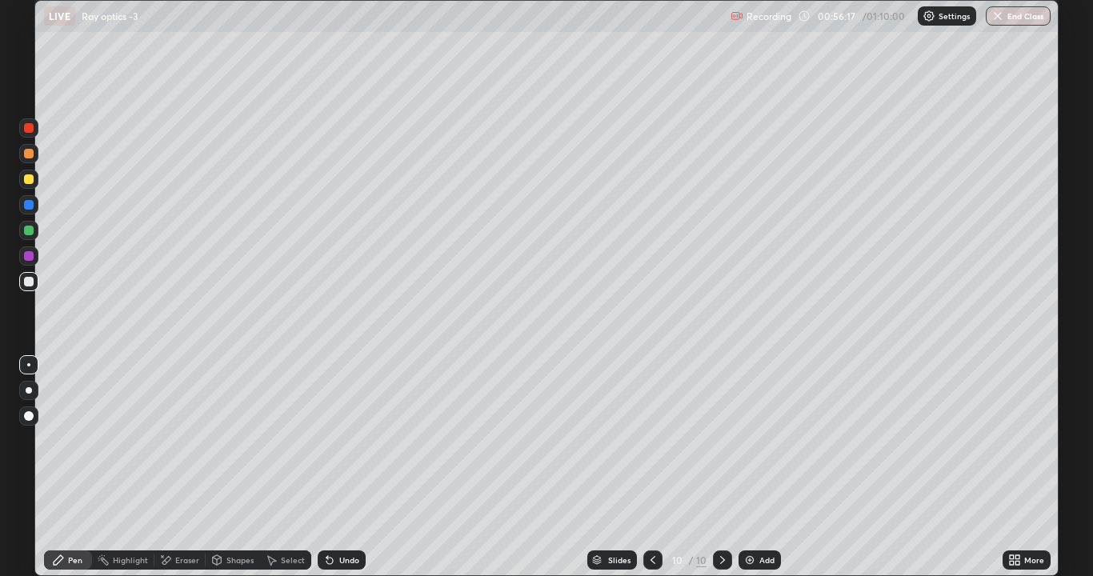
click at [651, 440] on icon at bounding box center [653, 560] width 5 height 8
click at [653, 440] on icon at bounding box center [653, 560] width 13 height 13
click at [654, 440] on icon at bounding box center [653, 560] width 13 height 13
click at [720, 440] on icon at bounding box center [722, 560] width 5 height 8
click at [722, 440] on icon at bounding box center [722, 560] width 13 height 13
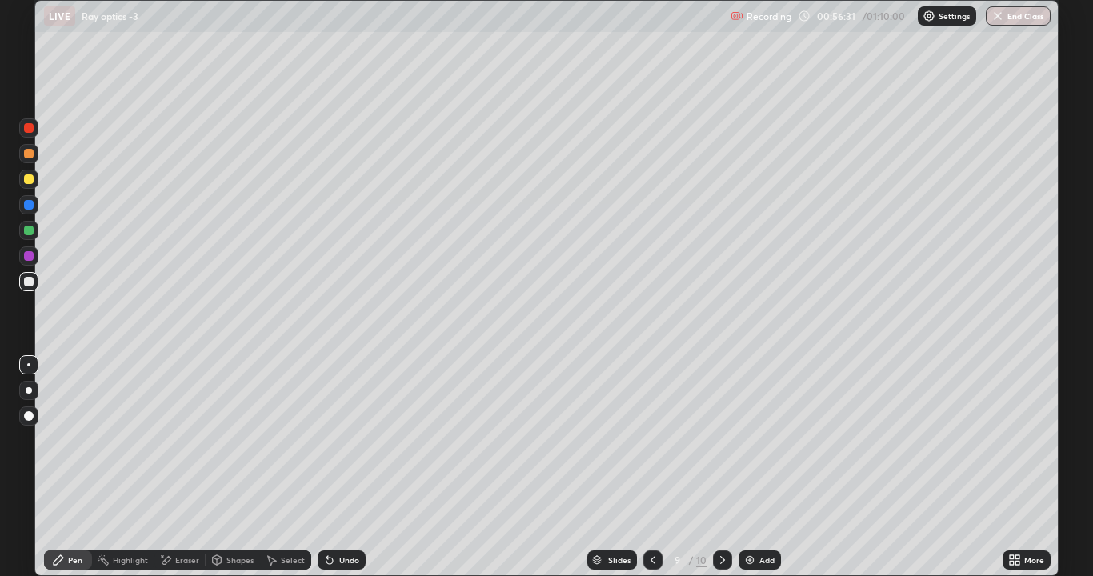
click at [723, 440] on icon at bounding box center [722, 560] width 5 height 8
click at [342, 440] on div "Undo" at bounding box center [349, 560] width 20 height 8
click at [336, 440] on div "Undo" at bounding box center [342, 560] width 48 height 19
click at [655, 440] on icon at bounding box center [653, 560] width 13 height 13
click at [653, 440] on icon at bounding box center [653, 560] width 13 height 13
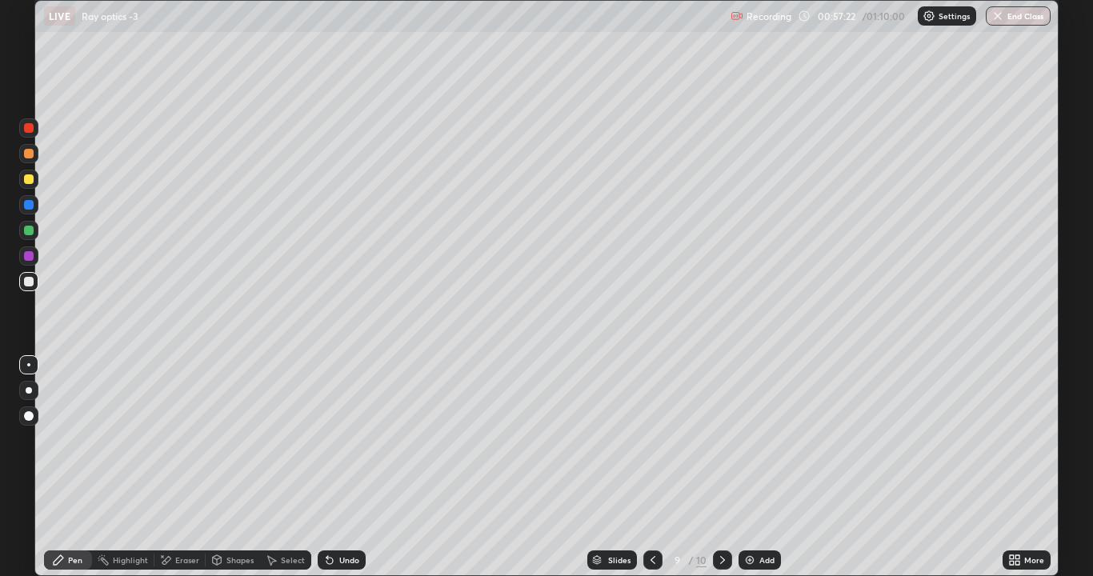
click at [655, 440] on icon at bounding box center [653, 560] width 13 height 13
click at [655, 440] on div at bounding box center [652, 560] width 19 height 32
click at [655, 440] on div at bounding box center [652, 560] width 19 height 19
click at [724, 440] on icon at bounding box center [722, 560] width 13 height 13
click at [721, 440] on icon at bounding box center [722, 560] width 5 height 8
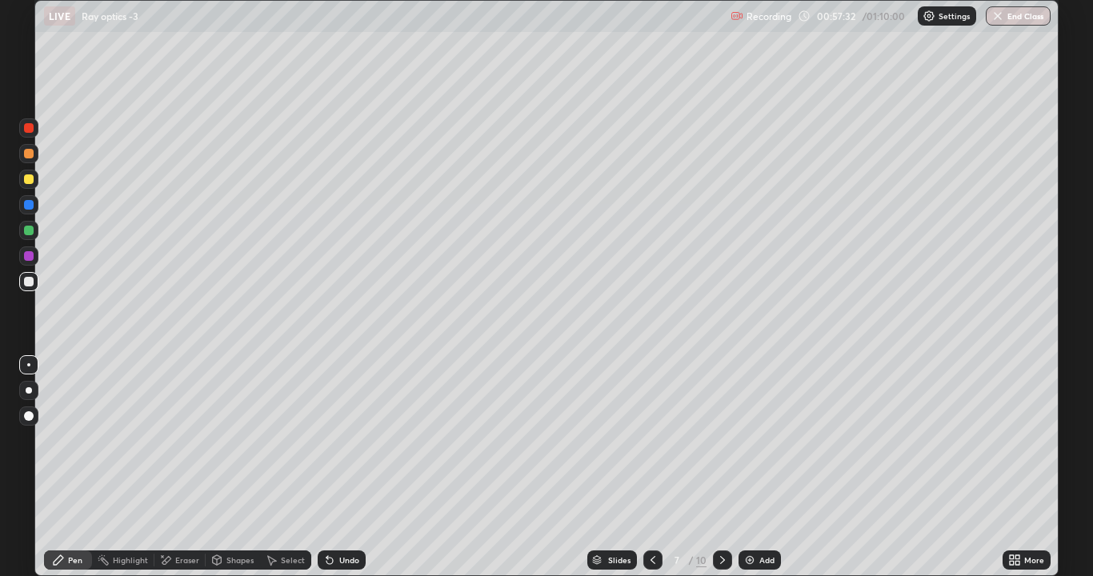
click at [720, 440] on icon at bounding box center [722, 560] width 13 height 13
click at [716, 440] on icon at bounding box center [722, 560] width 13 height 13
click at [719, 440] on icon at bounding box center [722, 560] width 13 height 13
click at [716, 440] on icon at bounding box center [722, 560] width 13 height 13
click at [173, 440] on div "Eraser" at bounding box center [179, 560] width 51 height 19
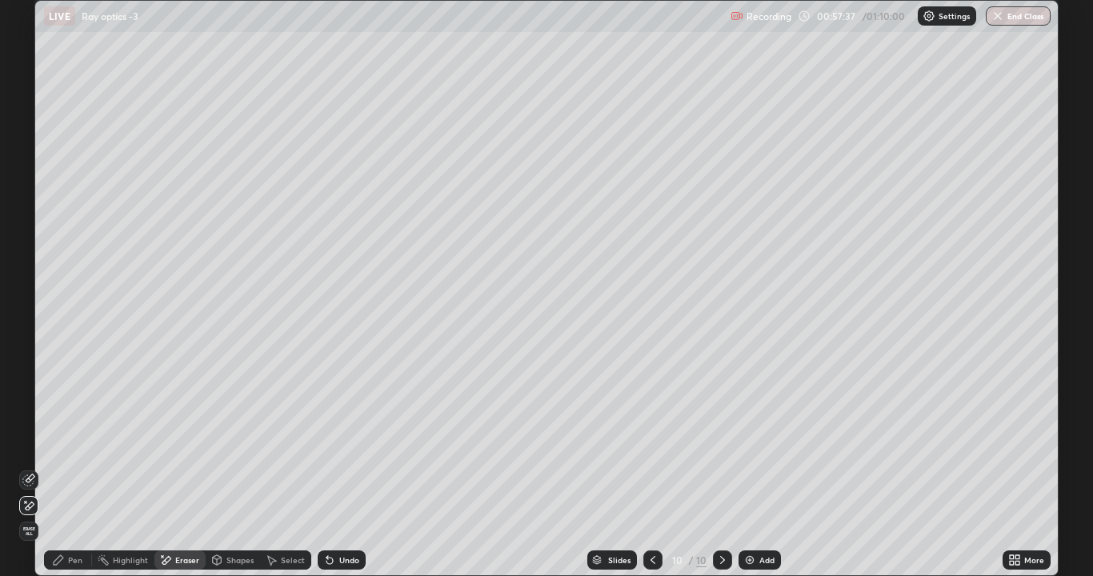
click at [73, 440] on div "Pen" at bounding box center [75, 560] width 14 height 8
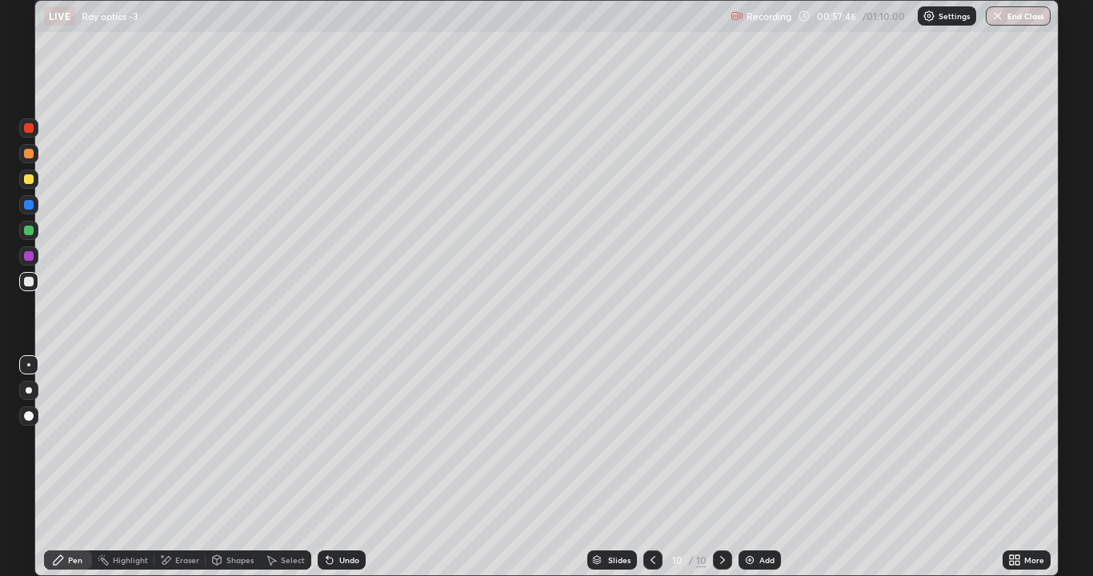
click at [177, 440] on div "Eraser" at bounding box center [187, 560] width 24 height 8
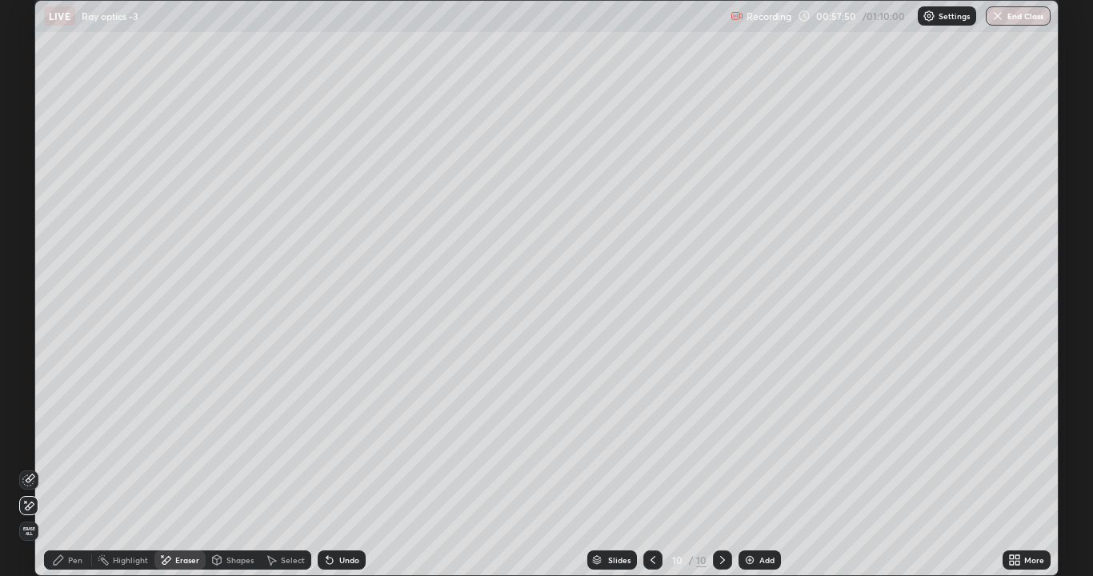
click at [68, 440] on div "Pen" at bounding box center [75, 560] width 14 height 8
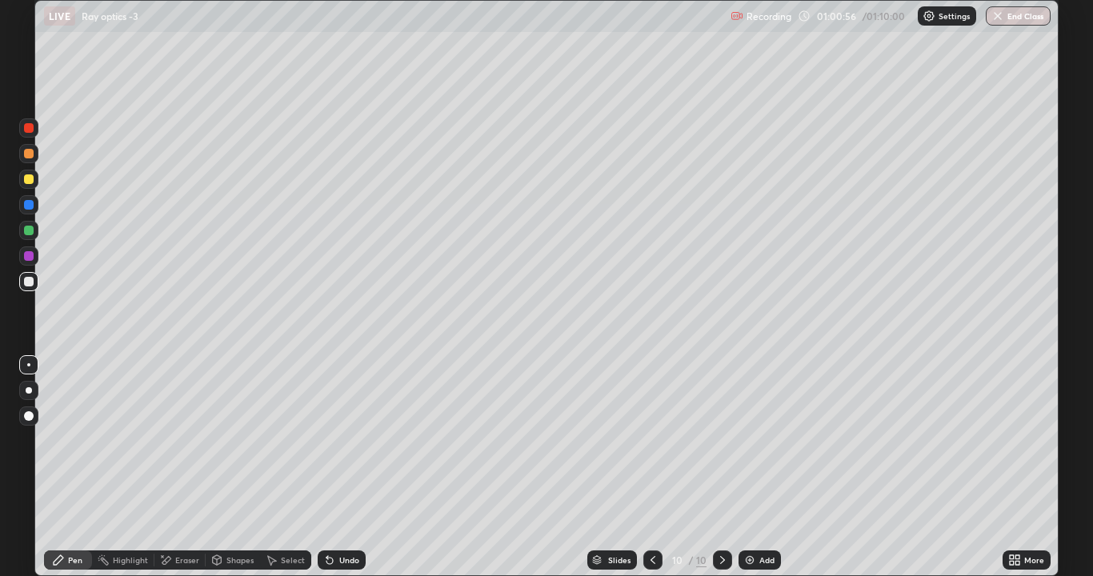
click at [764, 440] on div "Add" at bounding box center [767, 560] width 15 height 8
click at [345, 440] on div "Undo" at bounding box center [342, 560] width 48 height 19
click at [339, 440] on div "Undo" at bounding box center [342, 560] width 48 height 19
click at [333, 440] on icon at bounding box center [329, 560] width 13 height 13
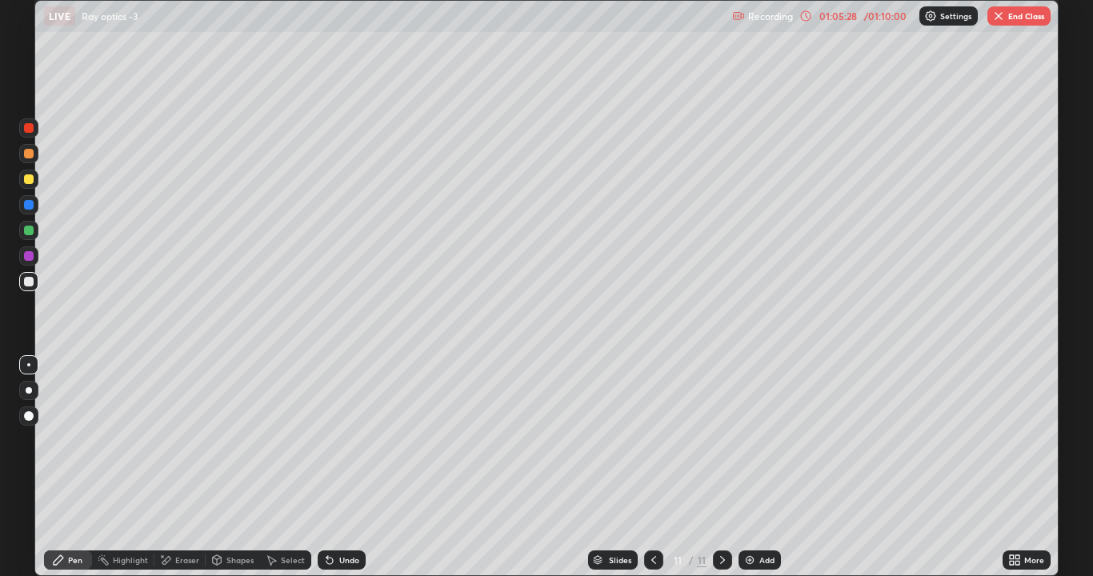
click at [1008, 15] on button "End Class" at bounding box center [1019, 15] width 63 height 19
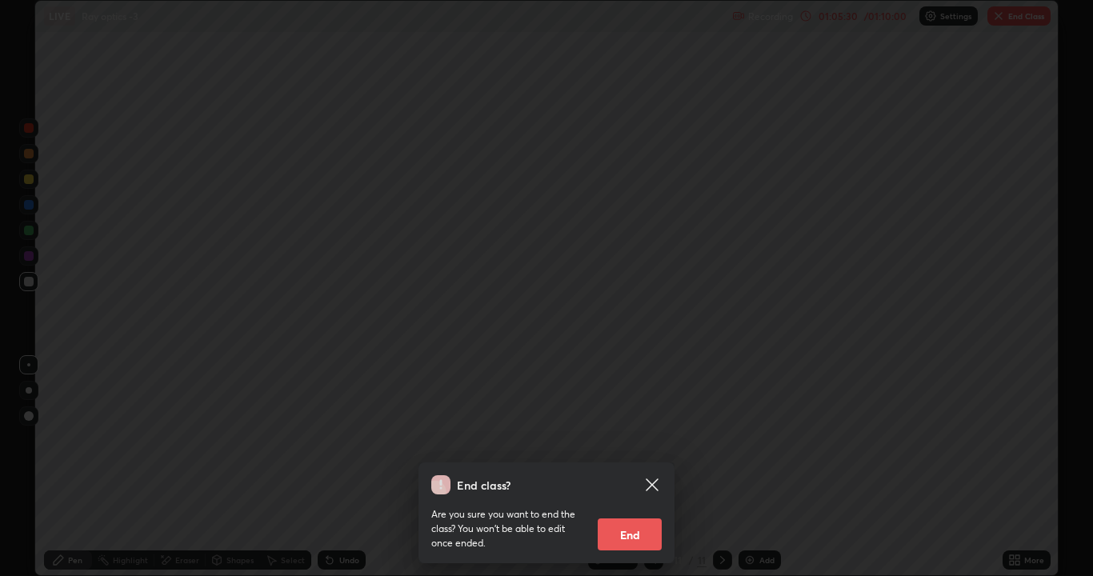
click at [638, 440] on button "End" at bounding box center [630, 535] width 64 height 32
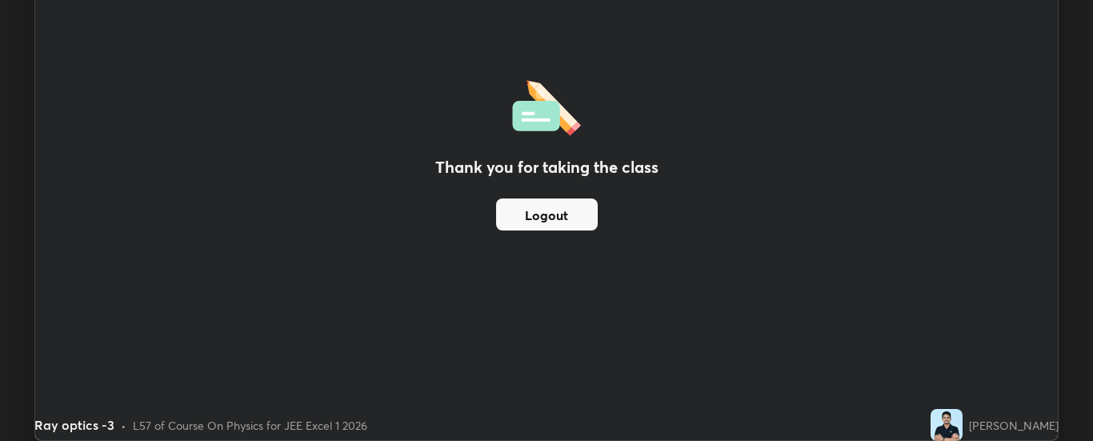
scroll to position [79595, 78943]
